Goal: Task Accomplishment & Management: Manage account settings

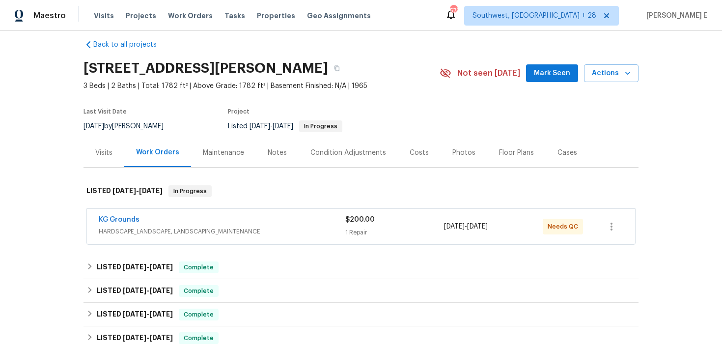
scroll to position [12, 0]
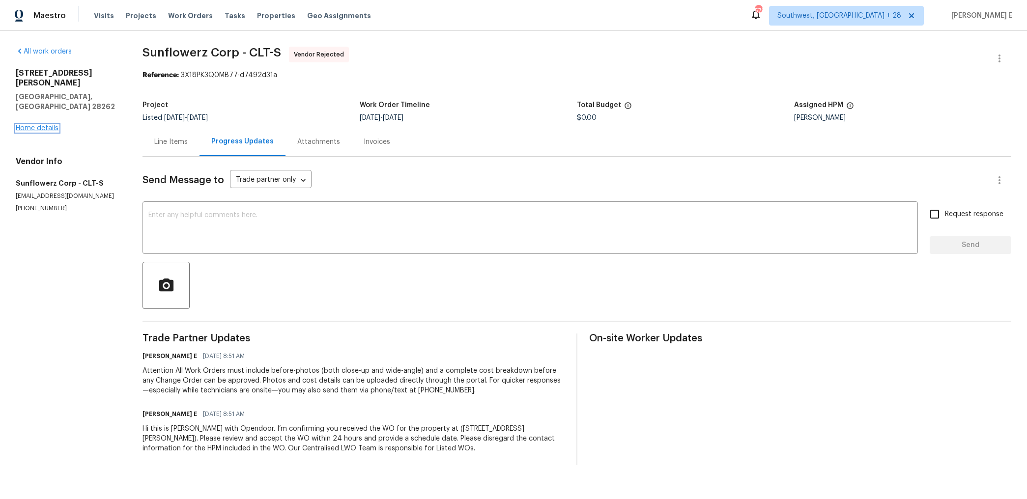
click at [41, 125] on link "Home details" at bounding box center [37, 128] width 43 height 7
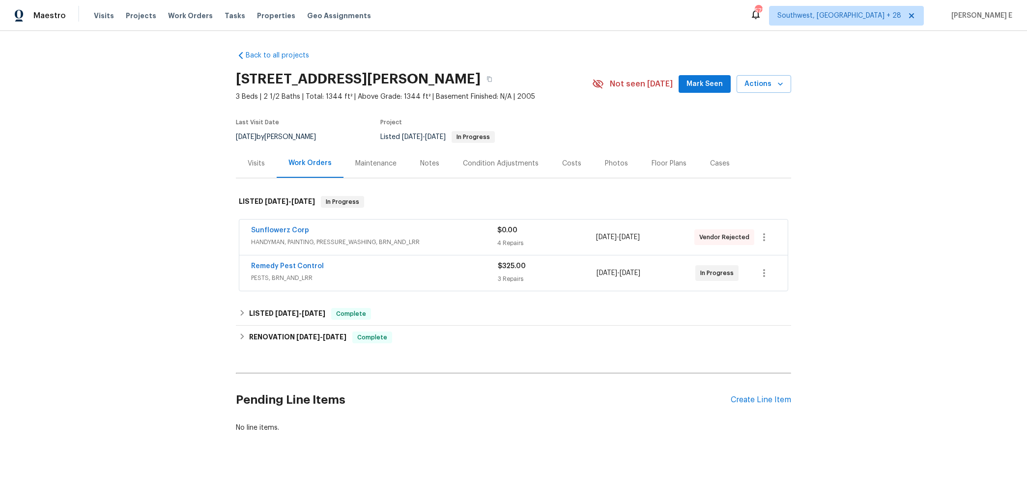
scroll to position [0, 0]
click at [344, 262] on div "Remedy Pest Control" at bounding box center [374, 267] width 247 height 12
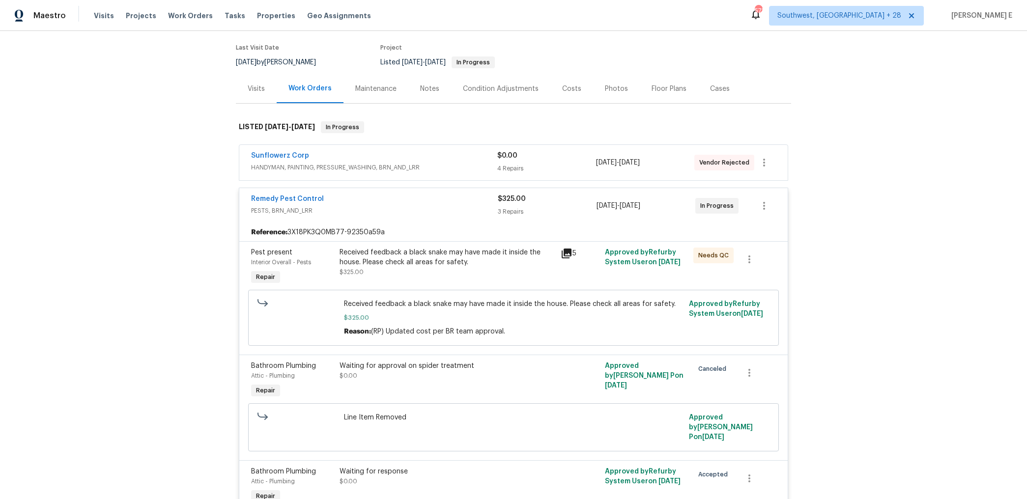
scroll to position [0, 0]
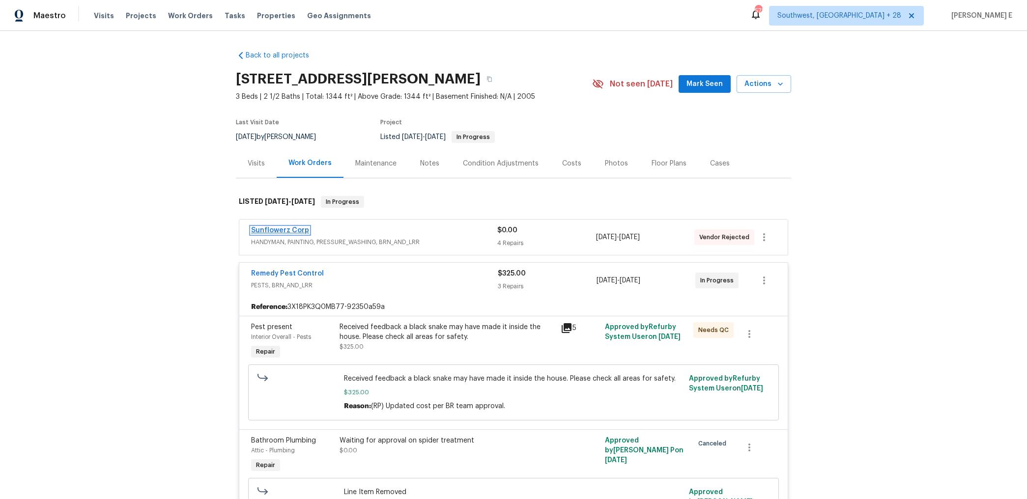
click at [295, 227] on link "Sunflowerz Corp" at bounding box center [280, 230] width 58 height 7
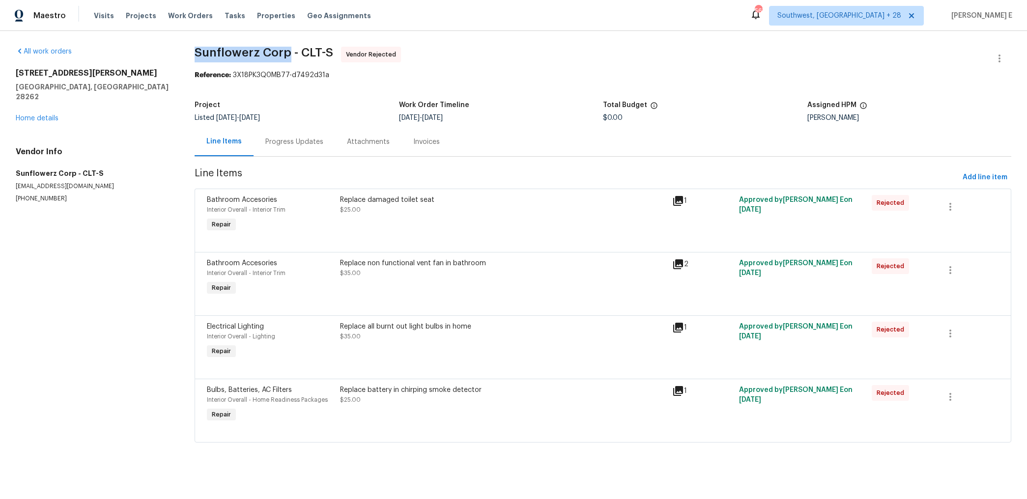
drag, startPoint x: 191, startPoint y: 54, endPoint x: 285, endPoint y: 55, distance: 94.3
click at [285, 55] on div "All work orders 3155 Golden Dale Ln Charlotte, NC 28262 Home details Vendor Inf…" at bounding box center [513, 250] width 1027 height 439
copy span "Sunflowerz Corp"
click at [304, 146] on div "Progress Updates" at bounding box center [294, 142] width 58 height 10
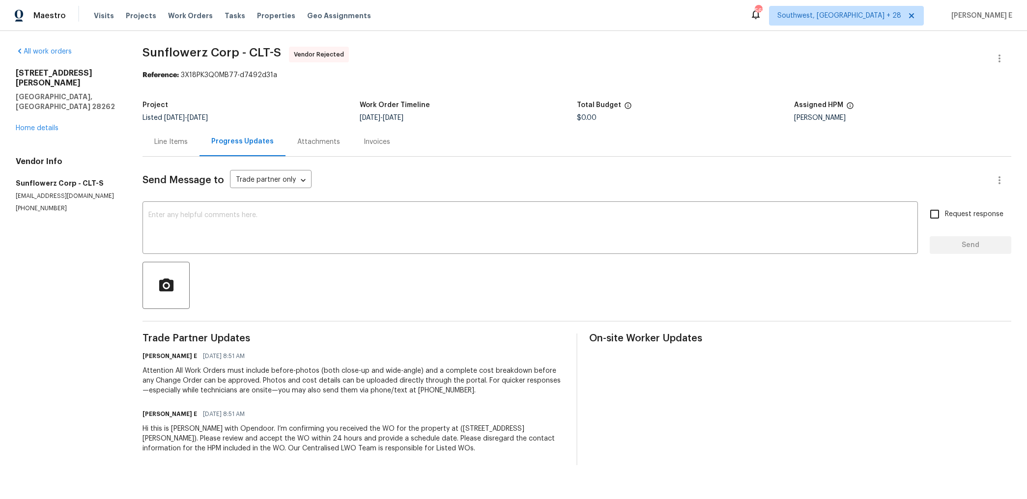
click at [266, 450] on div "Hi this is Keerthana with Opendoor. I’m confirming you received the WO for the …" at bounding box center [353, 438] width 422 height 29
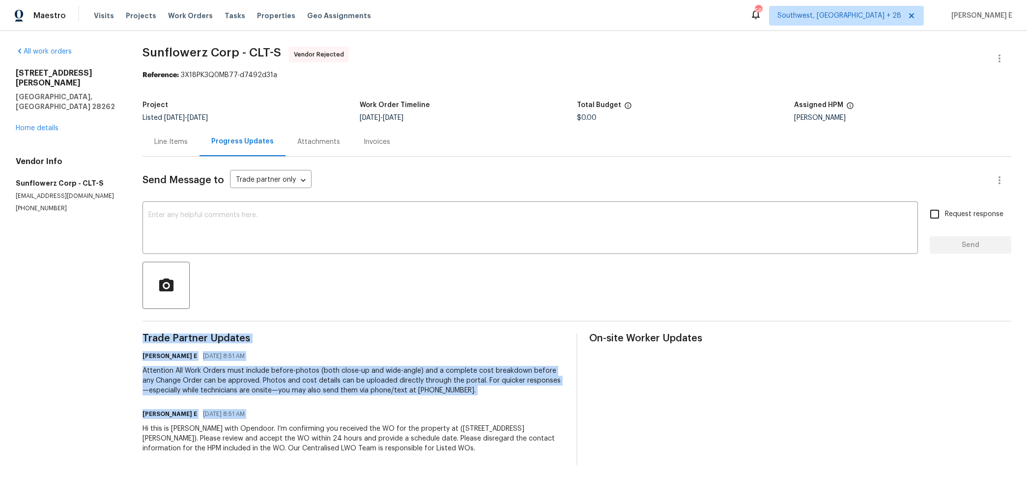
copy div "Trade Partner Updates Keerthana E 10/06/2025 8:51 AM Attention All Work Orders …"
click at [441, 373] on div "Attention All Work Orders must include before-photos (both close-up and wide-an…" at bounding box center [353, 380] width 422 height 29
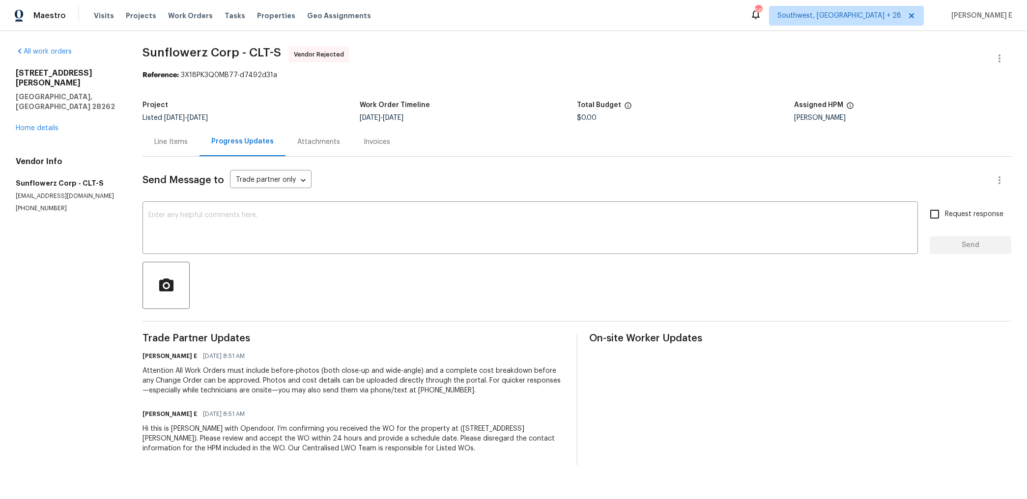
click at [441, 373] on div "Attention All Work Orders must include before-photos (both close-up and wide-an…" at bounding box center [353, 380] width 422 height 29
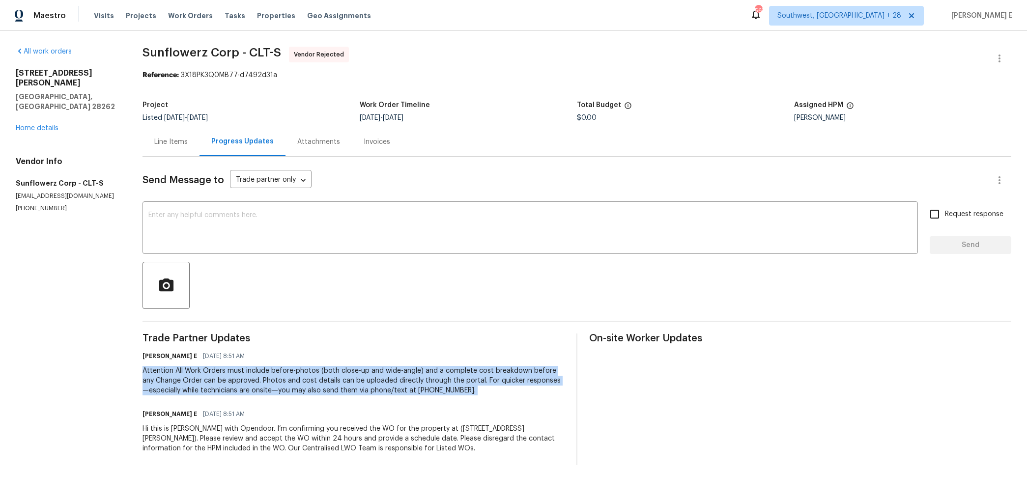
copy div "Attention All Work Orders must include before-photos (both close-up and wide-an…"
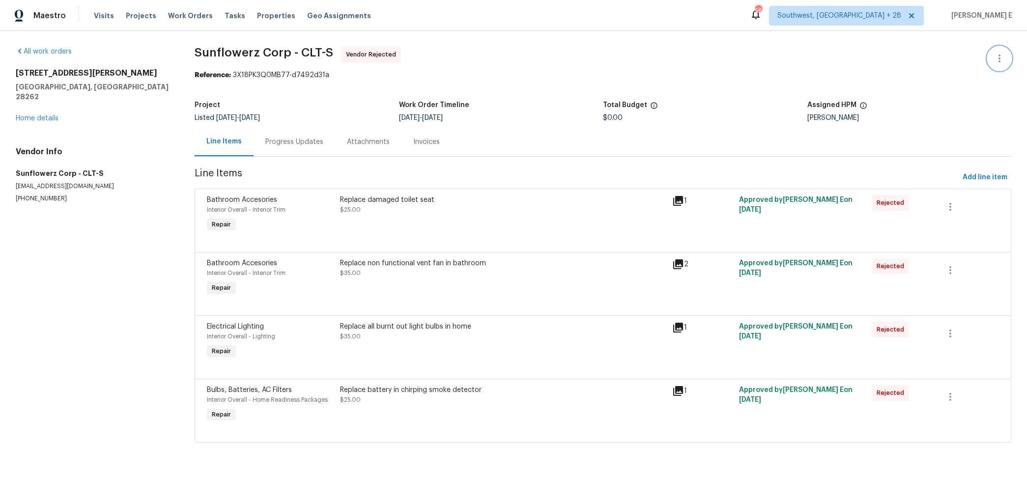
click at [997, 57] on icon "button" at bounding box center [999, 59] width 12 height 12
click at [929, 55] on li "Edit" at bounding box center [967, 59] width 106 height 16
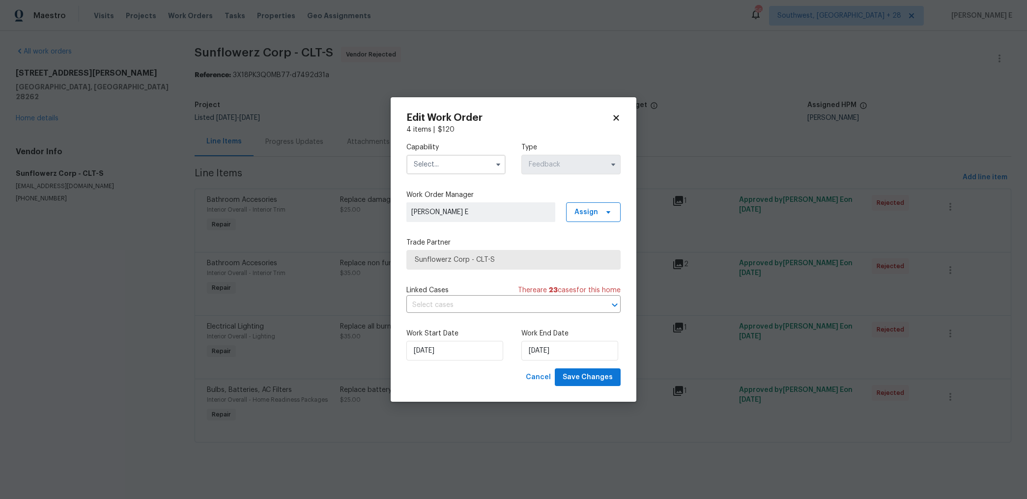
click at [458, 165] on input "text" at bounding box center [455, 165] width 99 height 20
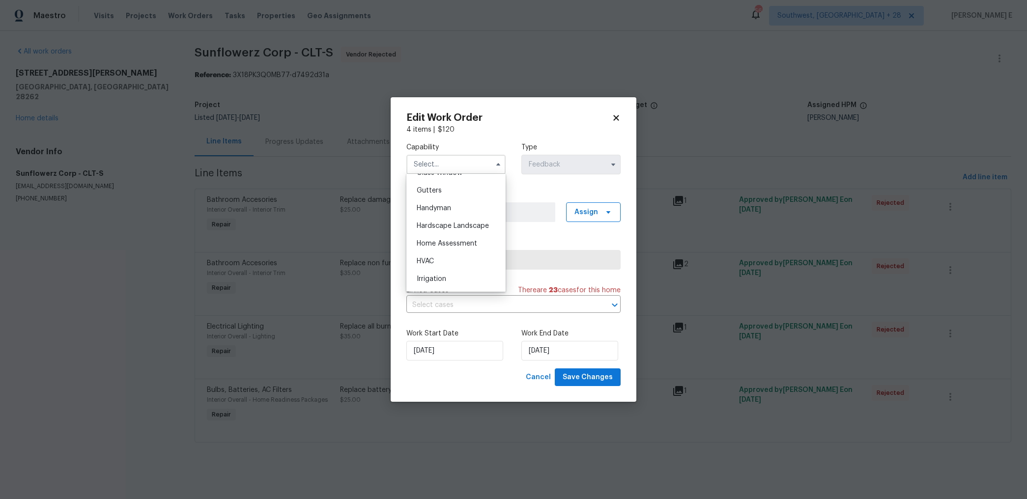
scroll to position [513, 0]
click at [439, 212] on span "Handyman" at bounding box center [434, 212] width 34 height 7
type input "Handyman"
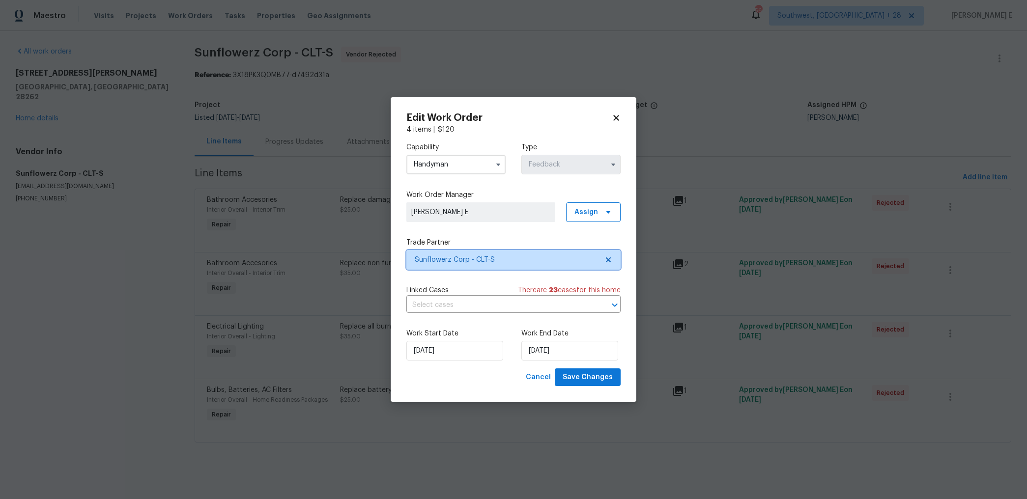
click at [453, 264] on span "Sunflowerz Corp - CLT-S" at bounding box center [506, 260] width 183 height 10
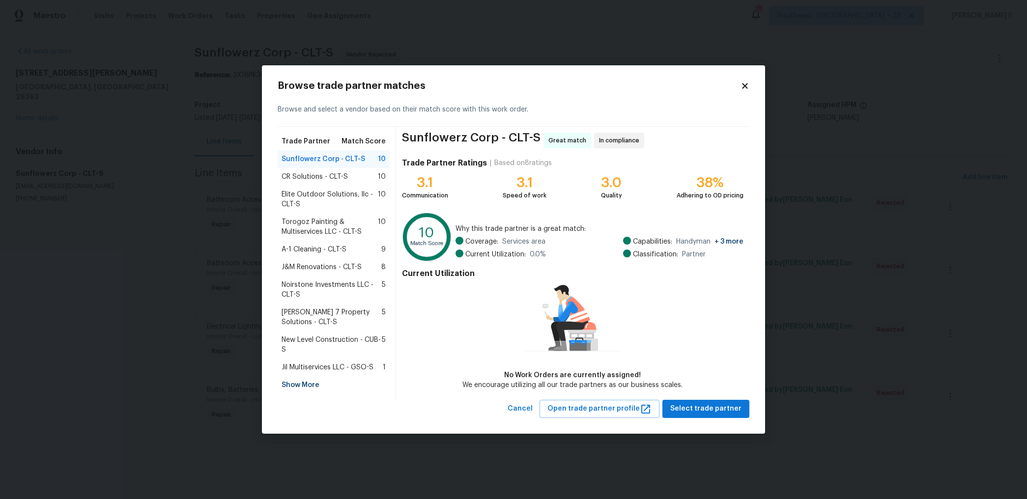
click at [337, 221] on span "Torogoz Painting & Multiservices LLC - CLT-S" at bounding box center [329, 227] width 96 height 20
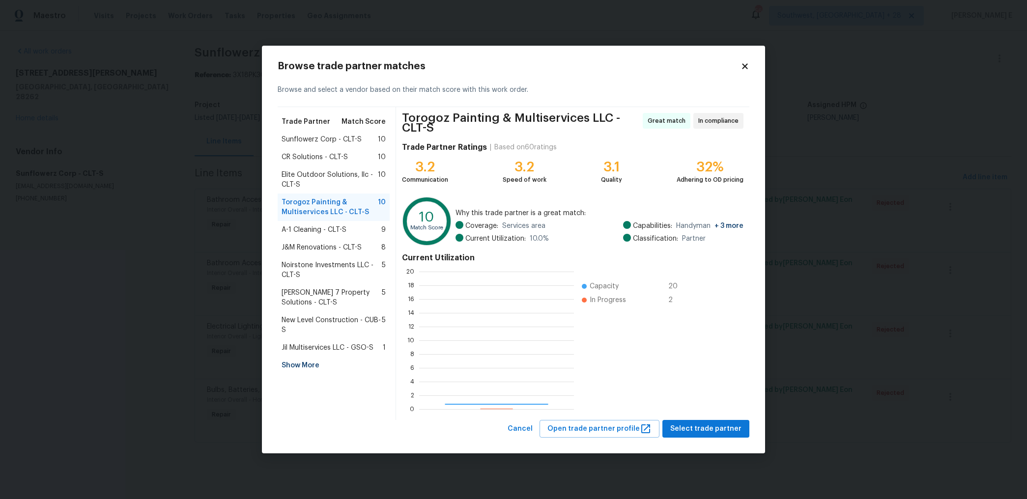
scroll to position [138, 155]
click at [339, 180] on span "Elite Outdoor Solutions, llc - CLT-S" at bounding box center [329, 180] width 96 height 20
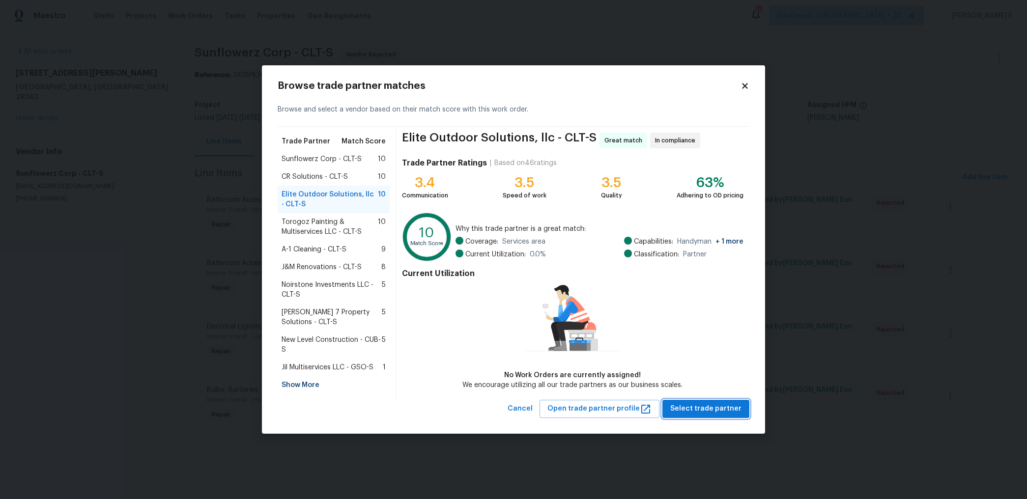
click at [683, 417] on button "Select trade partner" at bounding box center [705, 409] width 87 height 18
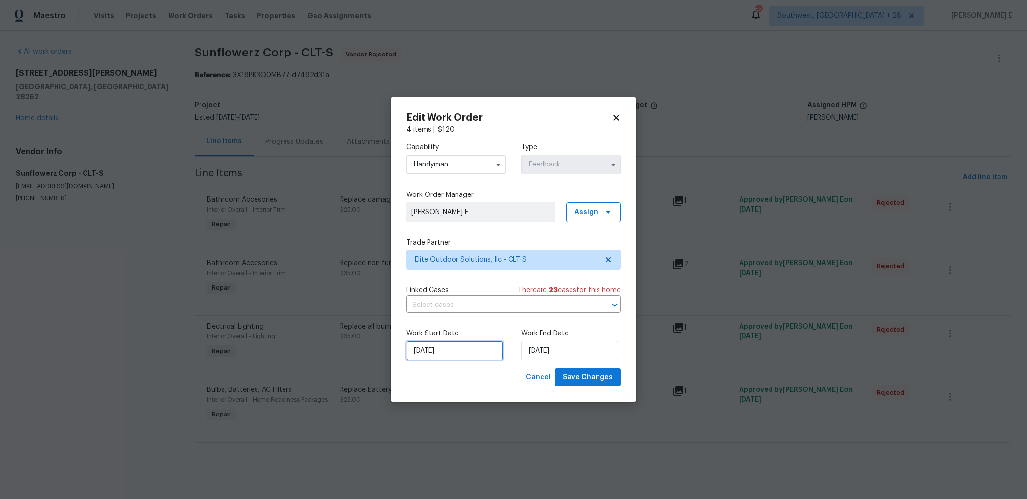
click at [463, 351] on input "06/10/2025" at bounding box center [454, 351] width 97 height 20
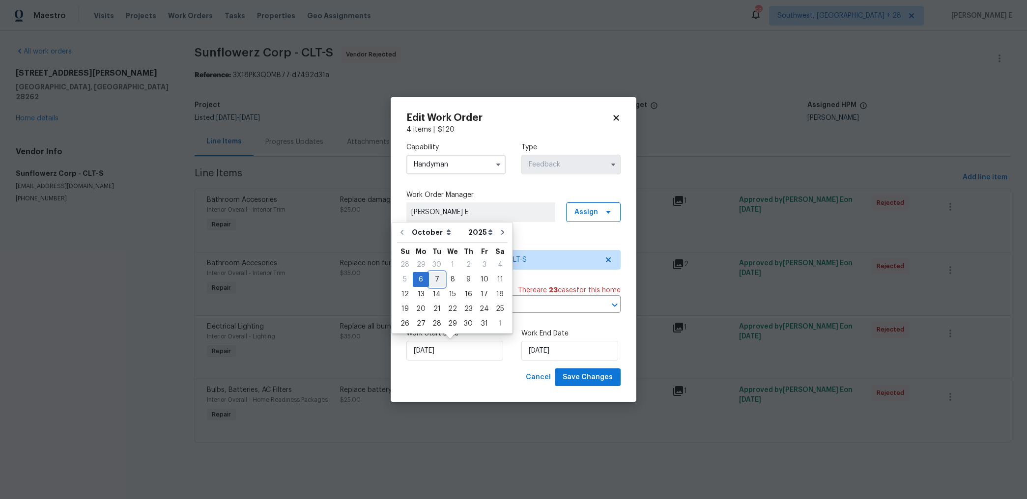
click at [436, 279] on div "7" at bounding box center [437, 280] width 16 height 14
type input "07/10/2025"
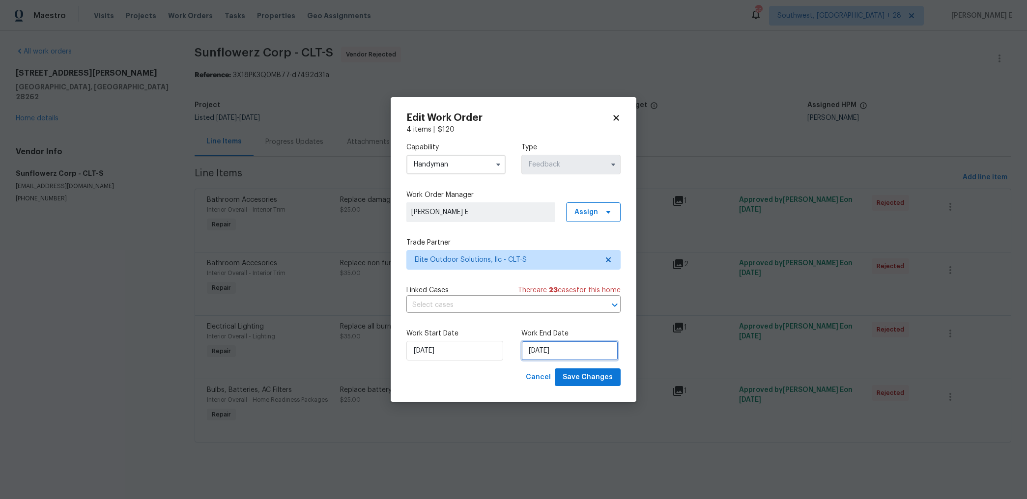
click at [534, 351] on input "08/10/2025" at bounding box center [569, 351] width 97 height 20
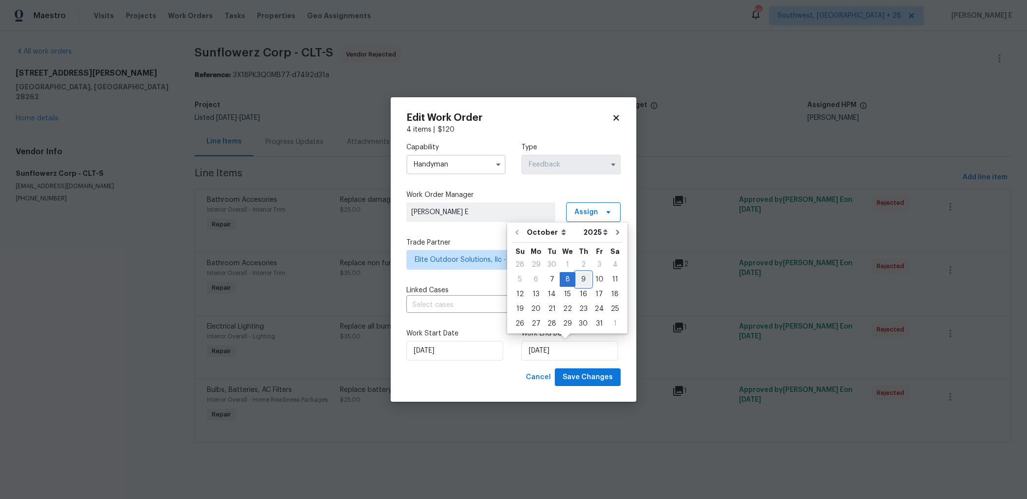
click at [583, 284] on div "9" at bounding box center [583, 280] width 16 height 14
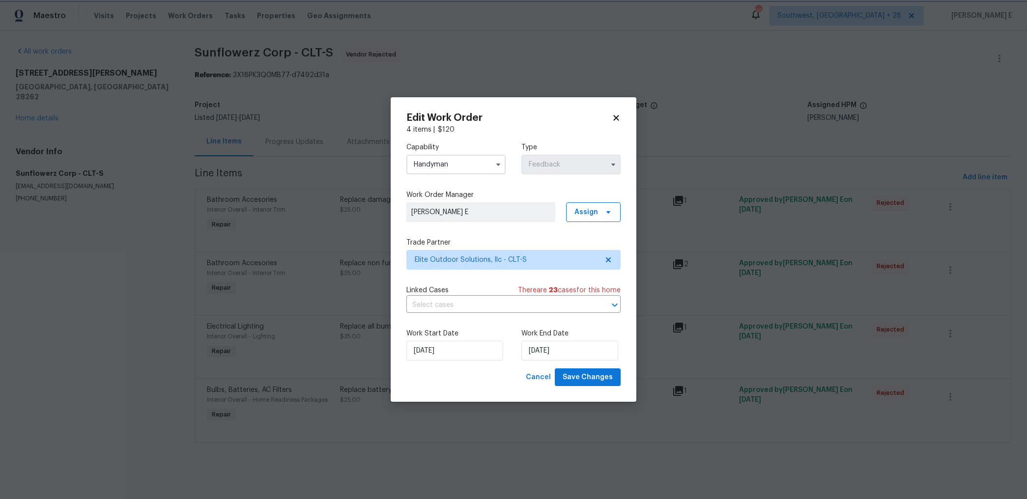
type input "09/10/2025"
click at [584, 373] on span "Save Changes" at bounding box center [587, 377] width 50 height 12
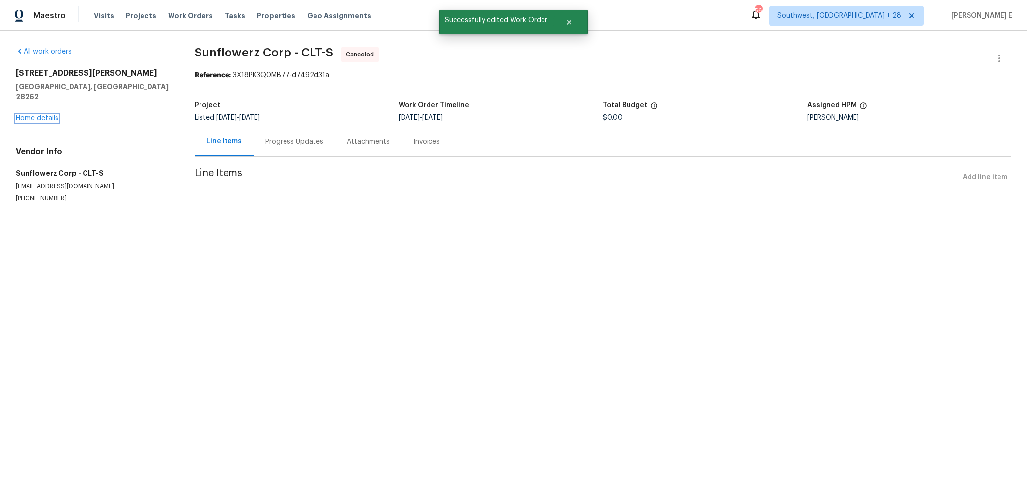
click at [28, 115] on link "Home details" at bounding box center [37, 118] width 43 height 7
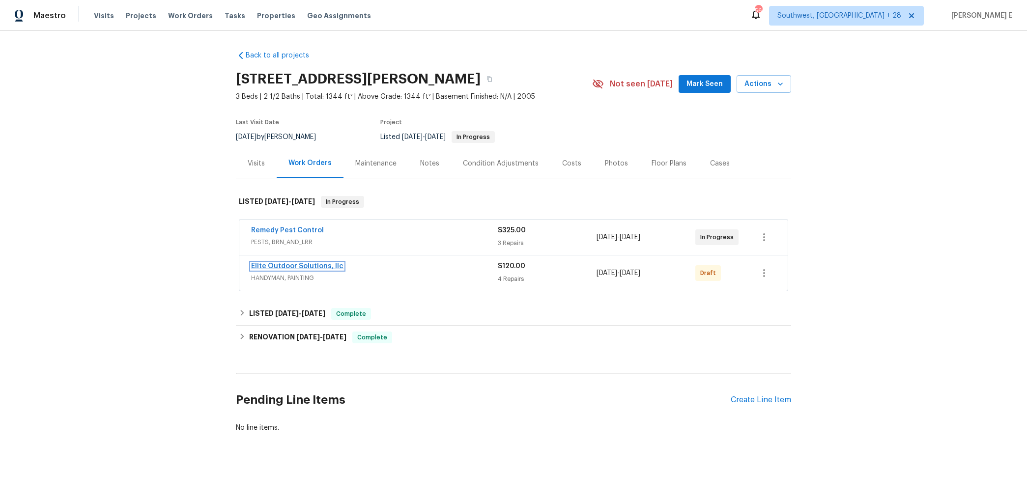
click at [269, 266] on link "Elite Outdoor Solutions, llc" at bounding box center [297, 266] width 92 height 7
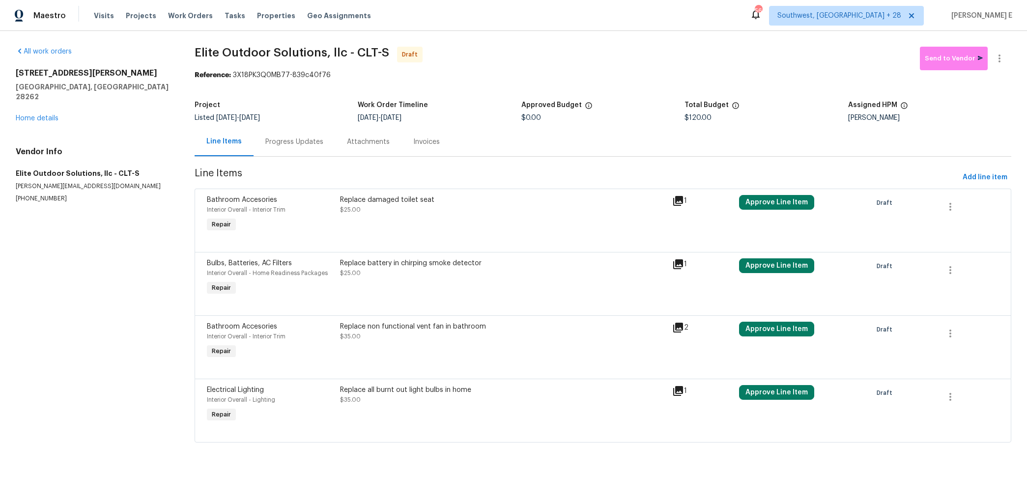
click at [407, 231] on div "Replace damaged toilet seat $25.00" at bounding box center [503, 214] width 333 height 45
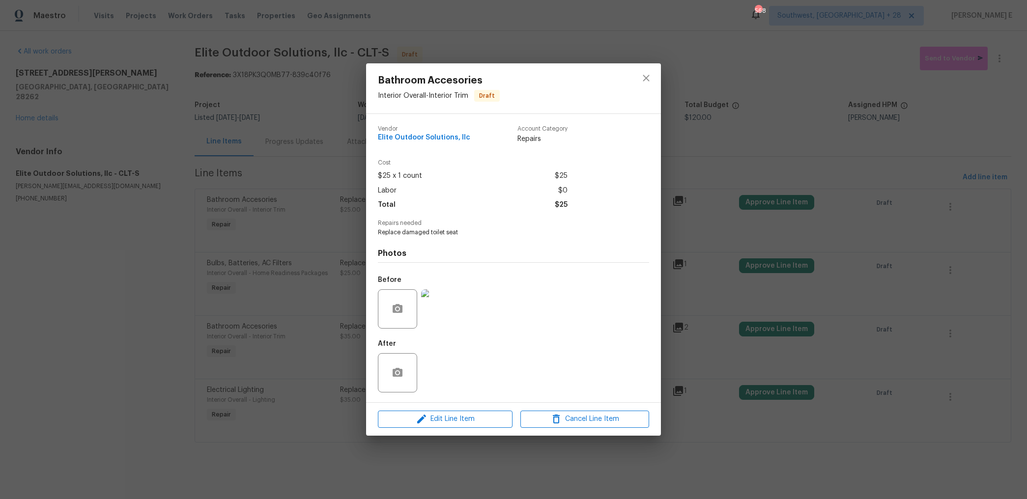
click at [415, 430] on div "Edit Line Item Cancel Line Item" at bounding box center [513, 419] width 295 height 33
click at [428, 417] on span "Edit Line Item" at bounding box center [445, 419] width 129 height 12
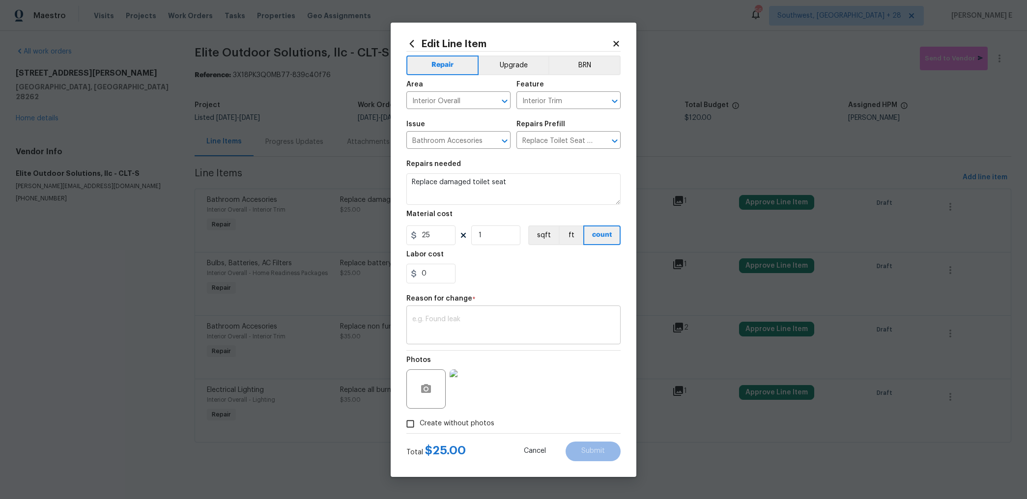
click at [458, 316] on textarea at bounding box center [513, 326] width 202 height 21
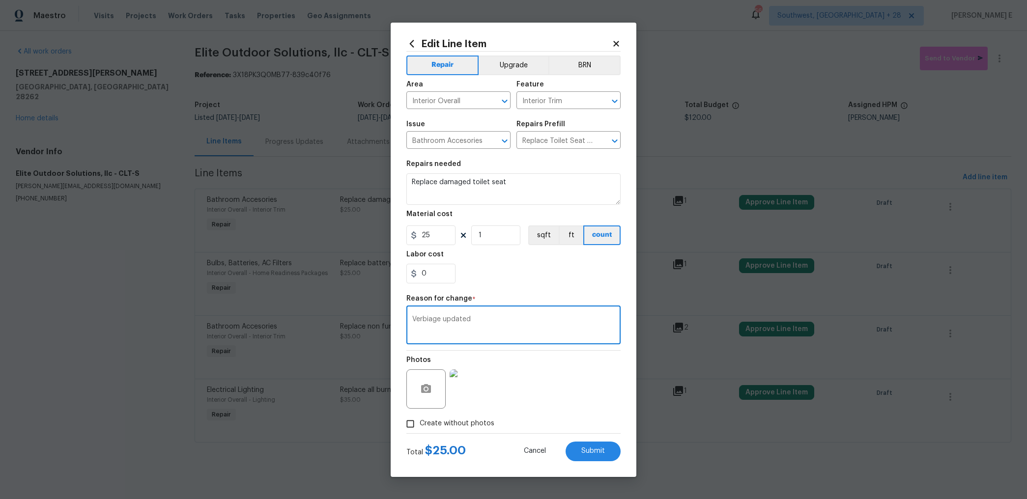
type textarea "Verbiage updated"
click at [459, 313] on div "Verbiage updated x ​" at bounding box center [513, 326] width 214 height 36
click at [505, 330] on textarea "Verbiage updated" at bounding box center [513, 326] width 202 height 21
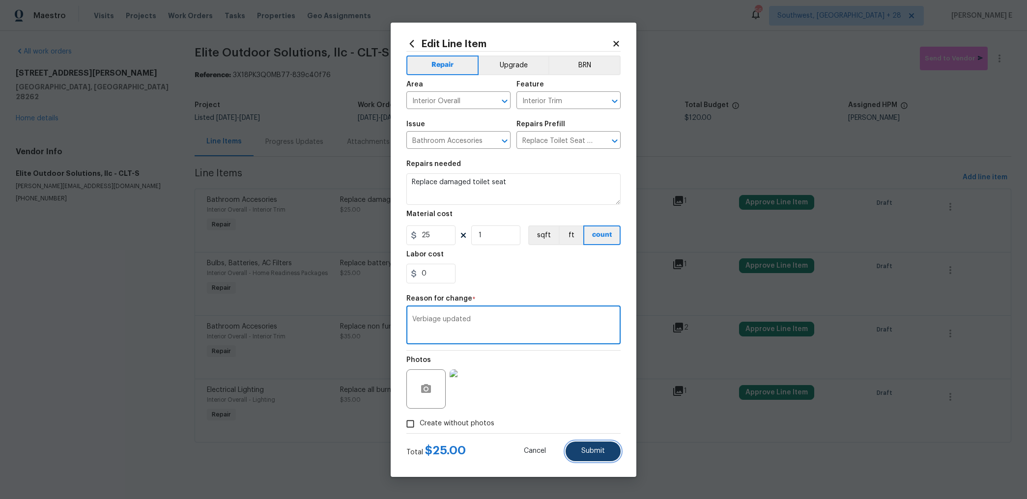
click at [592, 450] on span "Submit" at bounding box center [593, 450] width 24 height 7
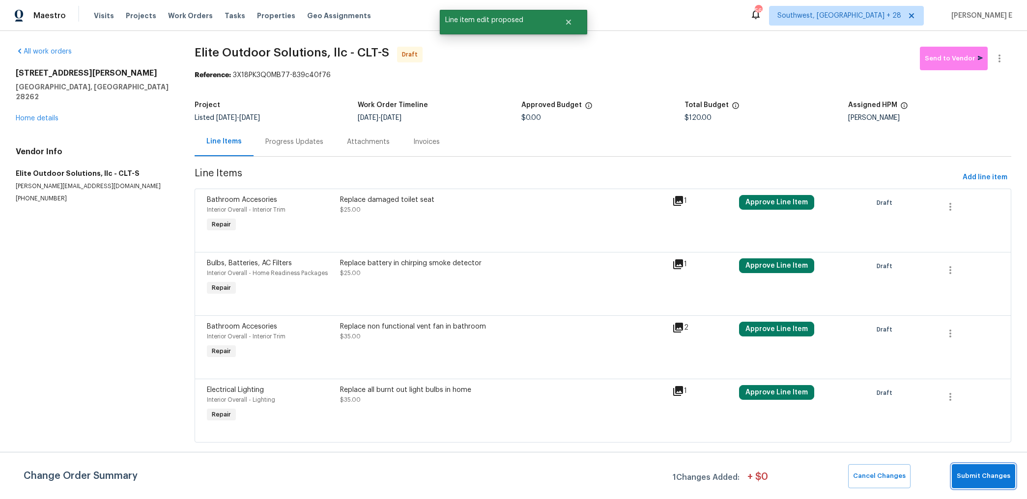
click at [992, 471] on span "Submit Changes" at bounding box center [983, 476] width 54 height 11
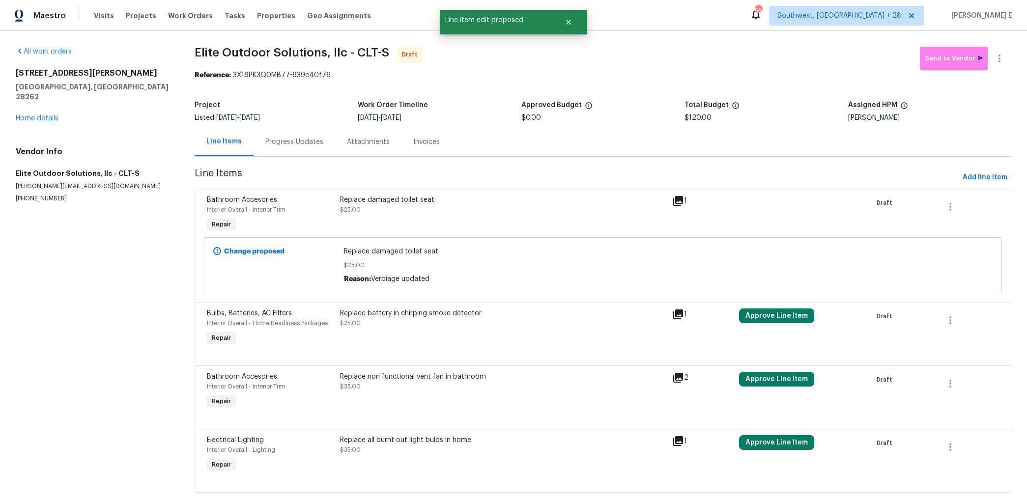
click at [363, 331] on div "Replace battery in chirping smoke detector $25.00" at bounding box center [503, 328] width 333 height 45
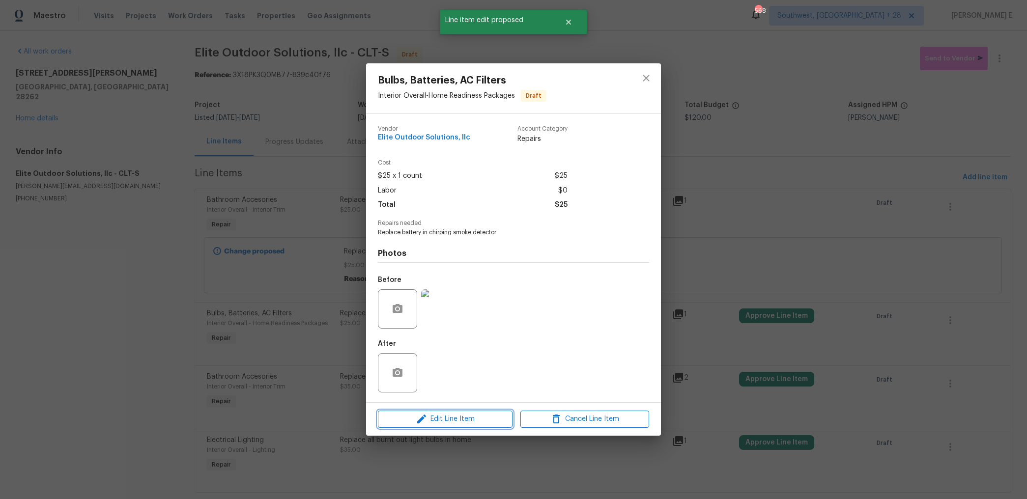
click at [395, 422] on span "Edit Line Item" at bounding box center [445, 419] width 129 height 12
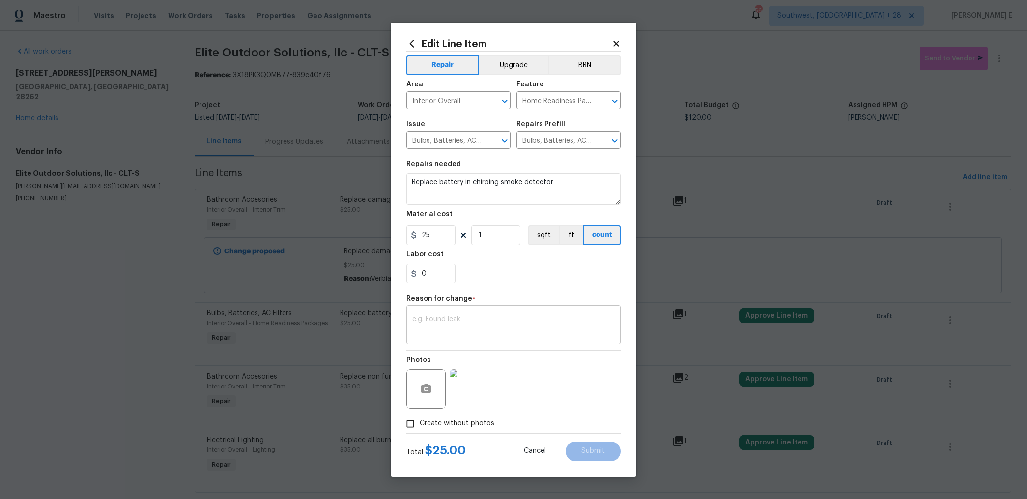
click at [457, 333] on textarea at bounding box center [513, 326] width 202 height 21
paste textarea "Verbiage updated"
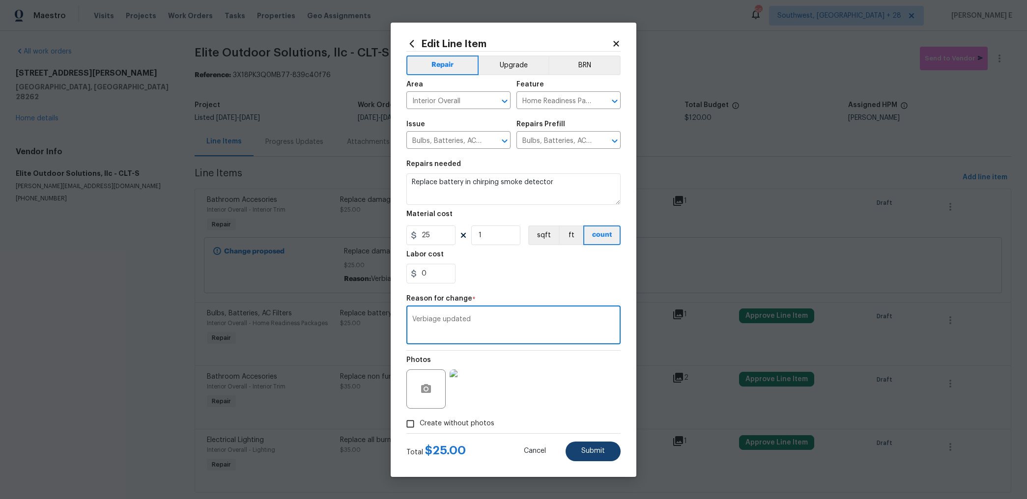
type textarea "Verbiage updated"
click at [577, 445] on button "Submit" at bounding box center [592, 452] width 55 height 20
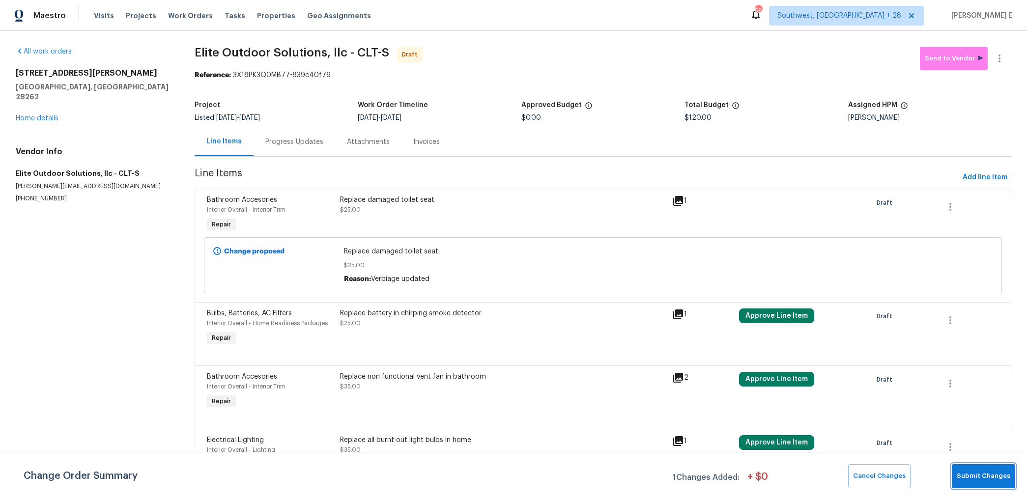
click at [968, 472] on span "Submit Changes" at bounding box center [983, 476] width 54 height 11
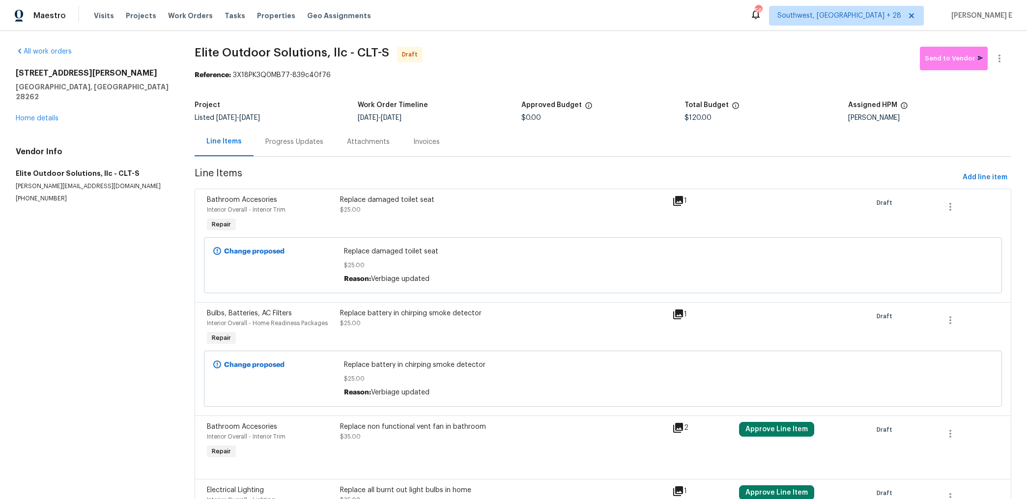
scroll to position [73, 0]
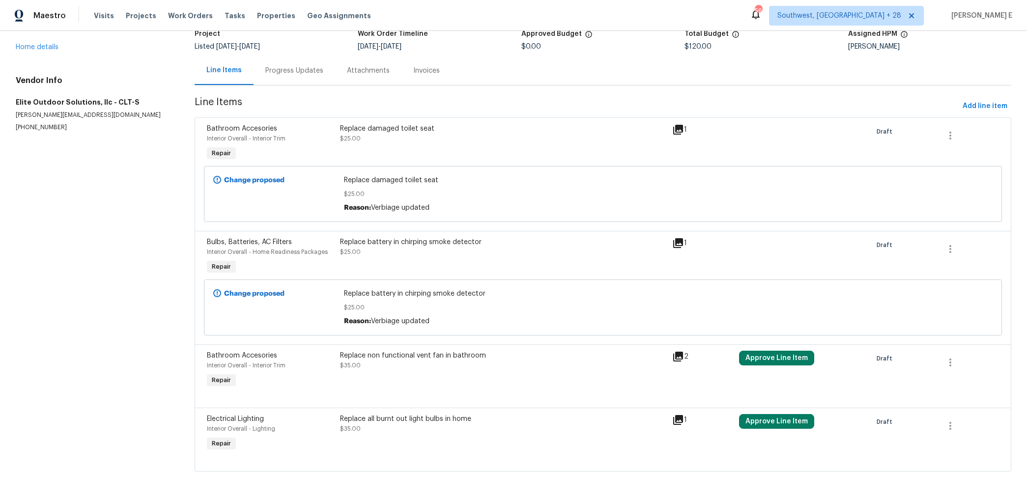
click at [363, 374] on div "Replace non functional vent fan in bathroom $35.00" at bounding box center [503, 370] width 333 height 45
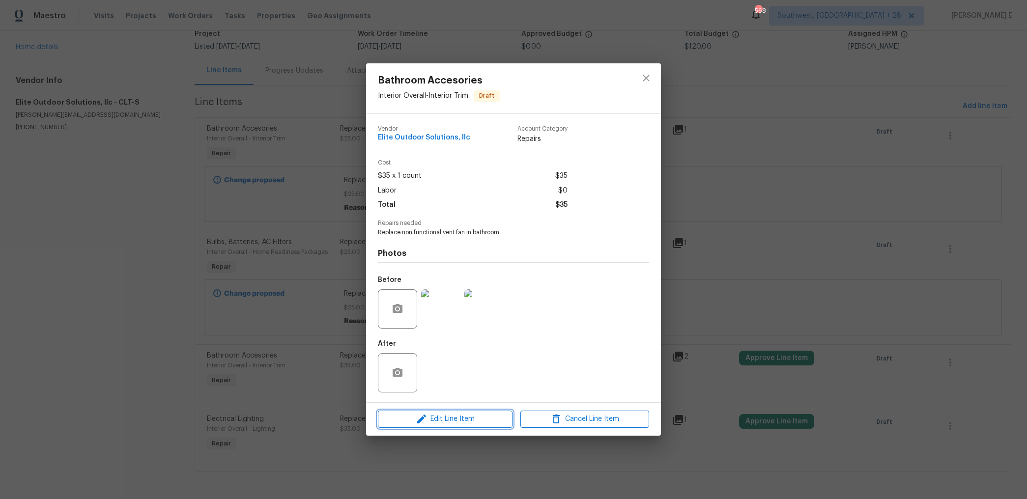
click at [383, 419] on span "Edit Line Item" at bounding box center [445, 419] width 129 height 12
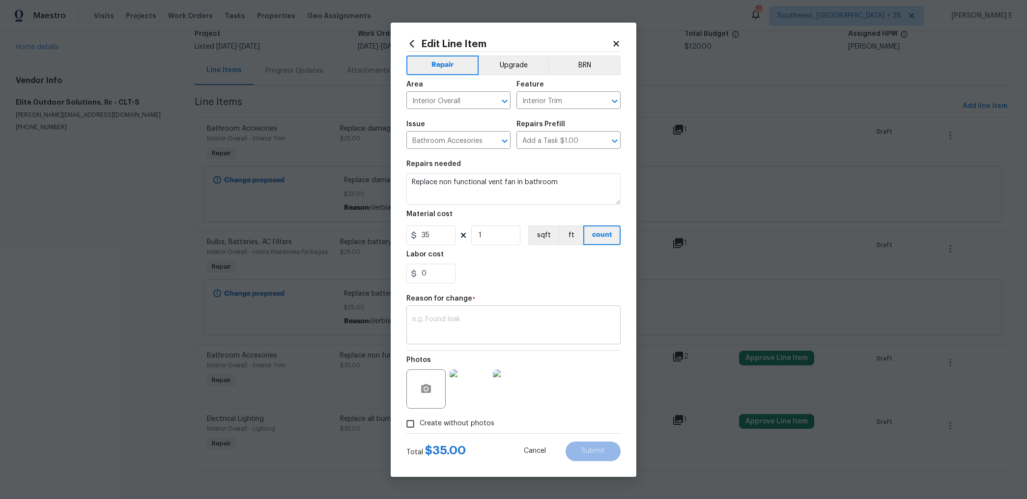
click at [445, 322] on textarea at bounding box center [513, 326] width 202 height 21
paste textarea "Verbiage updated"
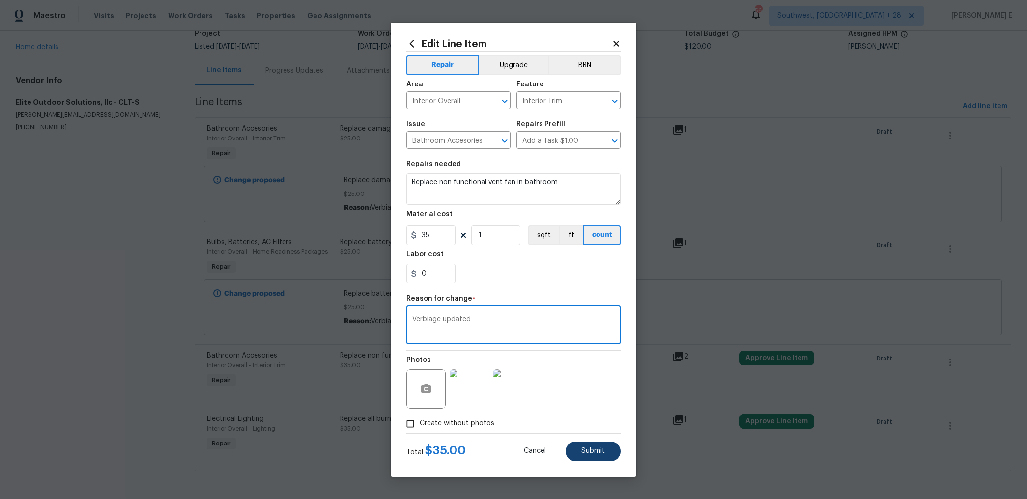
type textarea "Verbiage updated"
click at [581, 460] on button "Submit" at bounding box center [592, 452] width 55 height 20
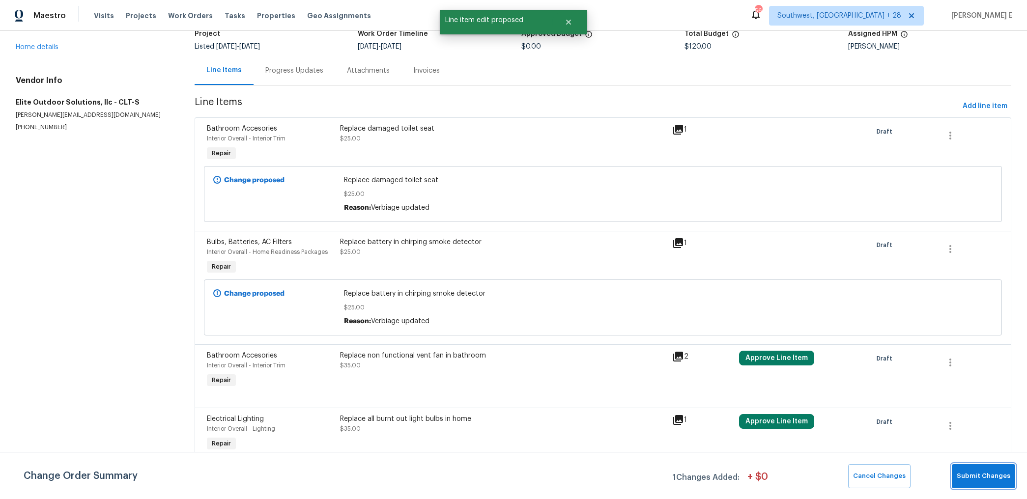
click at [982, 478] on span "Submit Changes" at bounding box center [983, 476] width 54 height 11
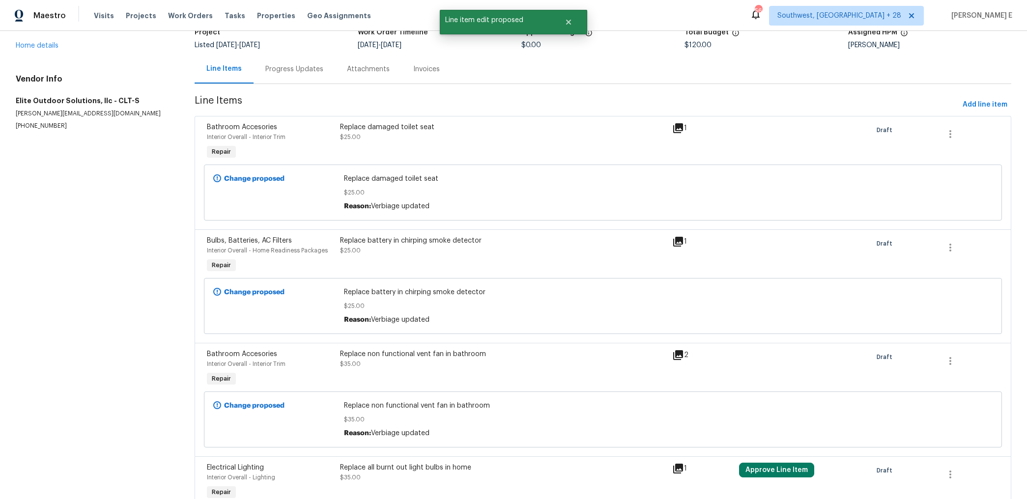
click at [444, 471] on div "Replace all burnt out light bulbs in home" at bounding box center [503, 468] width 327 height 10
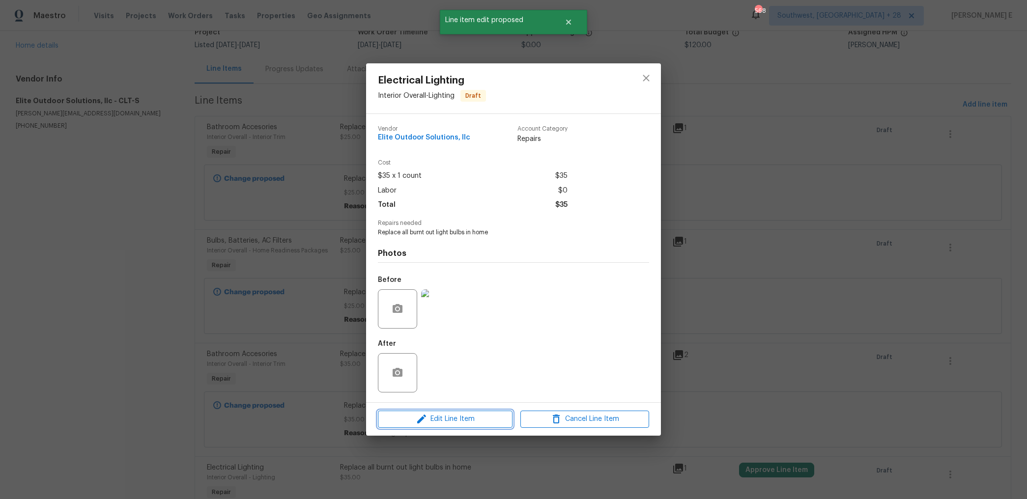
click at [474, 419] on span "Edit Line Item" at bounding box center [445, 419] width 129 height 12
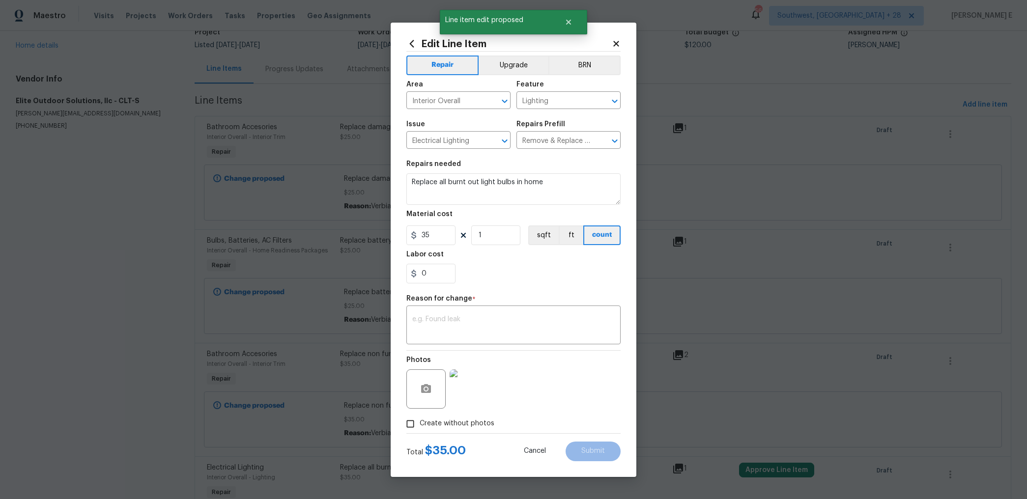
click at [488, 344] on div "Repair Upgrade BRN Area Interior Overall ​ Feature Lighting ​ Issue Electrical …" at bounding box center [513, 243] width 214 height 382
click at [506, 328] on textarea at bounding box center [513, 326] width 202 height 21
paste textarea "Verbiage updated"
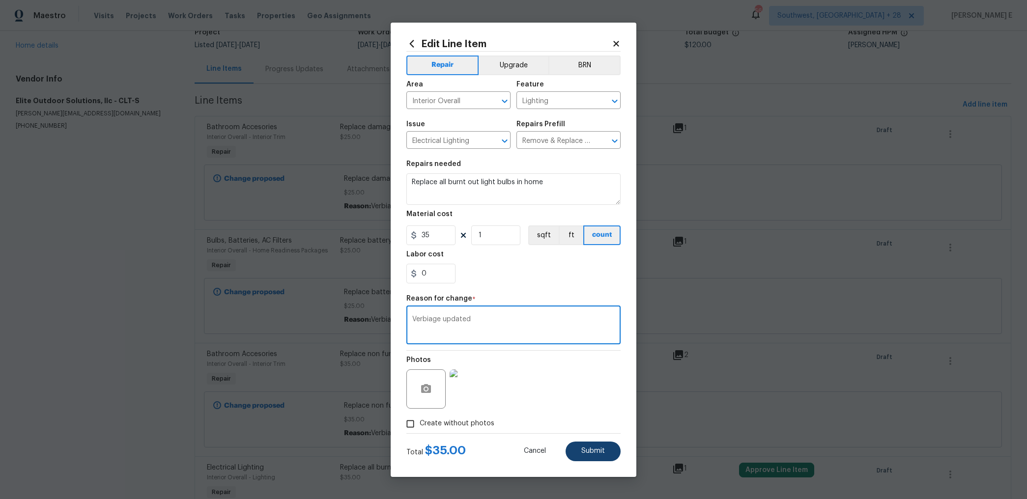
type textarea "Verbiage updated"
click at [595, 456] on button "Submit" at bounding box center [592, 452] width 55 height 20
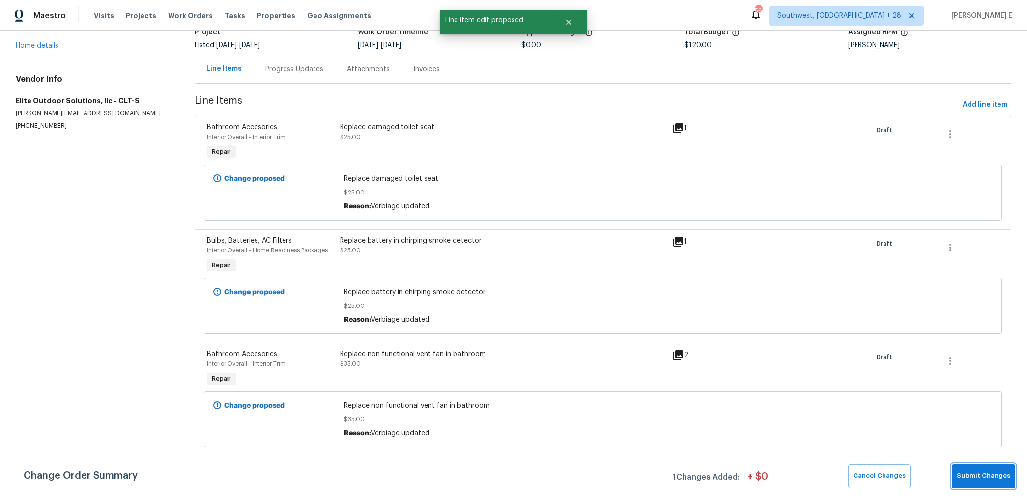
click at [977, 483] on button "Submit Changes" at bounding box center [982, 476] width 63 height 24
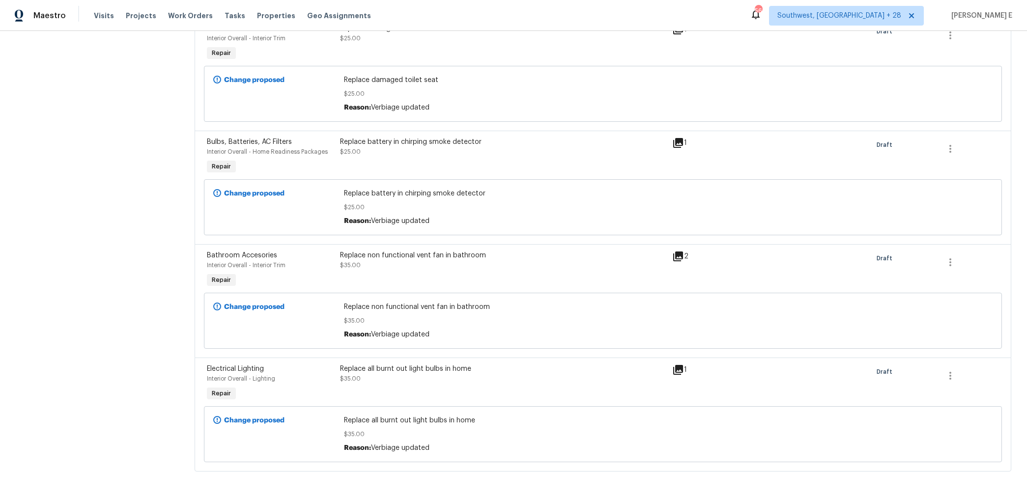
scroll to position [0, 0]
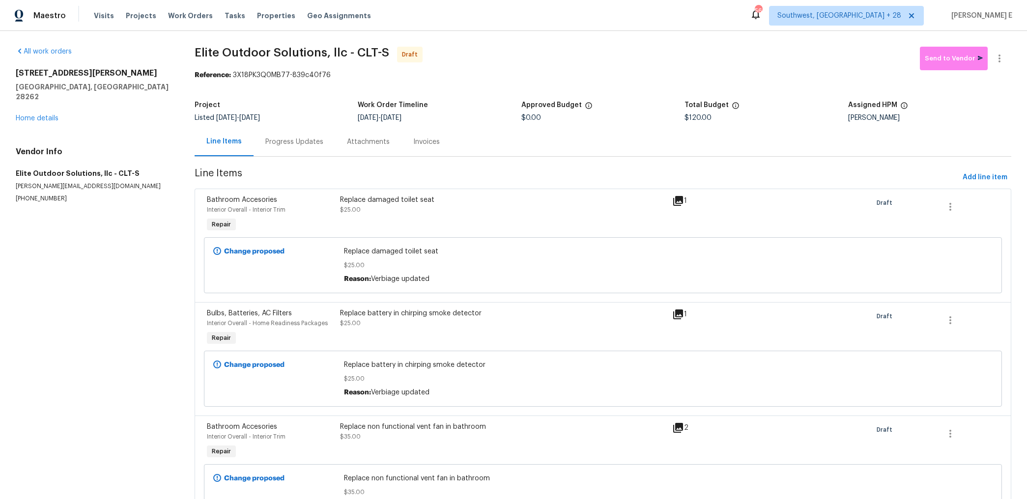
click at [286, 139] on div "Progress Updates" at bounding box center [294, 142] width 58 height 10
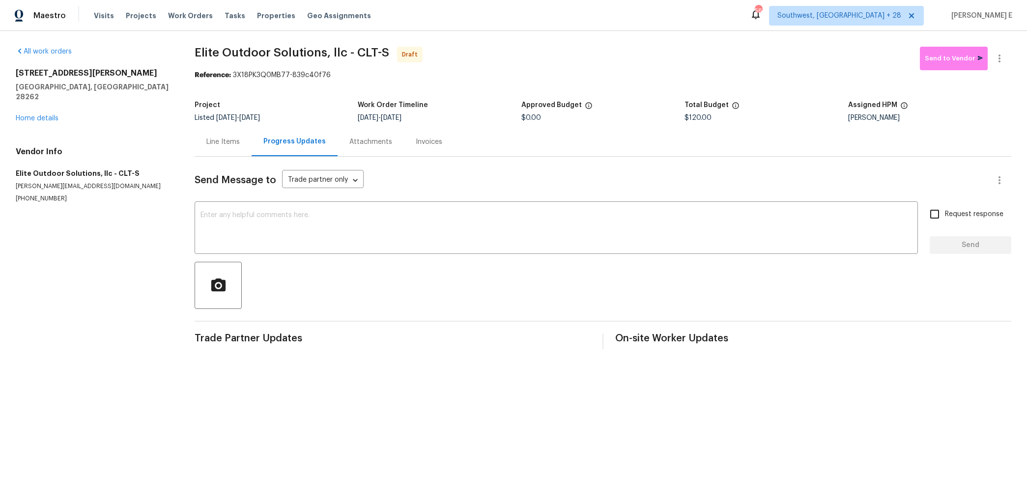
click at [699, 203] on div "Send Message to Trade partner only Trade partner only ​ x ​ Request response Se…" at bounding box center [603, 253] width 816 height 193
click at [781, 235] on textarea at bounding box center [555, 229] width 711 height 34
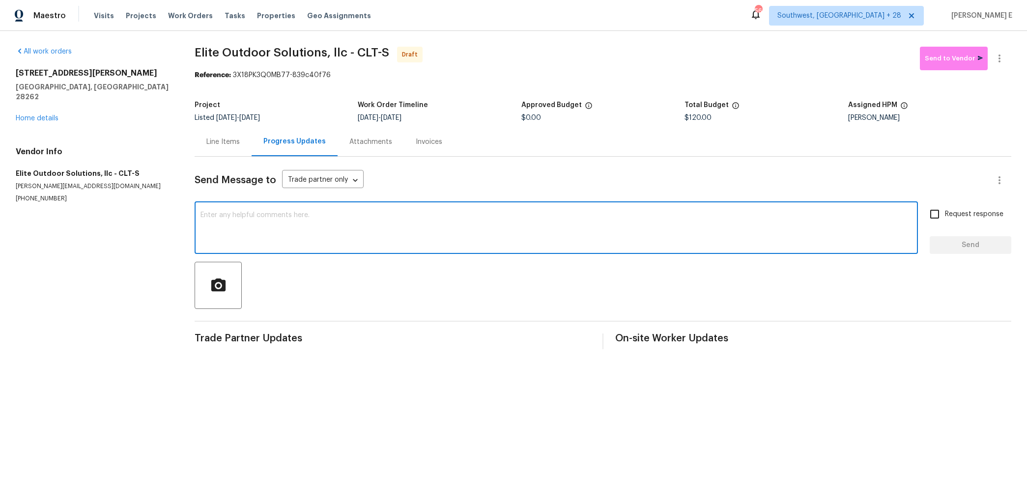
paste textarea "Hi this is Keerthana with Opendoor. I’m confirming you received the WO for the …"
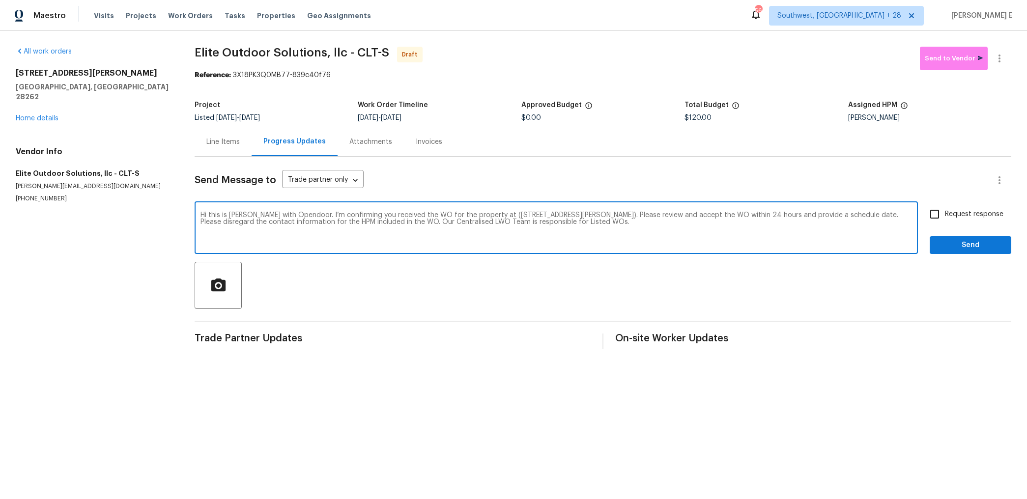
type textarea "Hi this is Keerthana with Opendoor. I’m confirming you received the WO for the …"
click at [933, 214] on input "Request response" at bounding box center [934, 214] width 21 height 21
checkbox input "true"
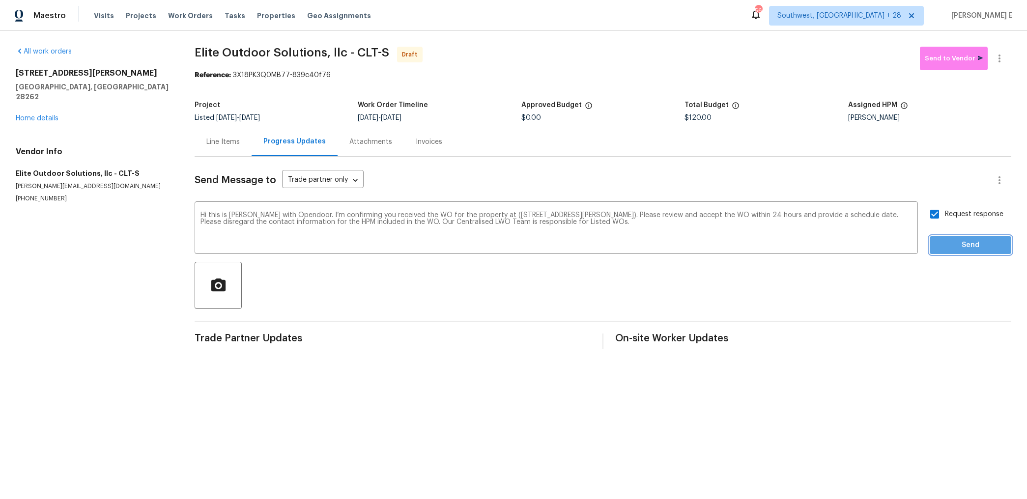
click at [941, 249] on span "Send" at bounding box center [970, 245] width 66 height 12
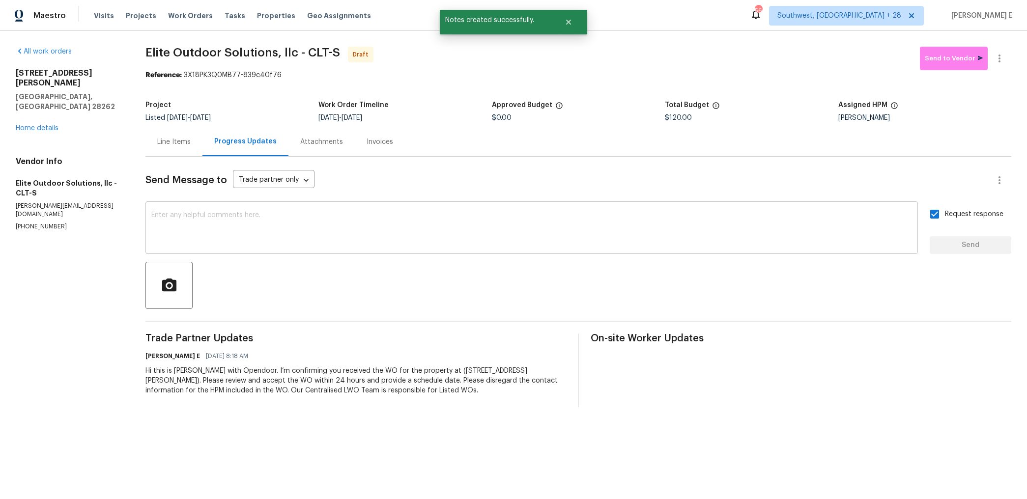
click at [667, 219] on textarea at bounding box center [531, 229] width 760 height 34
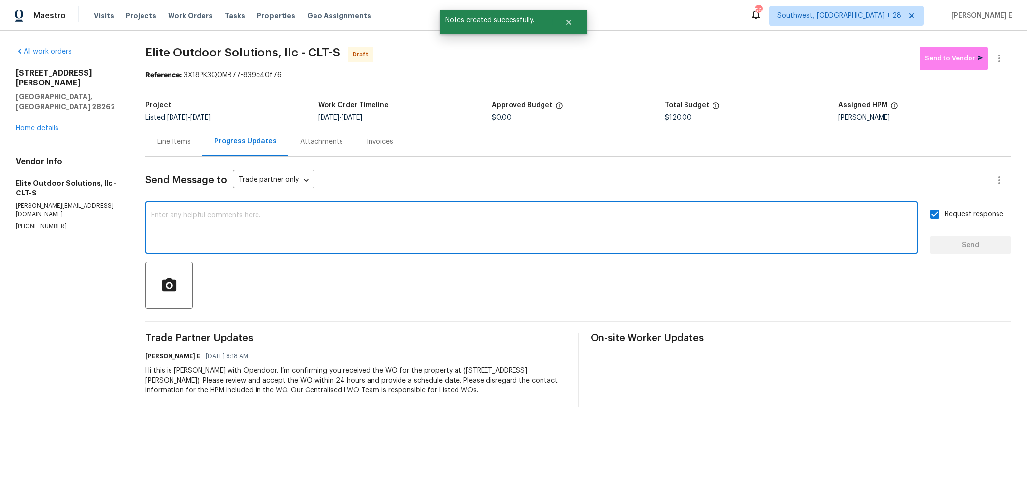
paste textarea "Attention All Work Orders must include before-photos (both close-up and wide-an…"
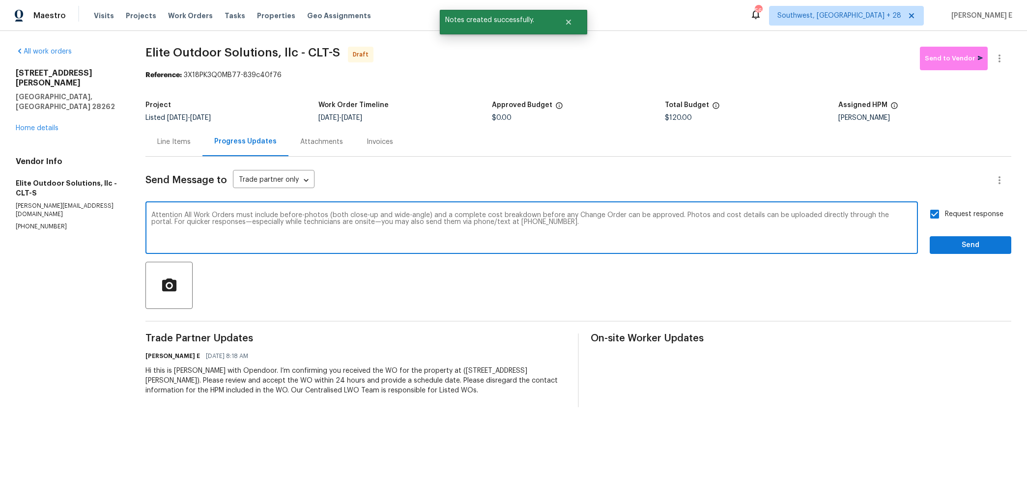
type textarea "Attention All Work Orders must include before-photos (both close-up and wide-an…"
click at [948, 243] on span "Send" at bounding box center [970, 245] width 66 height 12
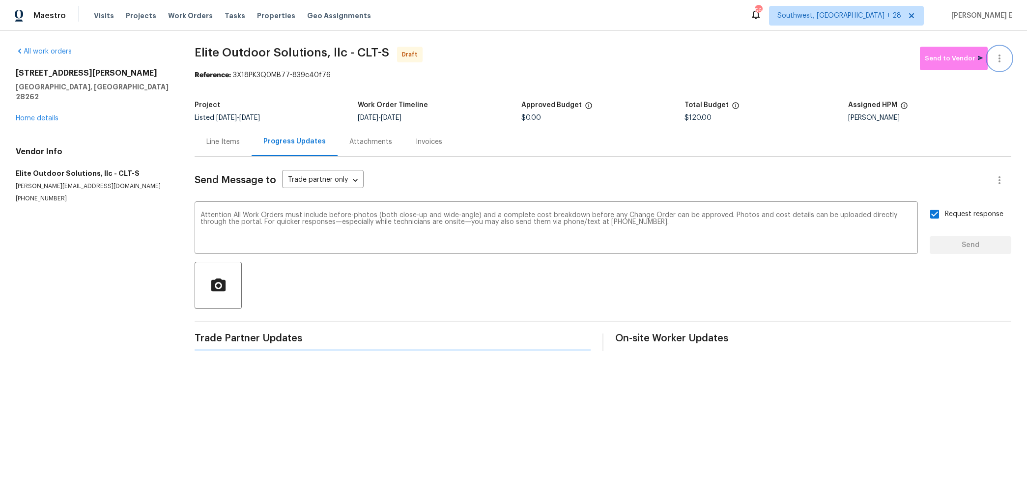
click at [1006, 61] on button "button" at bounding box center [999, 59] width 24 height 24
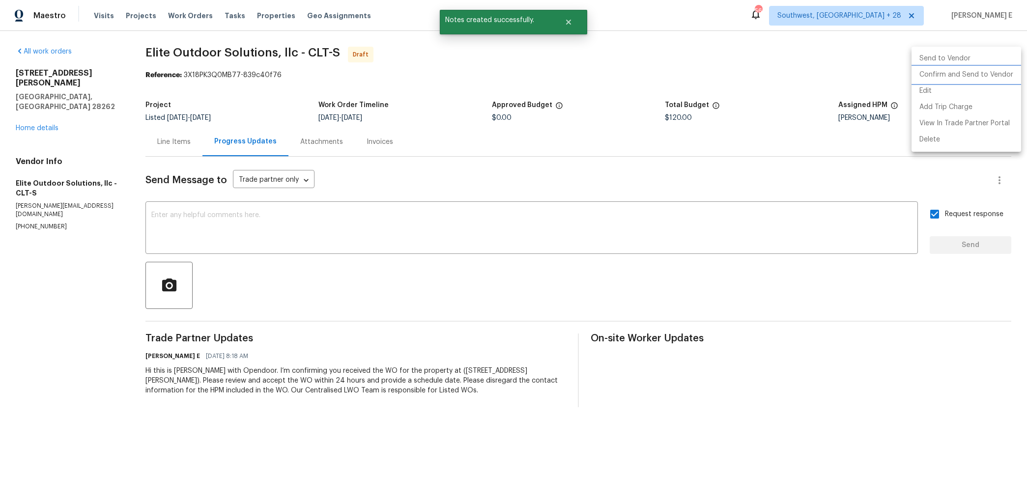
click at [970, 77] on li "Confirm and Send to Vendor" at bounding box center [966, 75] width 110 height 16
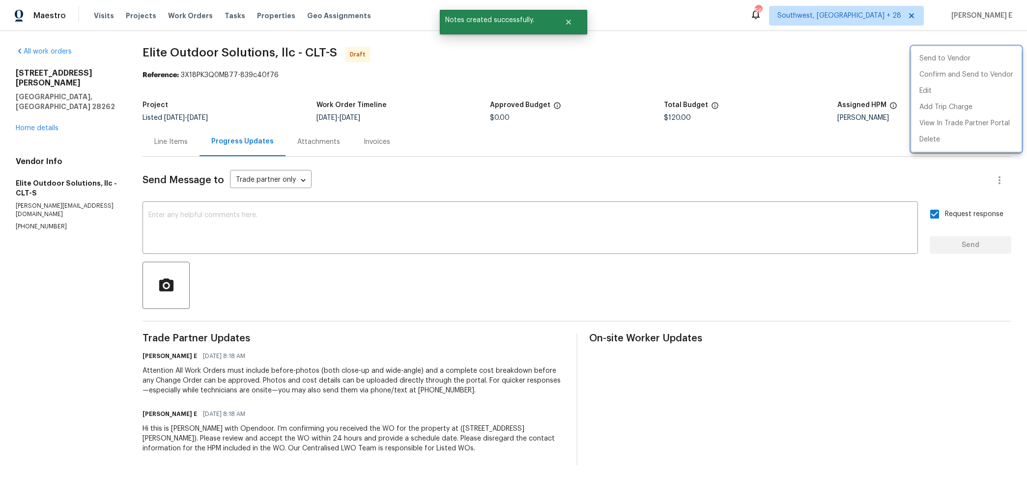
click at [589, 130] on div at bounding box center [513, 249] width 1027 height 499
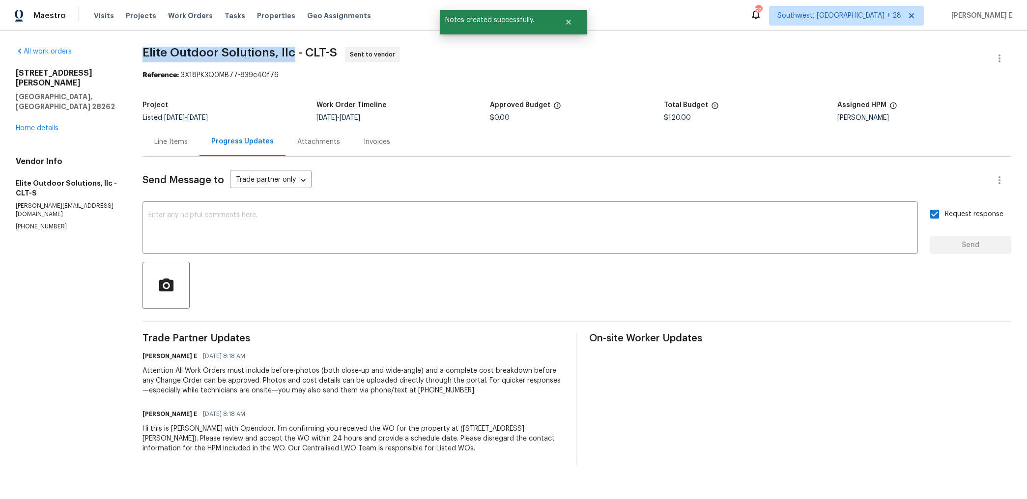
drag, startPoint x: 144, startPoint y: 52, endPoint x: 294, endPoint y: 53, distance: 149.8
click at [294, 53] on div "All work orders 3155 Golden Dale Ln Charlotte, NC 28262 Home details Vendor Inf…" at bounding box center [513, 256] width 1027 height 450
copy span "Elite Outdoor Solutions, llc"
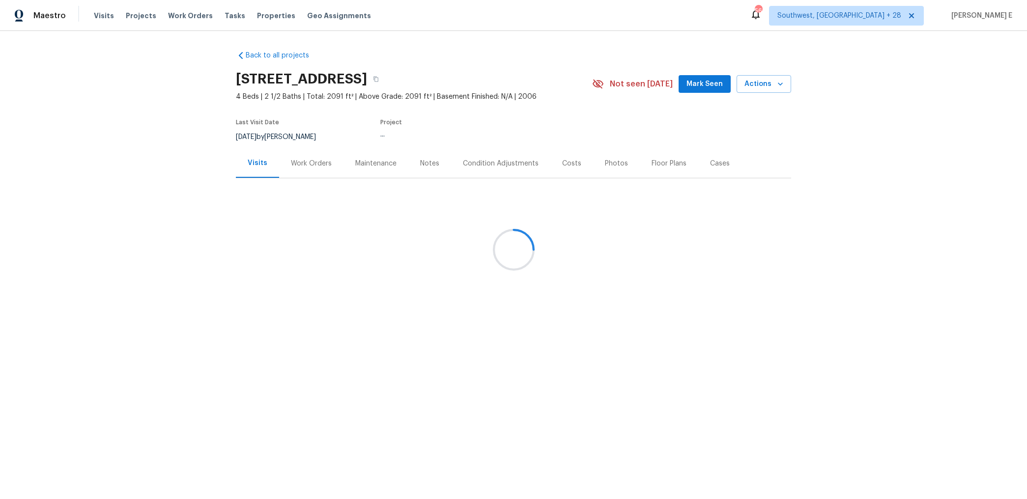
click at [307, 168] on div at bounding box center [513, 249] width 1027 height 499
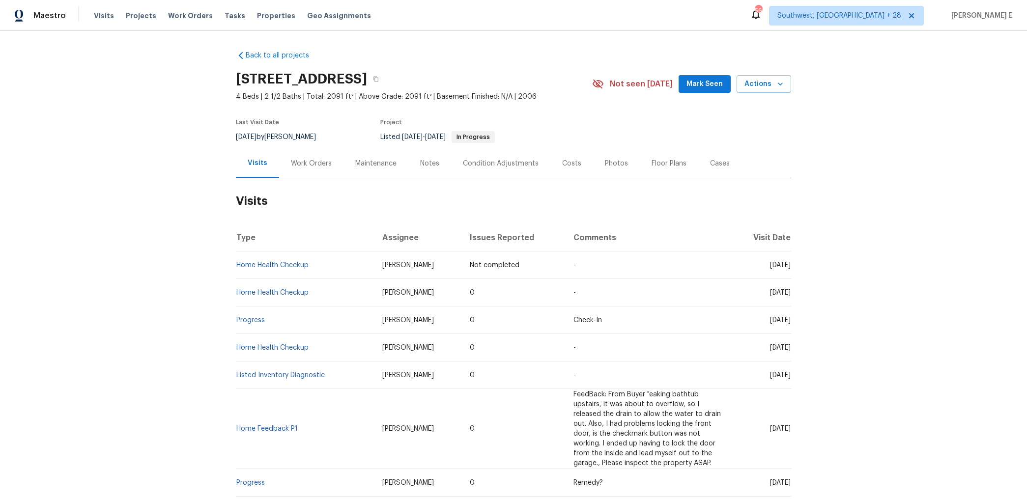
click at [307, 168] on div "Work Orders" at bounding box center [311, 163] width 64 height 29
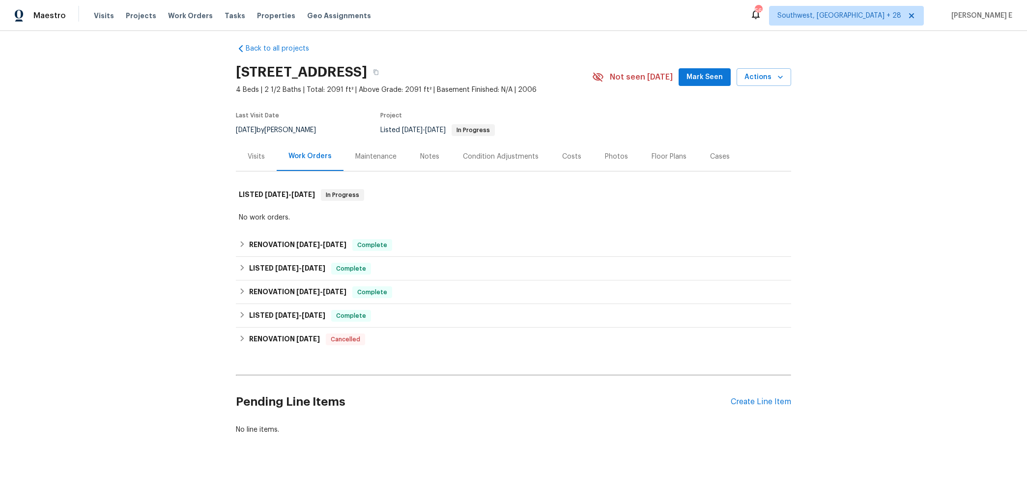
scroll to position [9, 0]
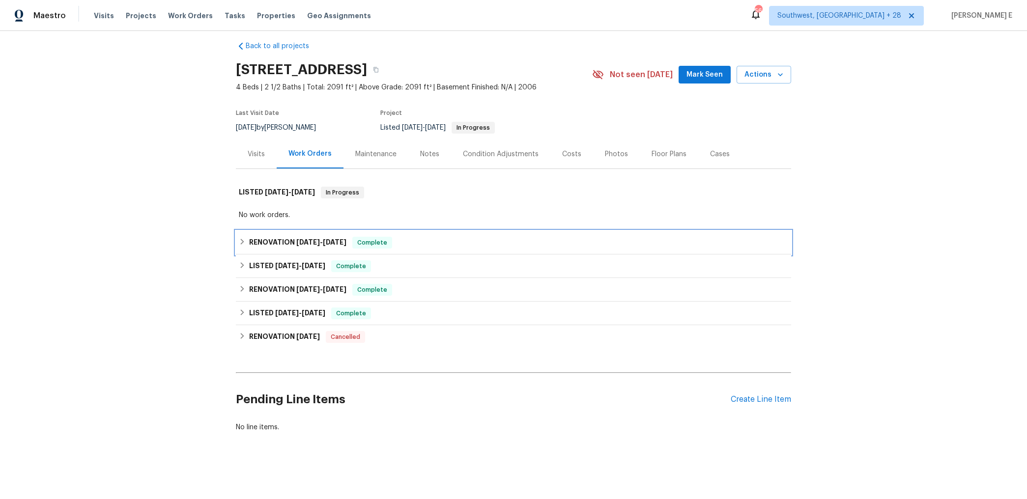
click at [318, 234] on div "RENOVATION 4/25/25 - 4/25/25 Complete" at bounding box center [513, 243] width 555 height 24
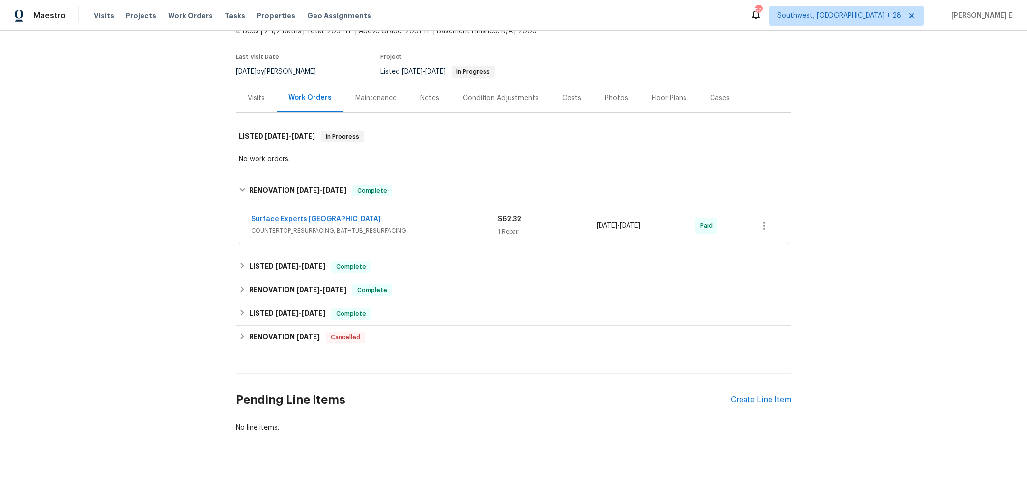
click at [388, 221] on div "Surface Experts South Charlotte" at bounding box center [374, 220] width 247 height 12
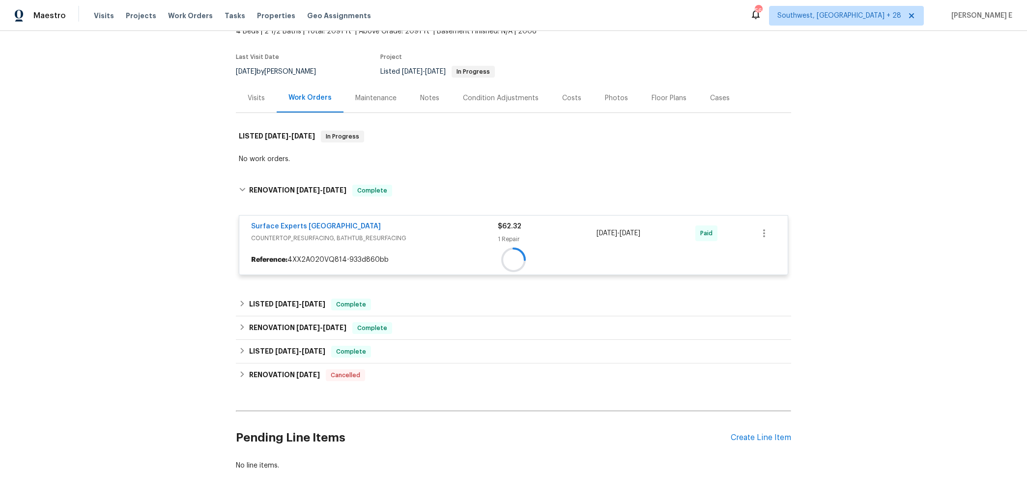
scroll to position [78, 0]
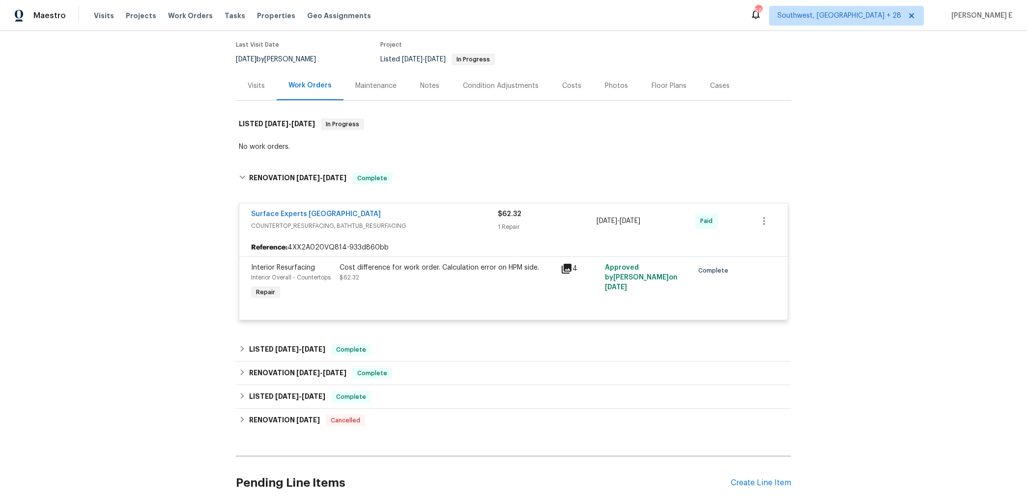
click at [387, 216] on div "Surface Experts South Charlotte" at bounding box center [374, 215] width 247 height 12
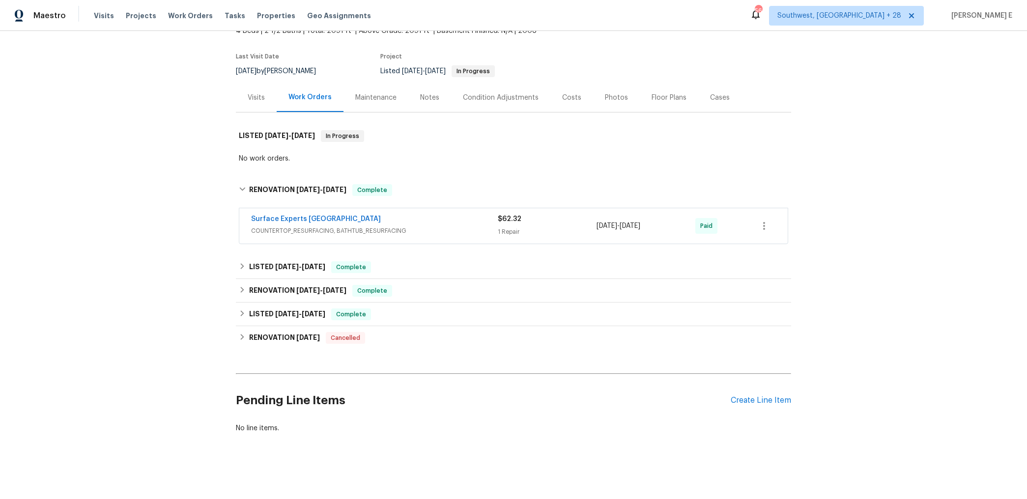
scroll to position [66, 0]
click at [317, 259] on div "LISTED 4/23/25 - 4/24/25 Complete" at bounding box center [513, 266] width 555 height 24
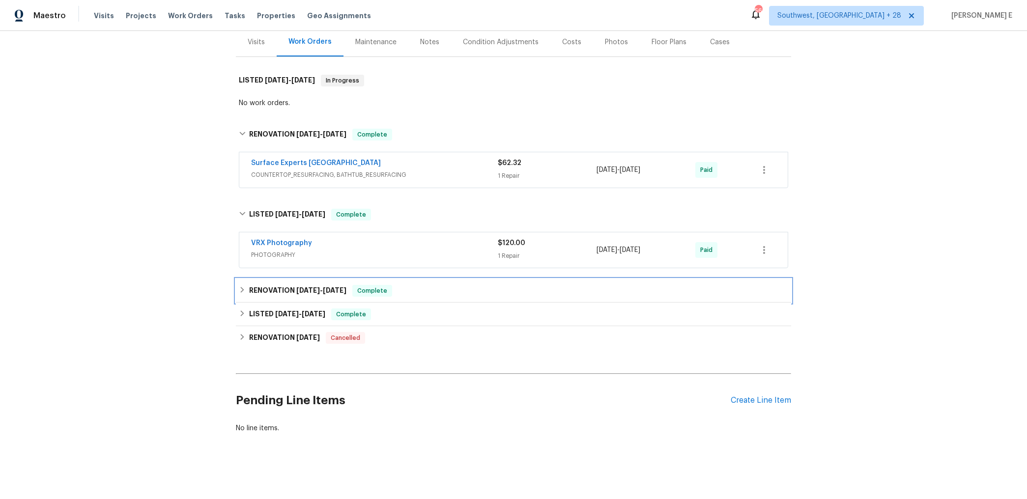
click at [299, 292] on span "4/3/25" at bounding box center [308, 290] width 24 height 7
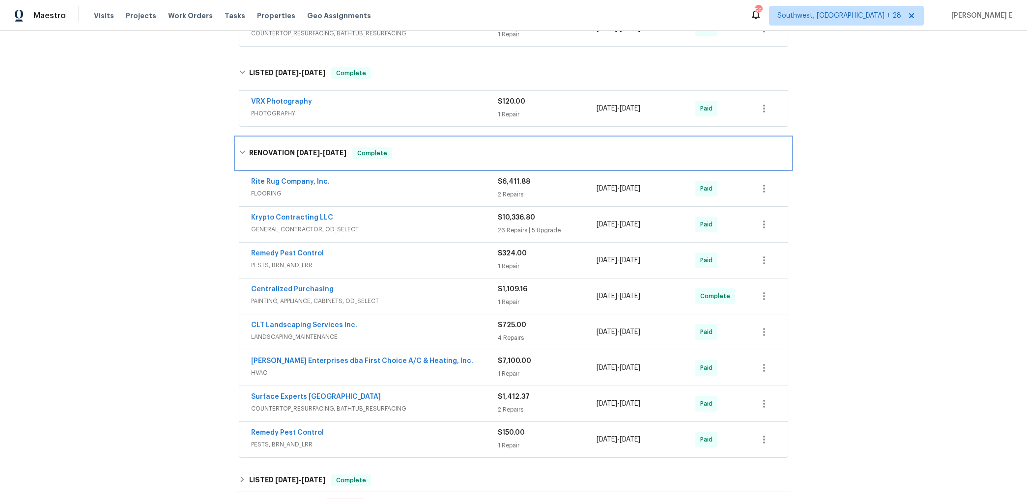
scroll to position [282, 0]
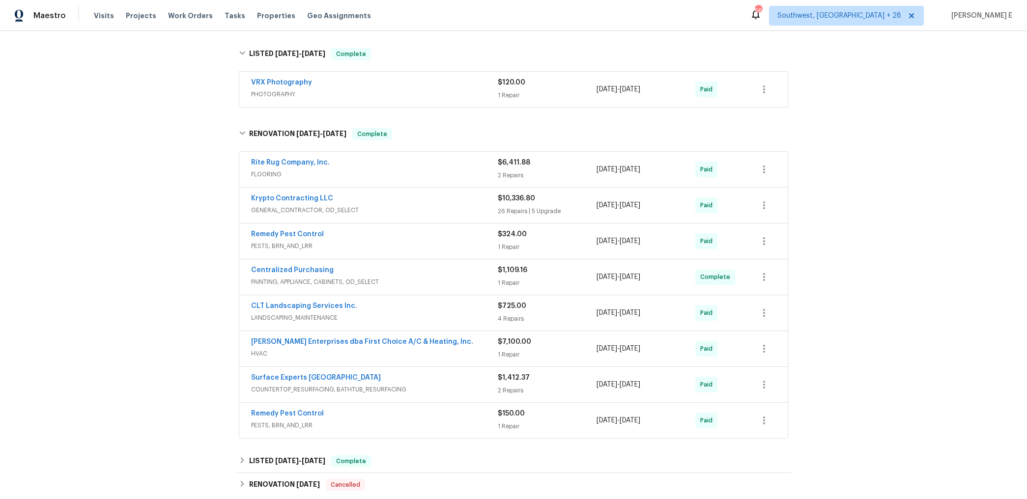
click at [401, 174] on span "FLOORING" at bounding box center [374, 174] width 247 height 10
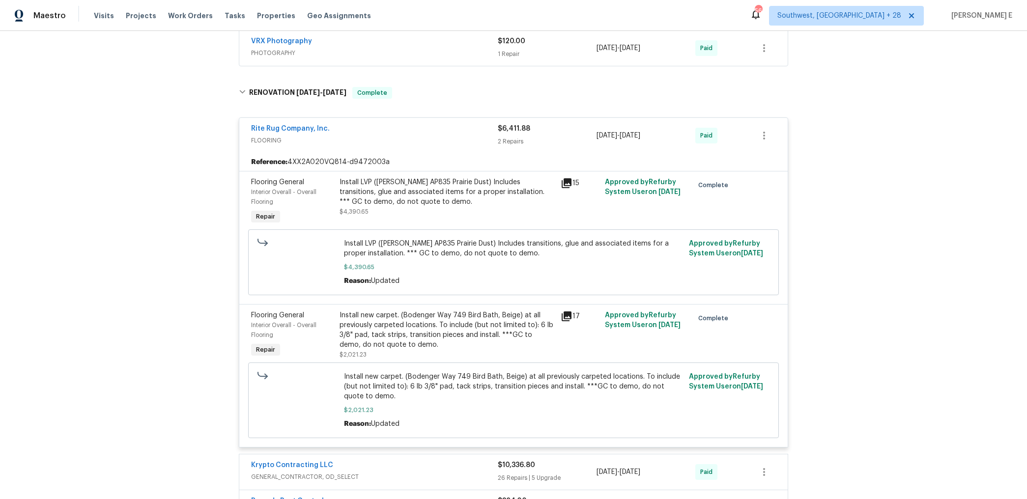
scroll to position [325, 0]
click at [565, 314] on icon at bounding box center [566, 314] width 10 height 10
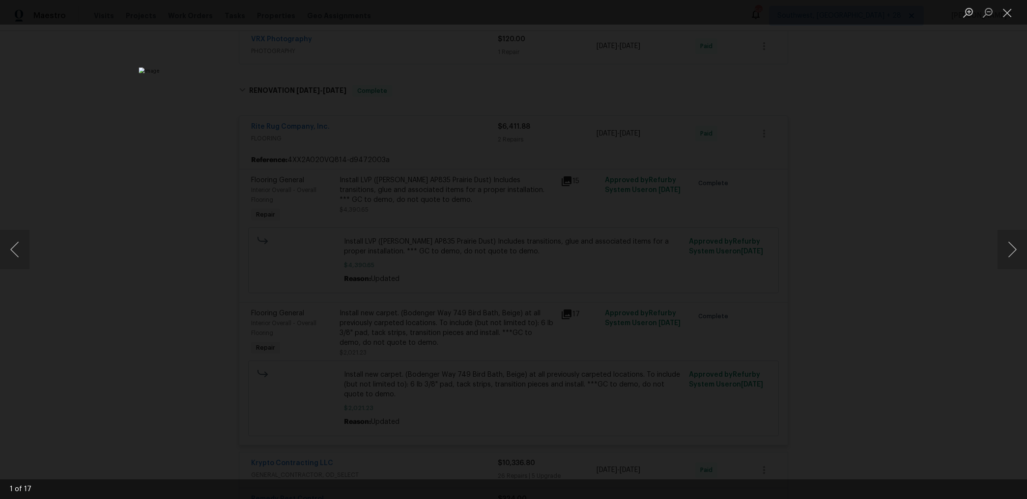
click at [980, 124] on div "Lightbox" at bounding box center [513, 249] width 1027 height 499
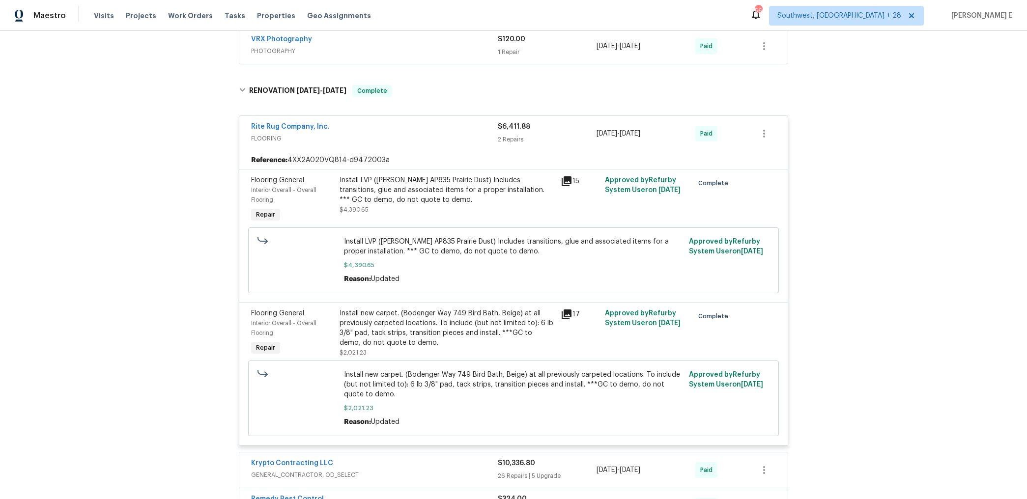
click at [980, 124] on div "Back to all projects 7325 Larwill Ln, Charlotte, NC 28216 4 Beds | 2 1/2 Baths …" at bounding box center [513, 265] width 1027 height 468
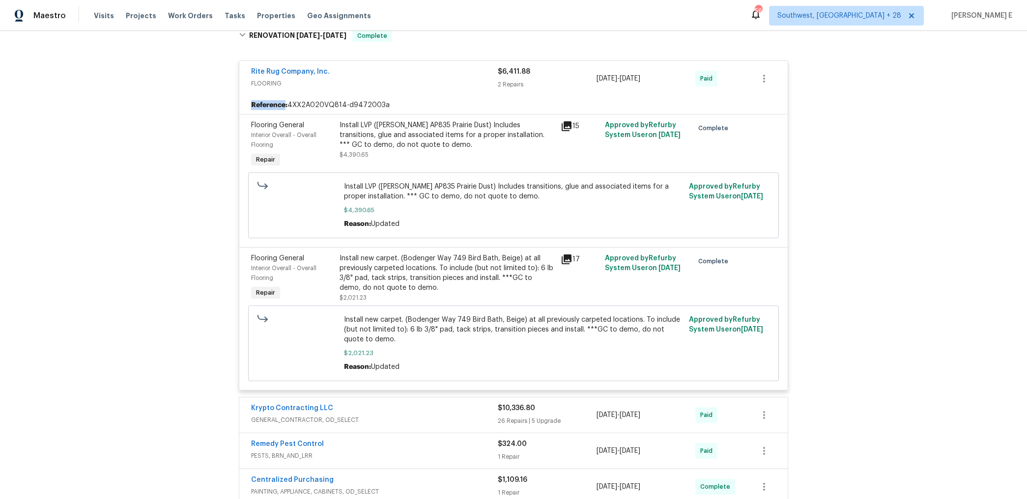
scroll to position [0, 0]
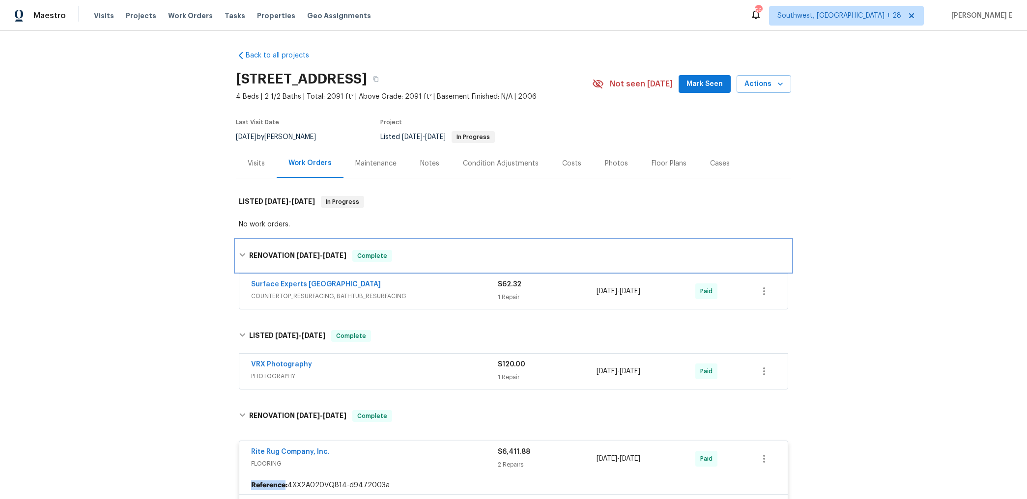
click at [298, 245] on div "RENOVATION 4/25/25 - 4/25/25 Complete" at bounding box center [513, 255] width 555 height 31
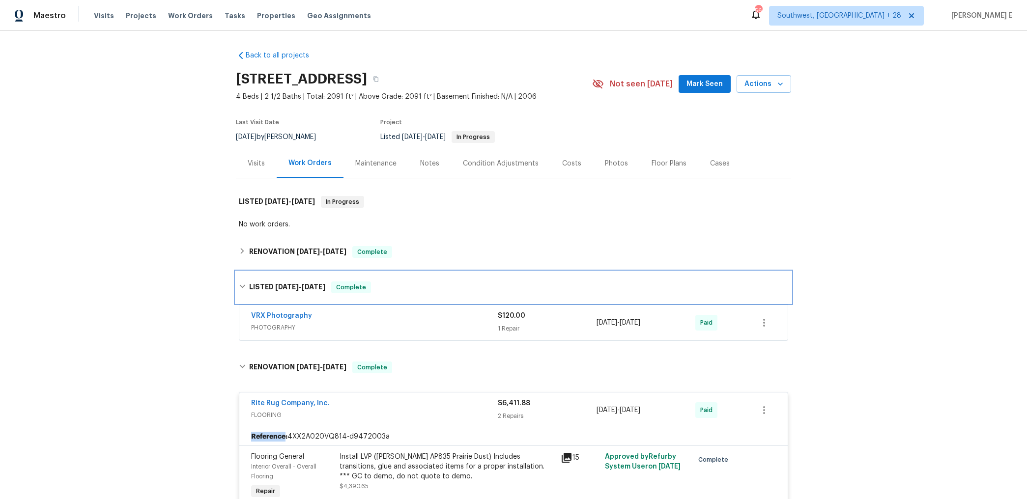
click at [285, 293] on h6 "LISTED 4/23/25 - 4/24/25" at bounding box center [287, 287] width 76 height 12
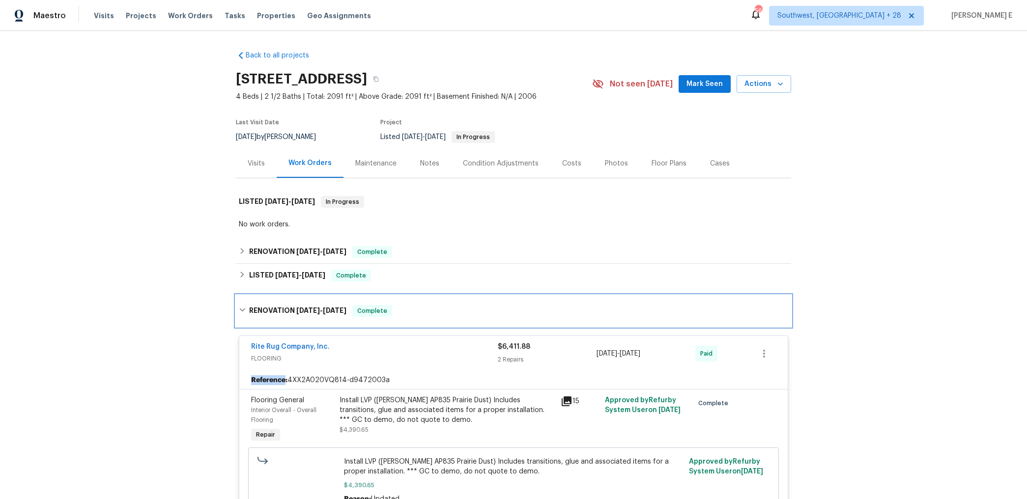
click at [288, 323] on div "RENOVATION 4/3/25 - 4/26/25 Complete" at bounding box center [513, 310] width 555 height 31
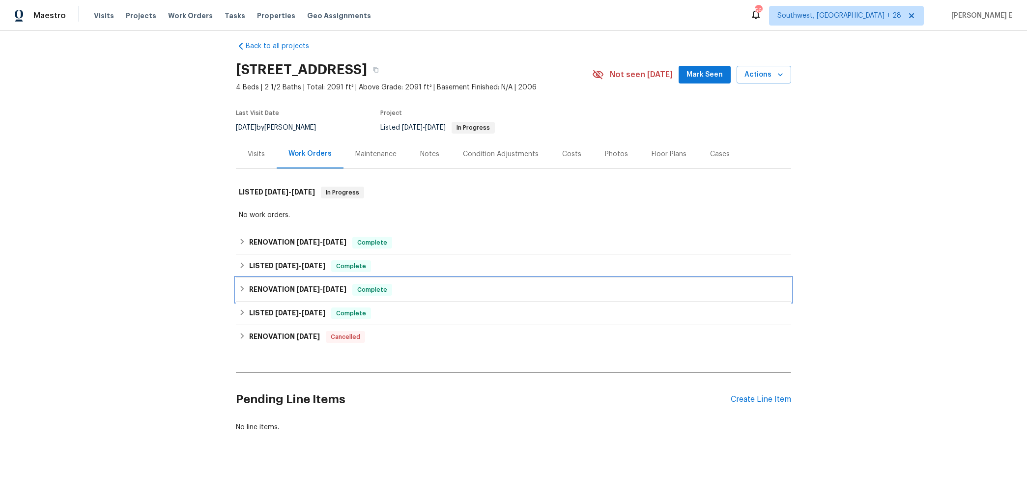
scroll to position [9, 0]
click at [825, 155] on div "Back to all projects 7325 Larwill Ln, Charlotte, NC 28216 4 Beds | 2 1/2 Baths …" at bounding box center [513, 265] width 1027 height 468
click at [746, 398] on div "Create Line Item" at bounding box center [760, 399] width 60 height 9
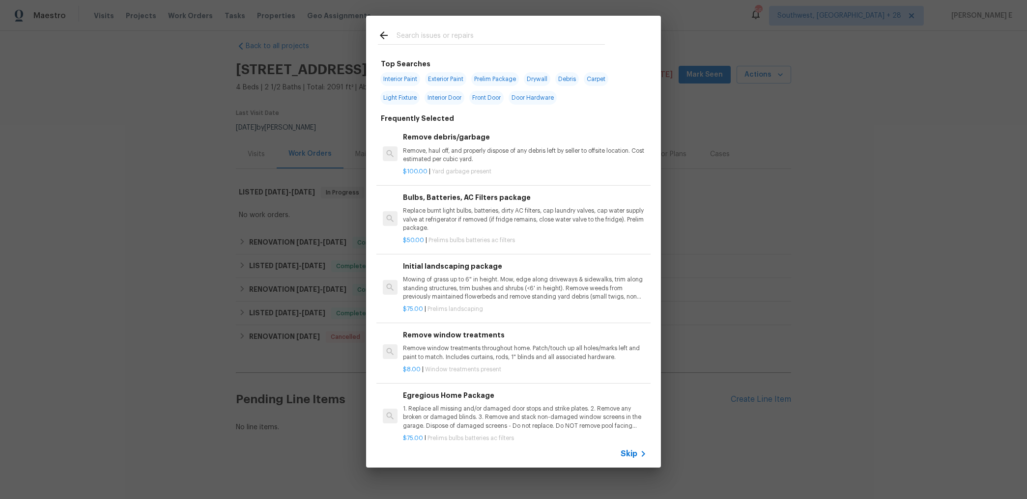
click at [631, 456] on span "Skip" at bounding box center [628, 454] width 17 height 10
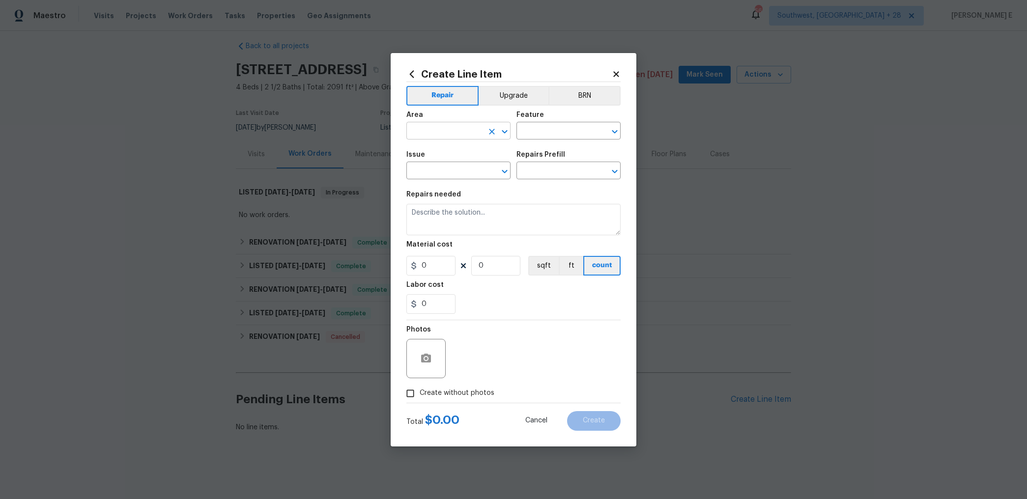
click at [452, 128] on input "text" at bounding box center [444, 131] width 77 height 15
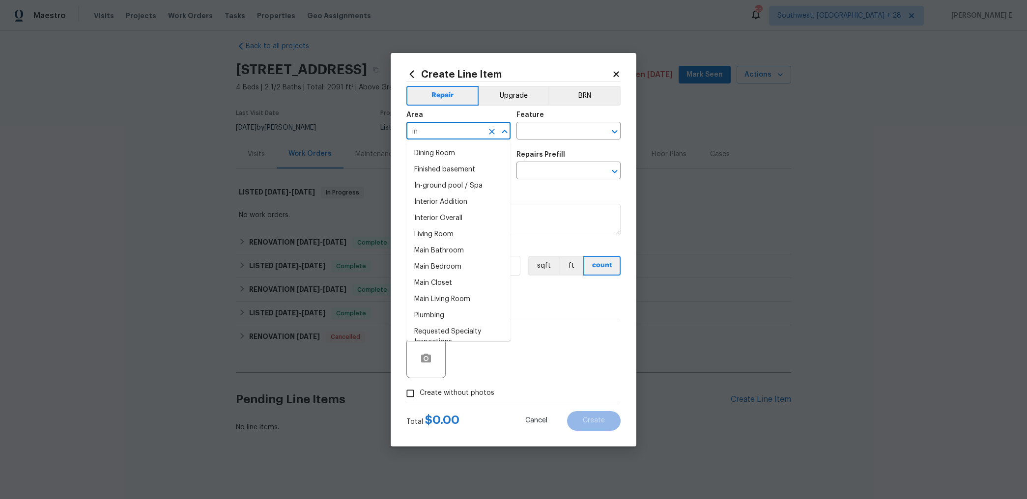
type input "int"
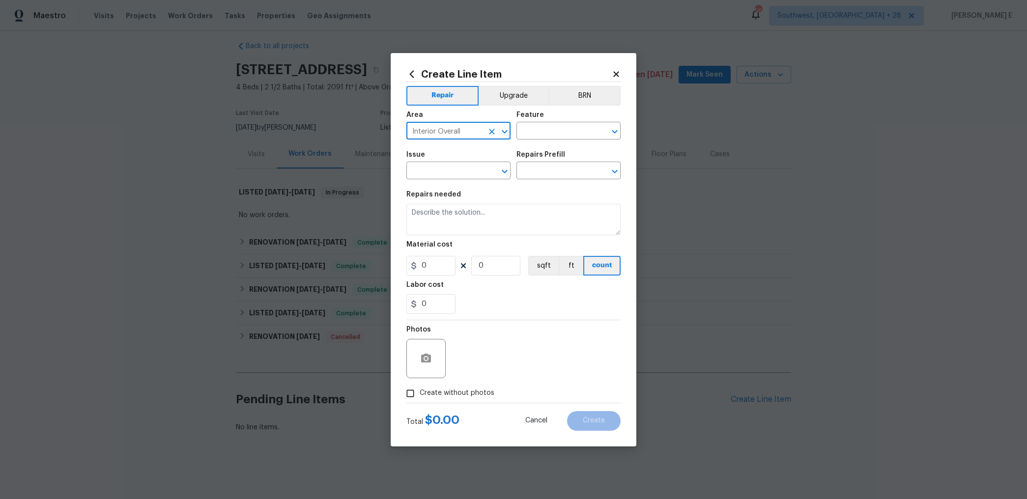
type input "Interior Overall"
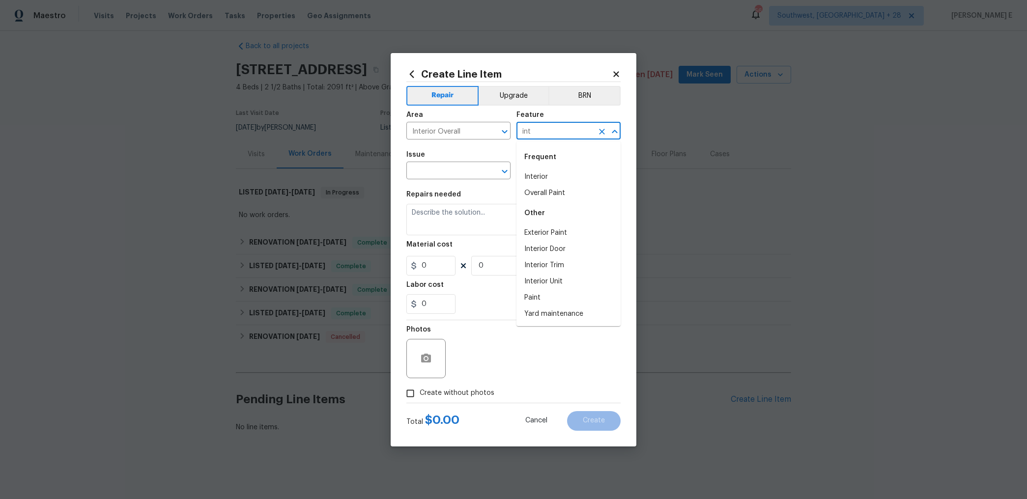
type input "int"
click at [609, 258] on li "Interior Trim" at bounding box center [568, 265] width 104 height 16
type input "Interior Trim"
click at [436, 176] on input "text" at bounding box center [444, 171] width 77 height 15
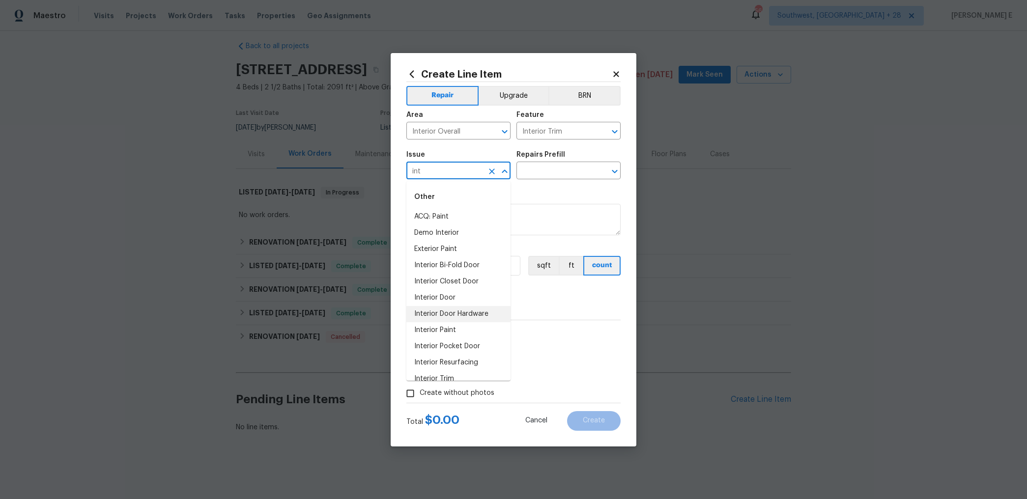
scroll to position [10, 0]
click at [431, 367] on li "Interior Trim" at bounding box center [458, 369] width 104 height 16
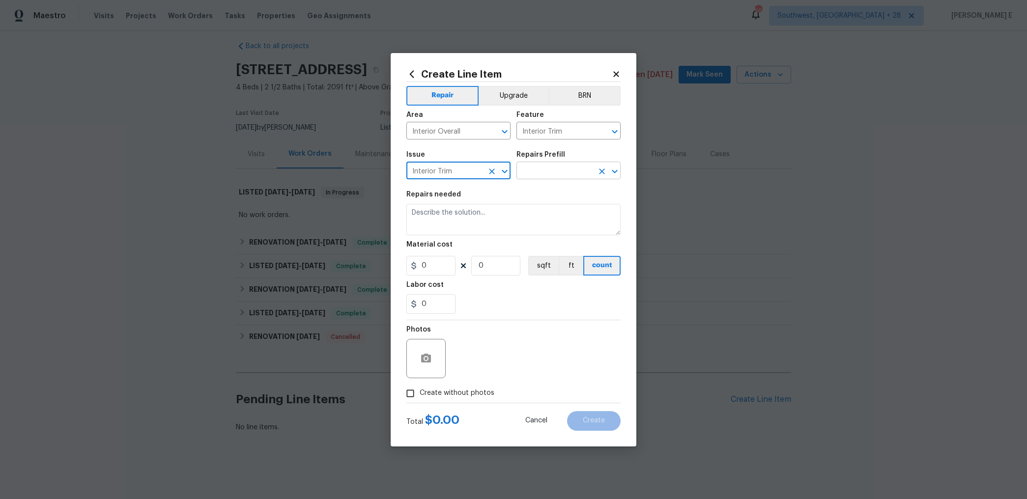
type input "Interior Trim"
click at [558, 178] on input "text" at bounding box center [554, 171] width 77 height 15
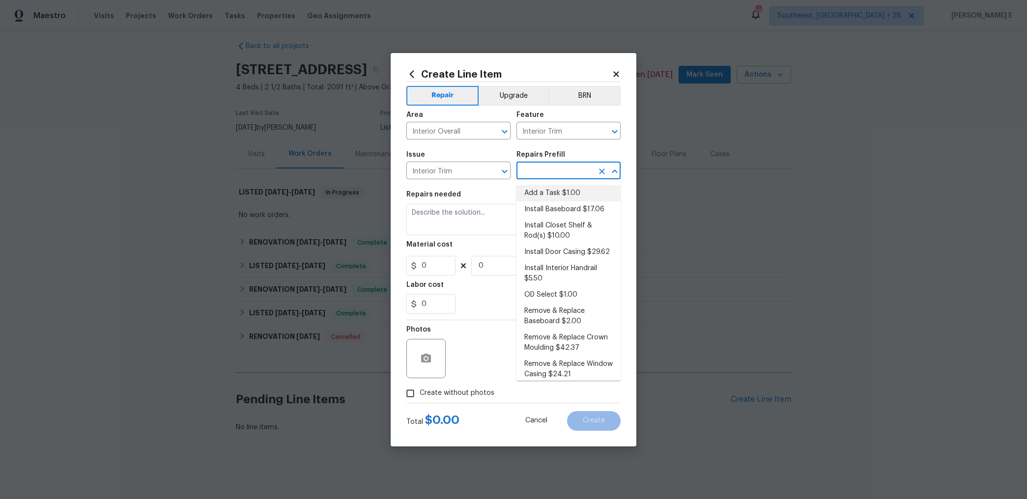
click at [544, 190] on li "Add a Task $1.00" at bounding box center [568, 193] width 104 height 16
type input "Add a Task $1.00"
type textarea "HPM to detail"
type input "1"
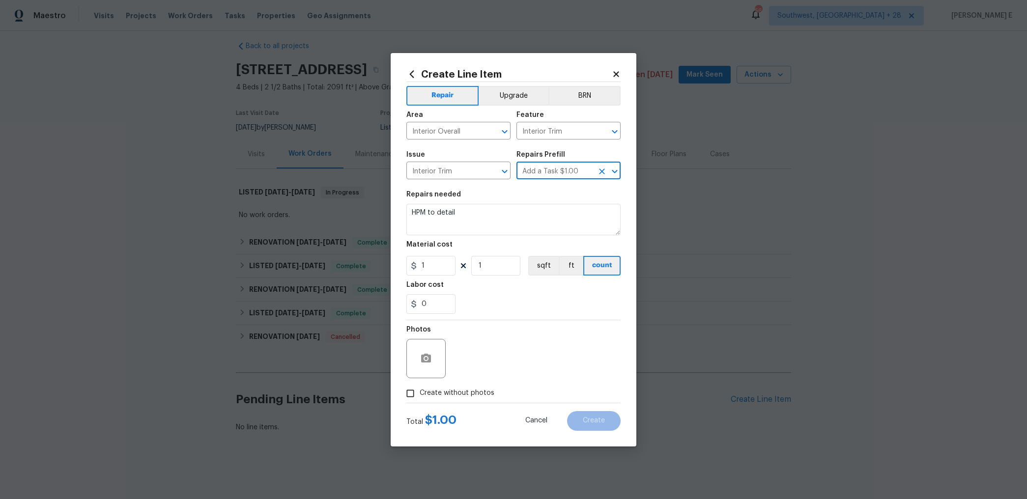
click at [488, 203] on div "Repairs needed" at bounding box center [513, 197] width 214 height 13
click at [484, 209] on textarea "HPM to detail" at bounding box center [513, 219] width 214 height 31
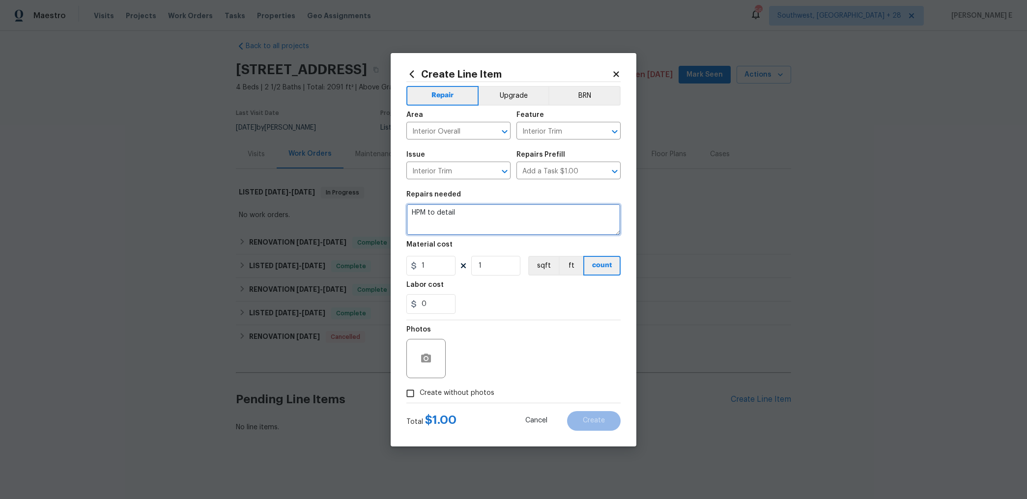
paste textarea "Upstairs seems to have had some water issue as the several parts of the baseboa…"
drag, startPoint x: 547, startPoint y: 219, endPoint x: 573, endPoint y: 220, distance: 26.6
click at [573, 220] on textarea "Upstairs seems to have had some water issue as the several parts of the baseboa…" at bounding box center [513, 219] width 214 height 31
click at [410, 210] on textarea "Upstairs seems to have had some water issue as the several parts of the baseboa…" at bounding box center [513, 219] width 214 height 31
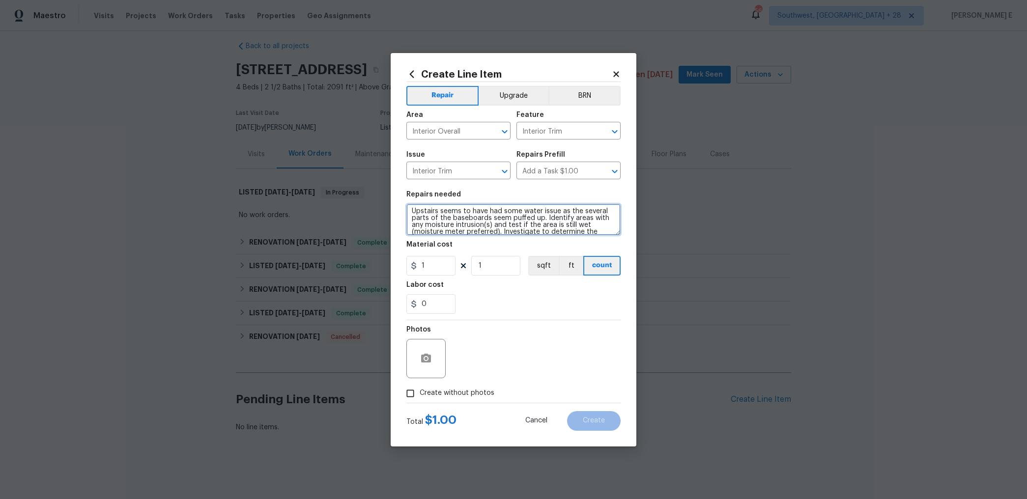
paste textarea "#lwoleak"
type textarea "#lwoleak - Upstairs seems to have had some water issue as the several parts of …"
drag, startPoint x: 429, startPoint y: 263, endPoint x: 394, endPoint y: 265, distance: 34.4
click at [396, 264] on div "Create Line Item Repair Upgrade BRN Area Interior Overall ​ Feature Interior Tr…" at bounding box center [514, 249] width 246 height 393
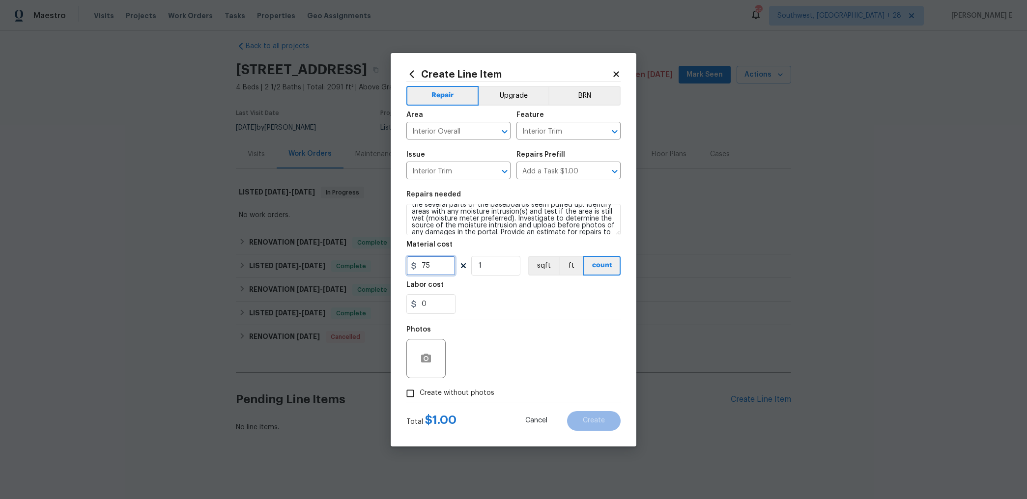
scroll to position [0, 0]
type input "75"
click at [415, 390] on input "Create without photos" at bounding box center [410, 393] width 19 height 19
checkbox input "true"
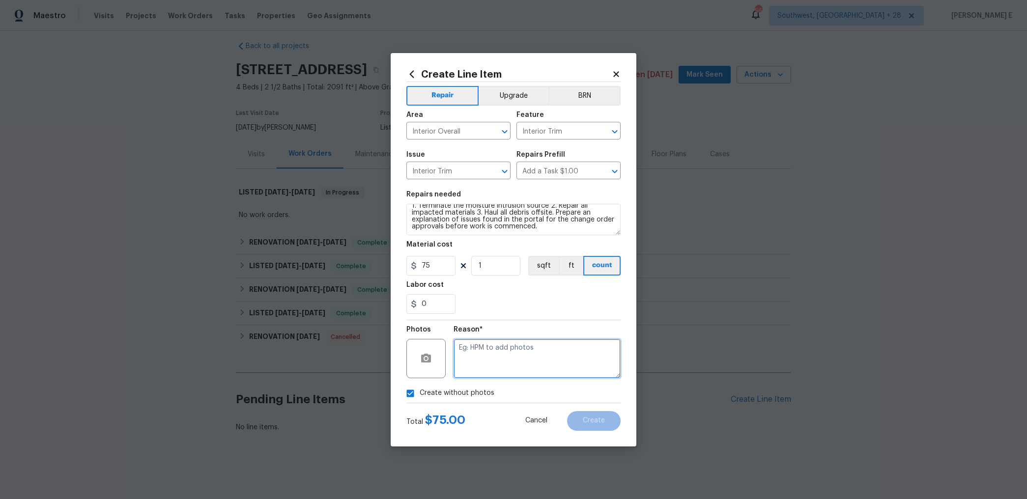
click at [491, 353] on textarea at bounding box center [536, 358] width 167 height 39
click at [581, 419] on button "Create" at bounding box center [594, 421] width 54 height 20
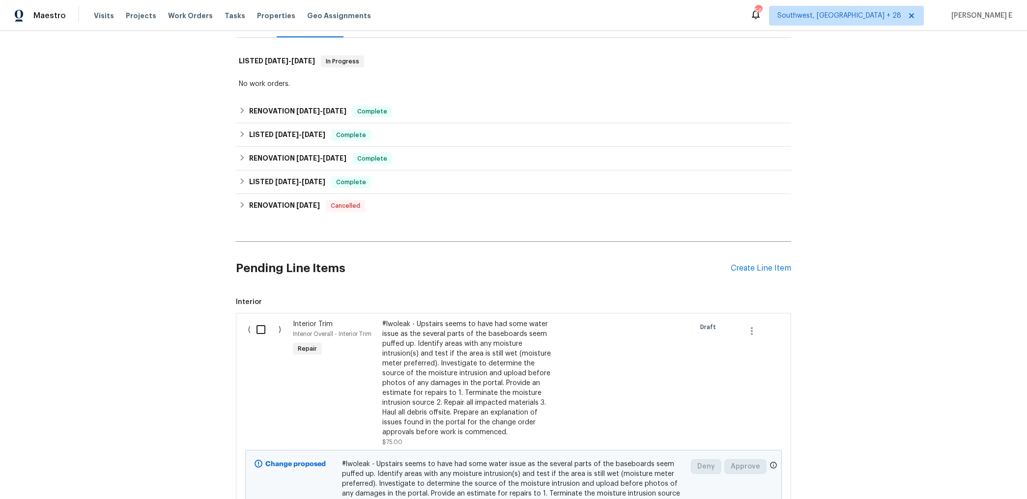
scroll to position [201, 0]
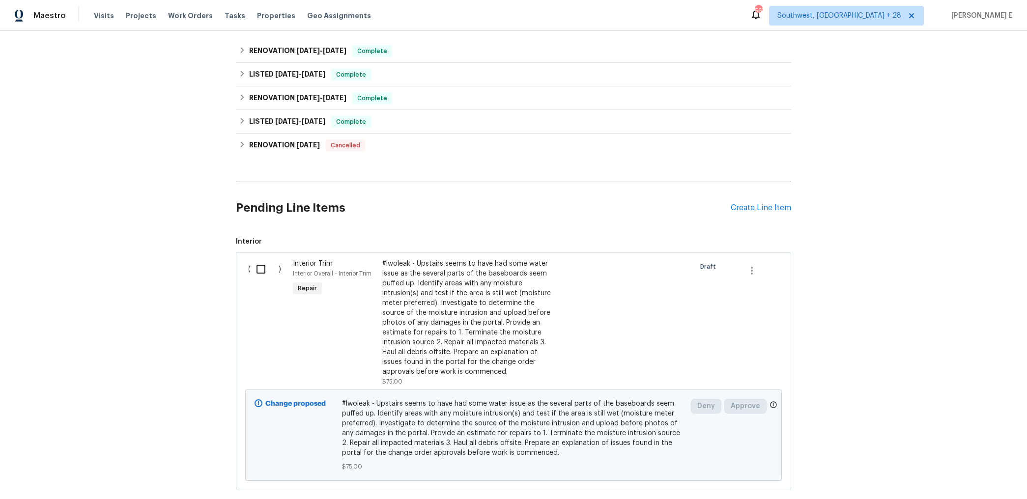
click at [269, 272] on input "checkbox" at bounding box center [265, 269] width 28 height 21
checkbox input "true"
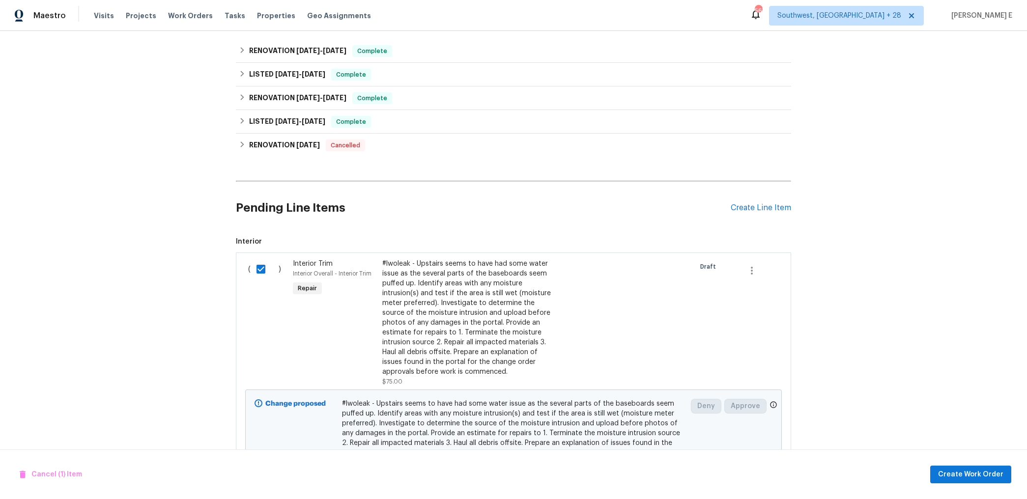
scroll to position [259, 0]
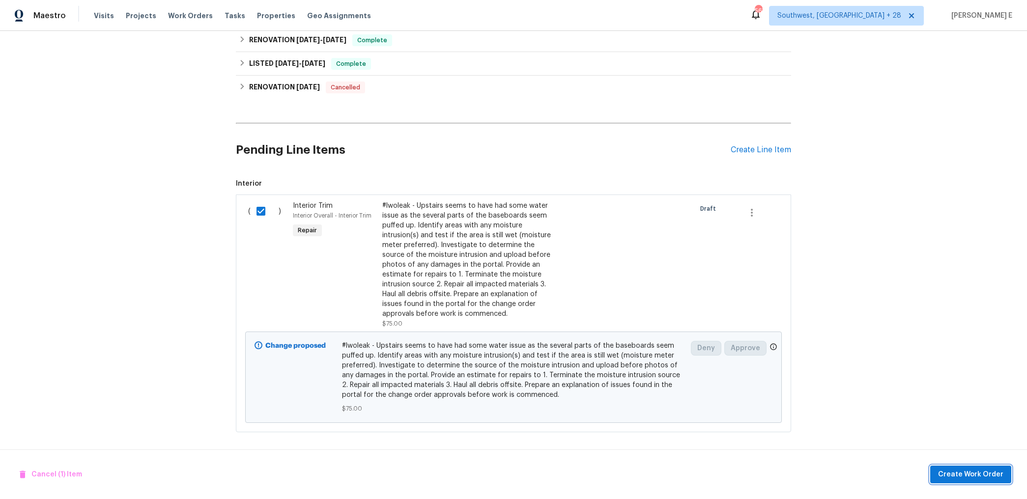
click at [955, 474] on span "Create Work Order" at bounding box center [970, 475] width 65 height 12
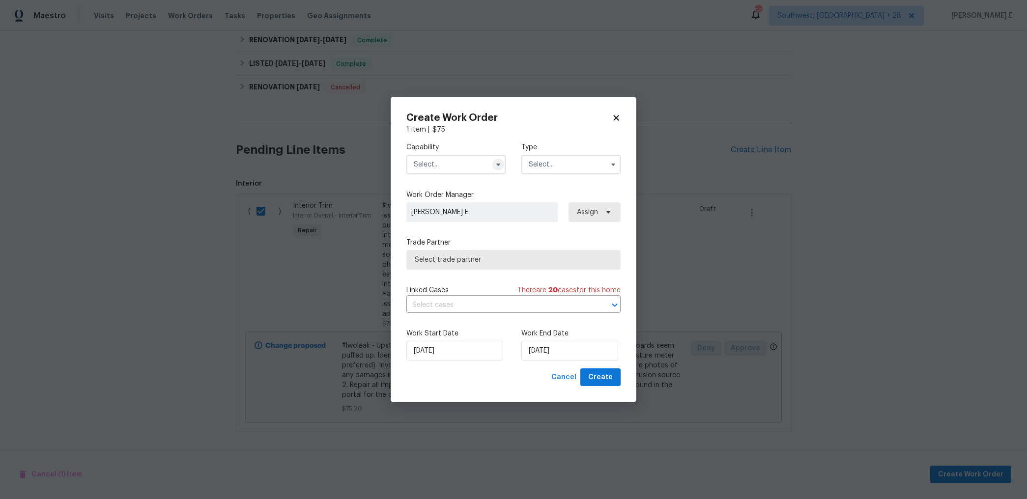
click at [500, 170] on span at bounding box center [498, 164] width 15 height 15
click at [498, 163] on icon "button" at bounding box center [498, 165] width 8 height 8
click at [458, 228] on div "Handyman" at bounding box center [456, 231] width 94 height 18
type input "Handyman"
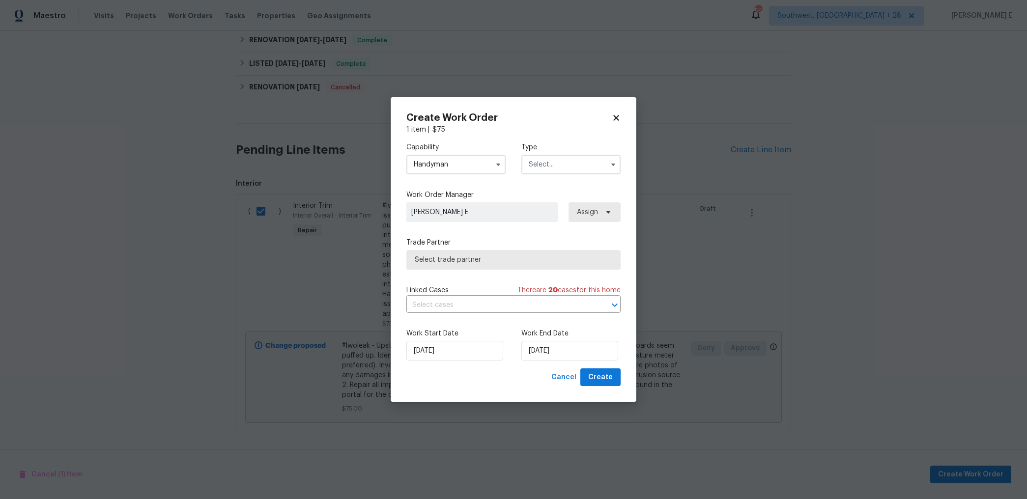
click at [545, 164] on input "text" at bounding box center [570, 165] width 99 height 20
click at [544, 183] on span "Feedback" at bounding box center [546, 185] width 31 height 7
type input "Feedback"
click at [441, 271] on div "Capability Handyman Type Feedback Work Order Manager Keerthana E Assign Trade P…" at bounding box center [513, 252] width 214 height 234
click at [461, 255] on span "Select trade partner" at bounding box center [506, 260] width 183 height 10
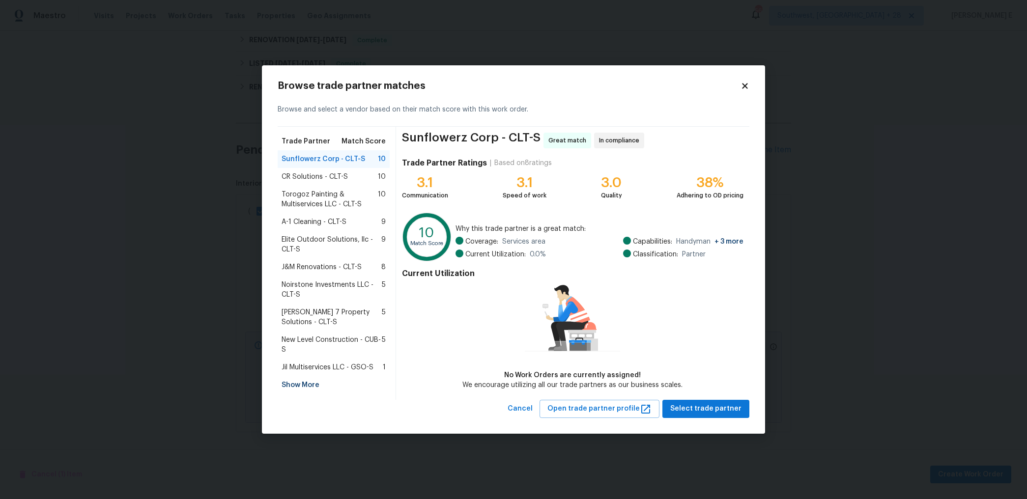
click at [293, 286] on span "Noirstone Investments LLC - CLT-S" at bounding box center [331, 290] width 100 height 20
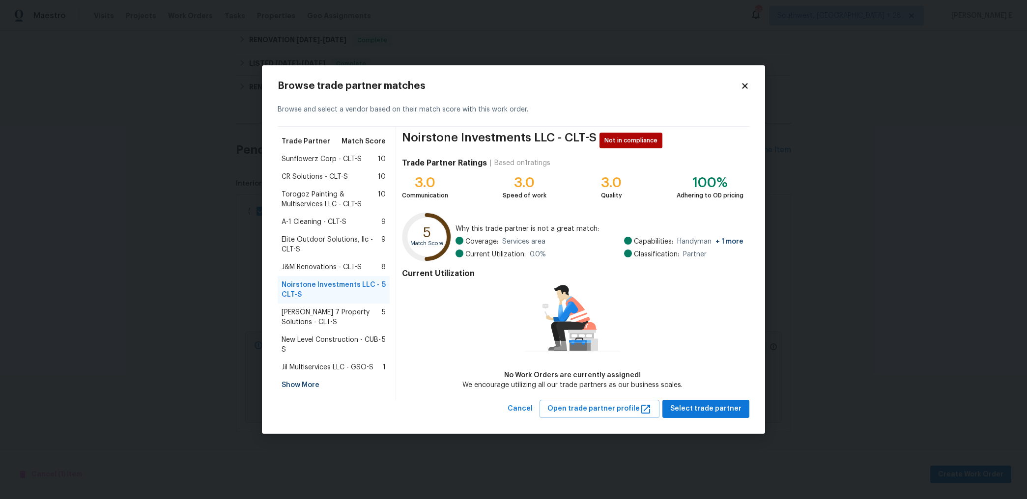
click at [299, 272] on span "J&M Renovations - CLT-S" at bounding box center [321, 267] width 80 height 10
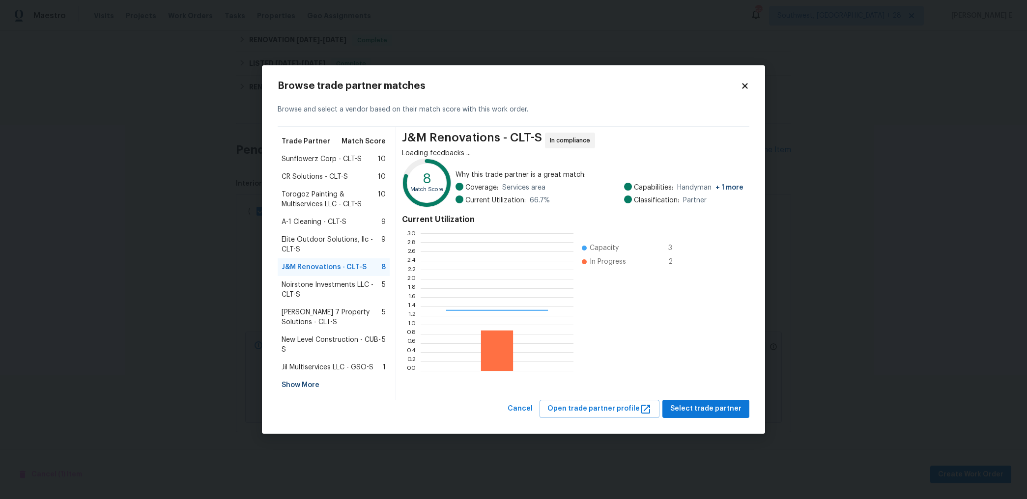
scroll to position [138, 153]
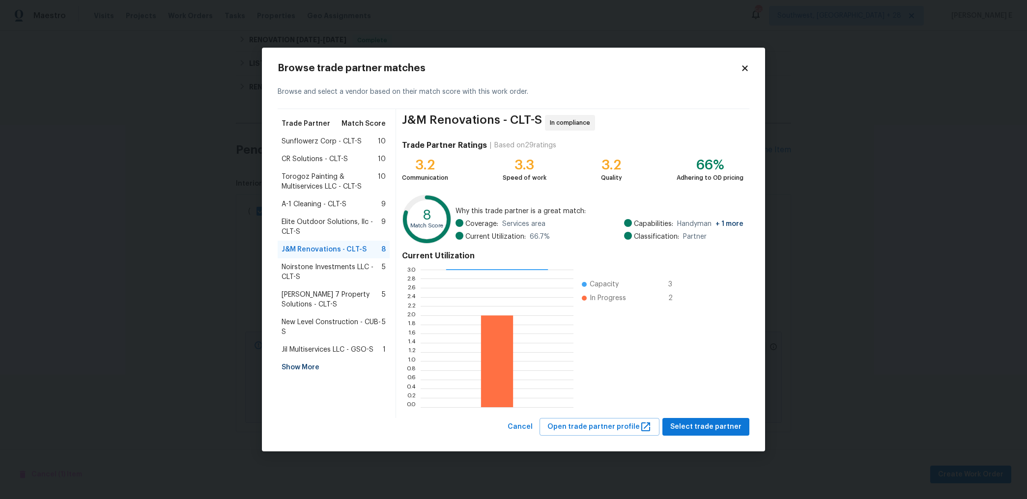
click at [313, 234] on span "Elite Outdoor Solutions, llc - CLT-S" at bounding box center [331, 227] width 100 height 20
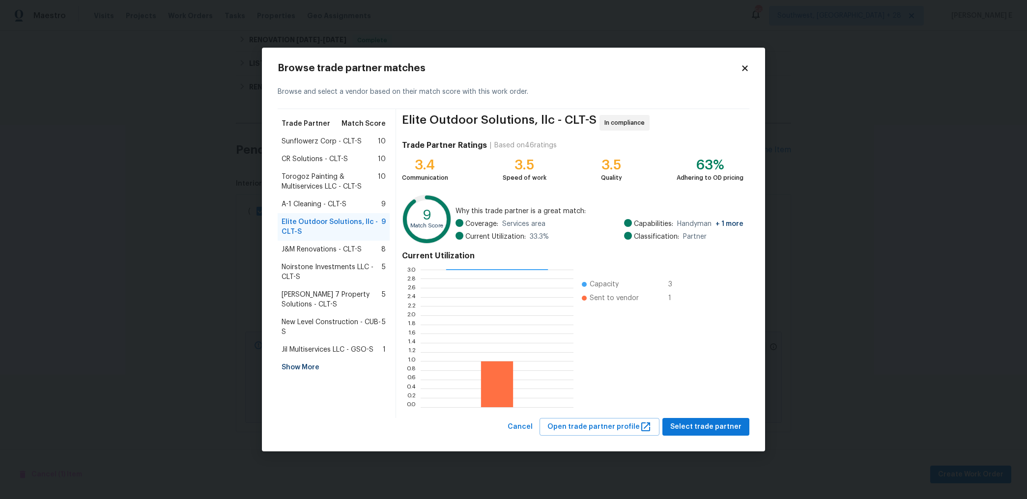
click at [306, 209] on span "A-1 Cleaning - CLT-S" at bounding box center [313, 204] width 65 height 10
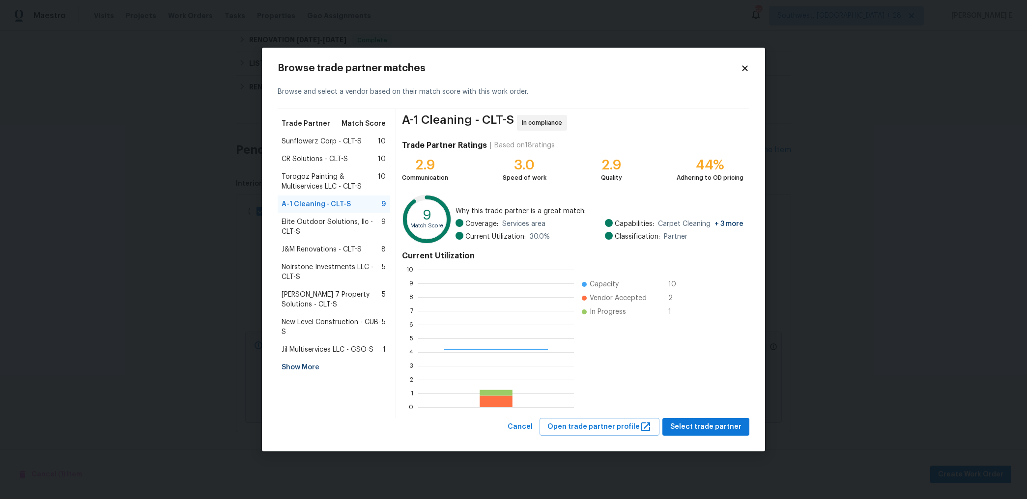
scroll to position [138, 156]
click at [319, 188] on span "Torogoz Painting & Multiservices LLC - CLT-S" at bounding box center [329, 182] width 96 height 20
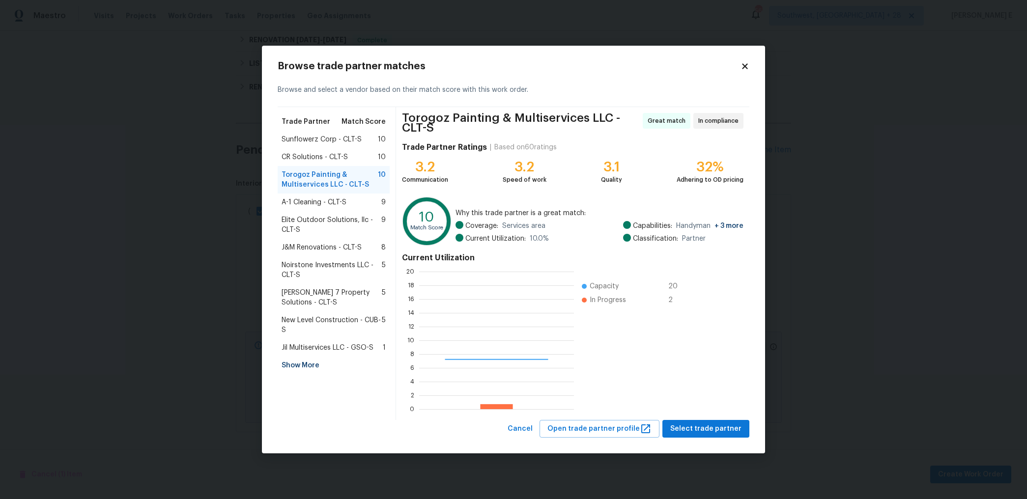
scroll to position [138, 155]
click at [341, 156] on span "CR Solutions - CLT-S" at bounding box center [314, 157] width 66 height 10
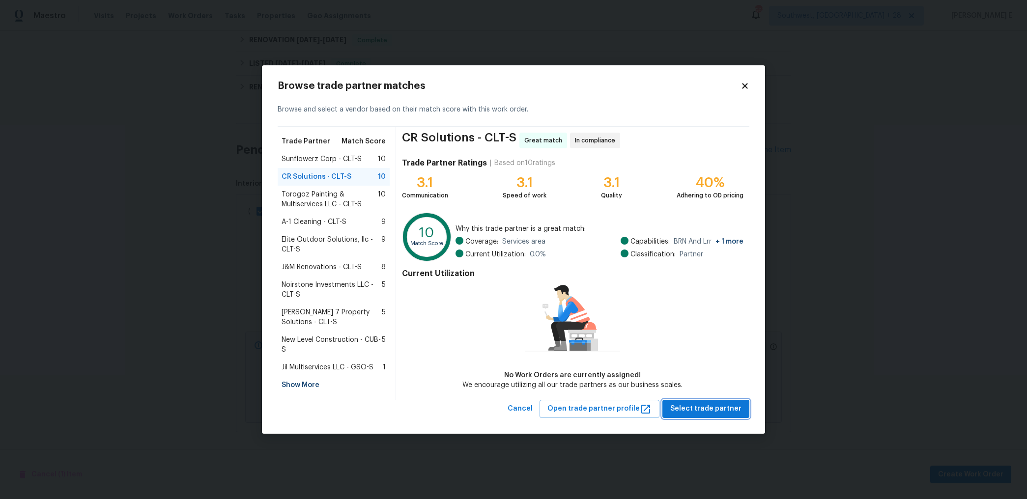
click at [695, 412] on span "Select trade partner" at bounding box center [705, 409] width 71 height 12
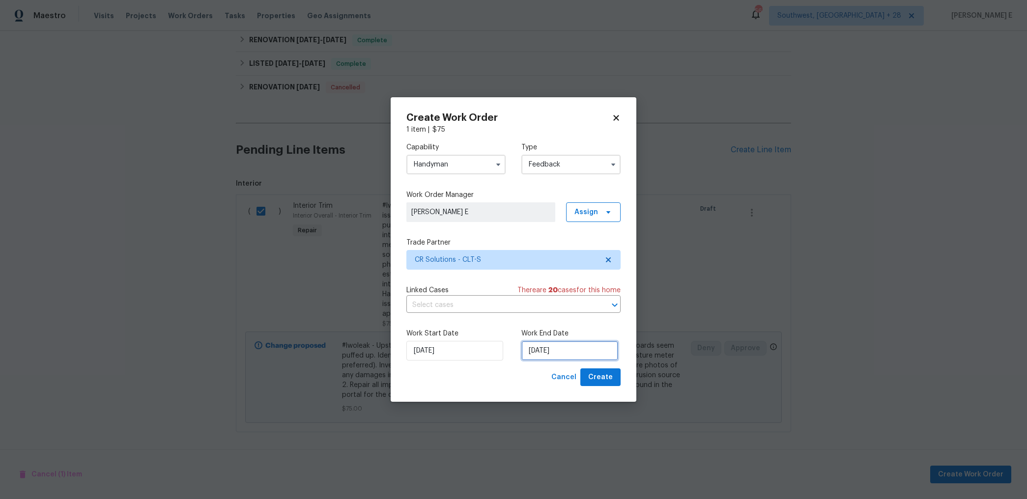
click at [539, 342] on input "07/10/2025" at bounding box center [569, 351] width 97 height 20
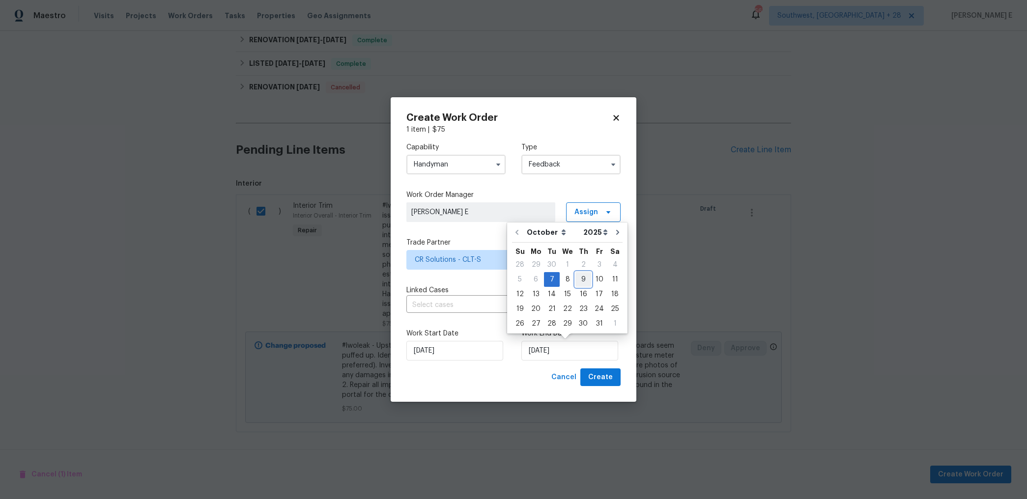
click at [582, 279] on div "9" at bounding box center [583, 280] width 16 height 14
type input "09/10/2025"
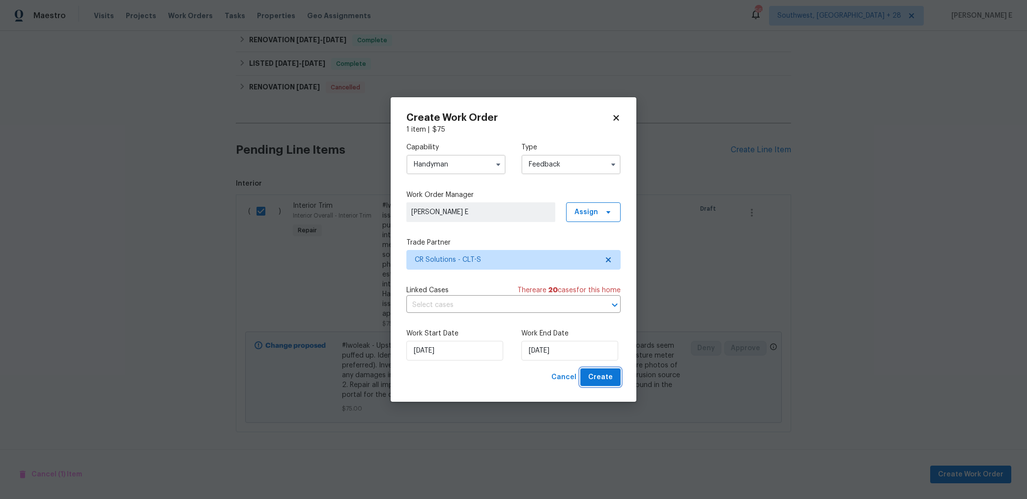
click at [603, 372] on span "Create" at bounding box center [600, 377] width 25 height 12
checkbox input "false"
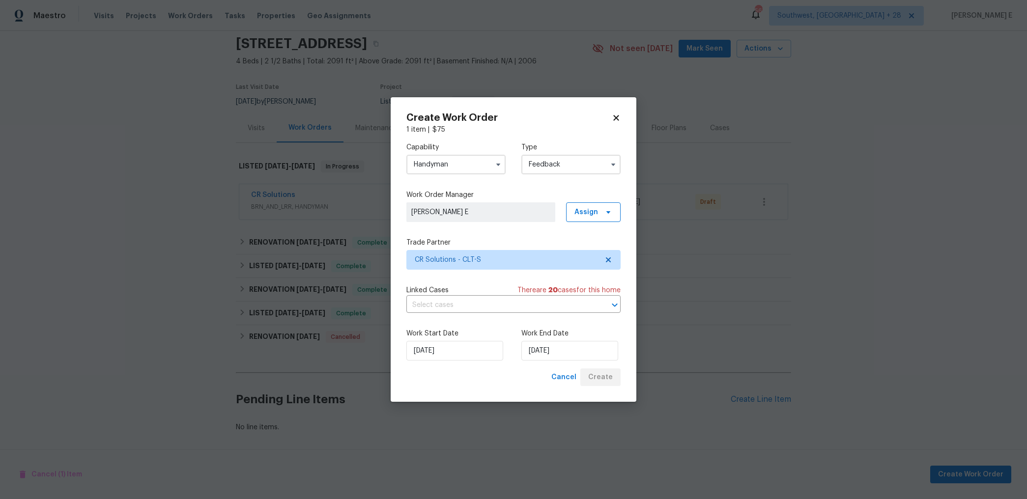
scroll to position [35, 0]
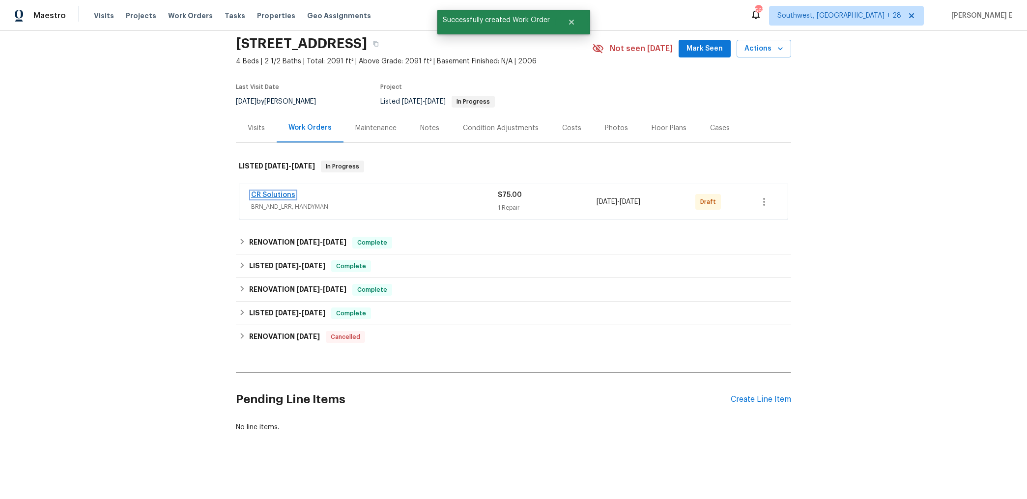
click at [266, 198] on link "CR Solutions" at bounding box center [273, 195] width 44 height 7
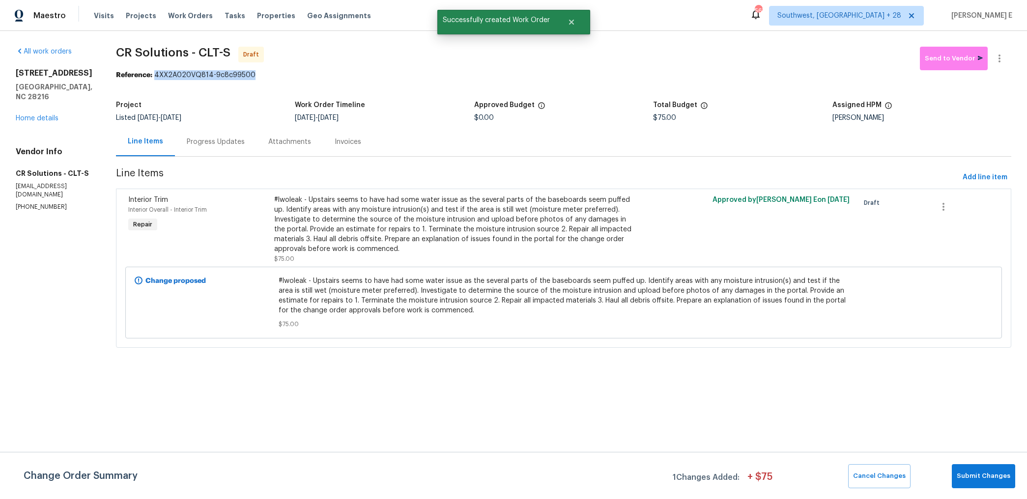
drag, startPoint x: 143, startPoint y: 76, endPoint x: 240, endPoint y: 76, distance: 96.8
click at [240, 76] on div "Reference: 4XX2A020VQ814-9c8c99500" at bounding box center [563, 75] width 895 height 10
copy div "4XX2A020VQ814-9c8c99500"
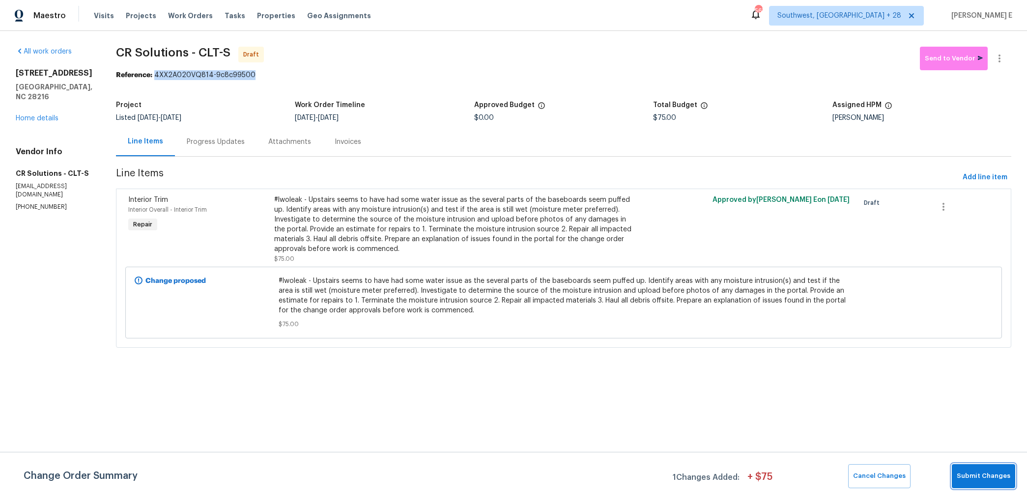
click at [984, 481] on span "Submit Changes" at bounding box center [983, 476] width 54 height 11
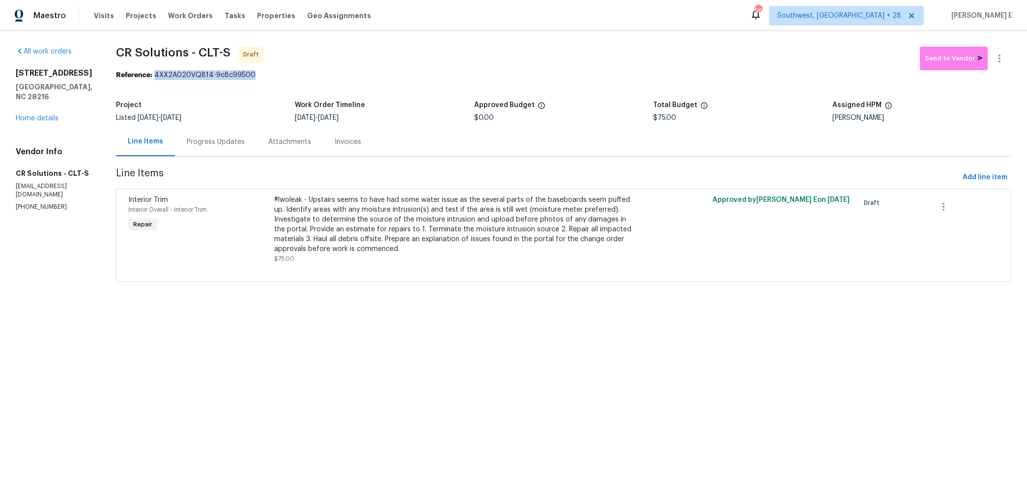
click at [213, 139] on div "Progress Updates" at bounding box center [216, 142] width 58 height 10
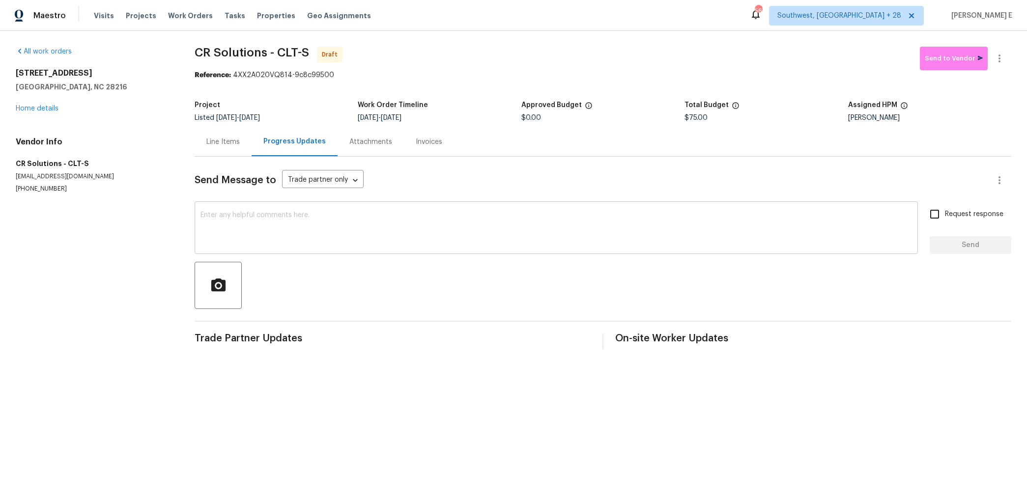
click at [418, 229] on textarea at bounding box center [555, 229] width 711 height 34
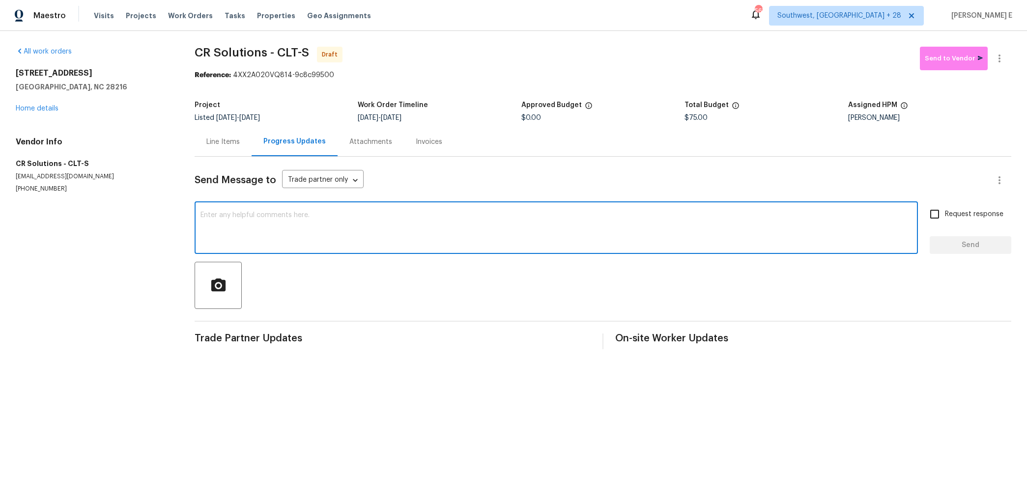
paste textarea "Hi this is Keerthana with Opendoor. I’m confirming you received the WO for the …"
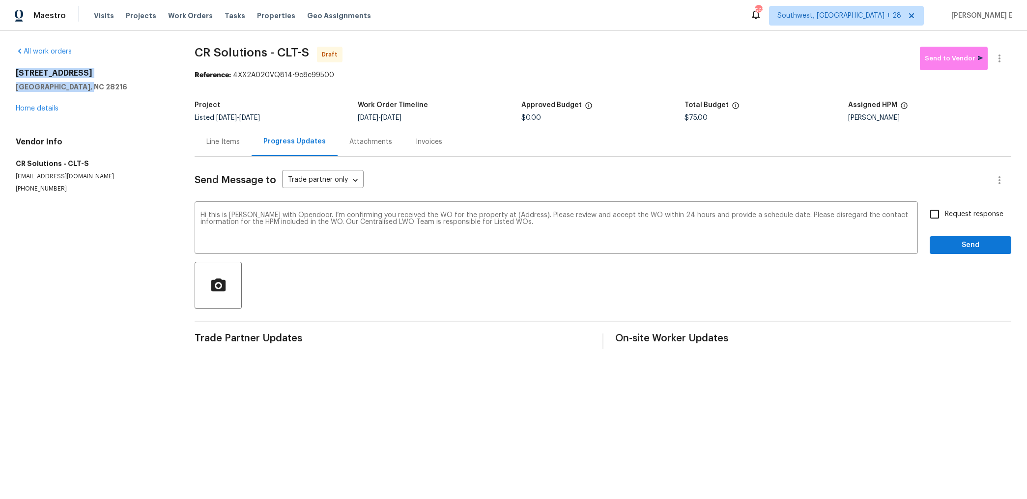
drag, startPoint x: 14, startPoint y: 73, endPoint x: 89, endPoint y: 89, distance: 76.9
click at [89, 89] on div "All work orders 7325 Larwill Ln Charlotte, NC 28216 Home details Vendor Info CR…" at bounding box center [513, 198] width 1027 height 334
copy div "7325 Larwill Ln Charlotte, NC 28216"
click at [506, 217] on textarea "Hi this is Keerthana with Opendoor. I’m confirming you received the WO for the …" at bounding box center [555, 229] width 711 height 34
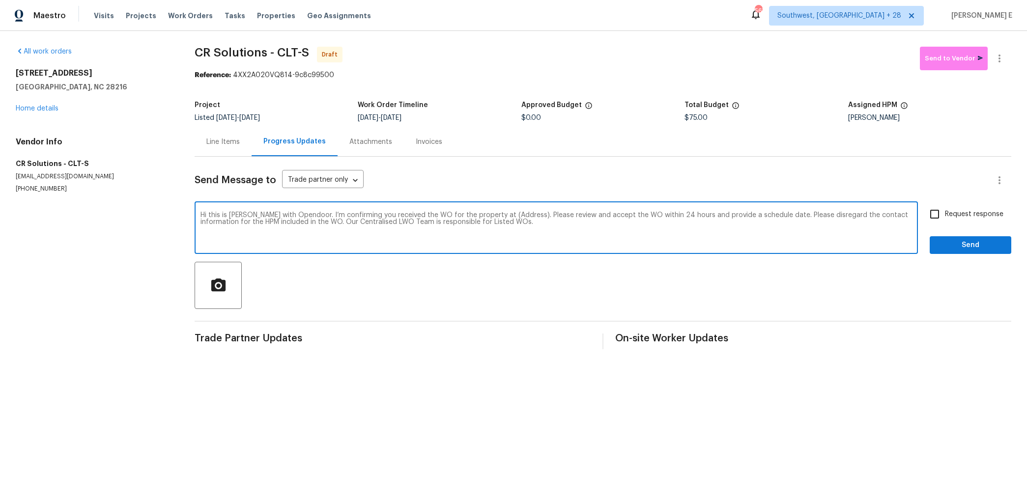
click at [506, 217] on textarea "Hi this is Keerthana with Opendoor. I’m confirming you received the WO for the …" at bounding box center [555, 229] width 711 height 34
paste textarea "7325 Larwill Ln Charlotte, NC 28216"
type textarea "Hi this is Keerthana with Opendoor. I’m confirming you received the WO for the …"
click at [940, 222] on input "Request response" at bounding box center [934, 214] width 21 height 21
checkbox input "true"
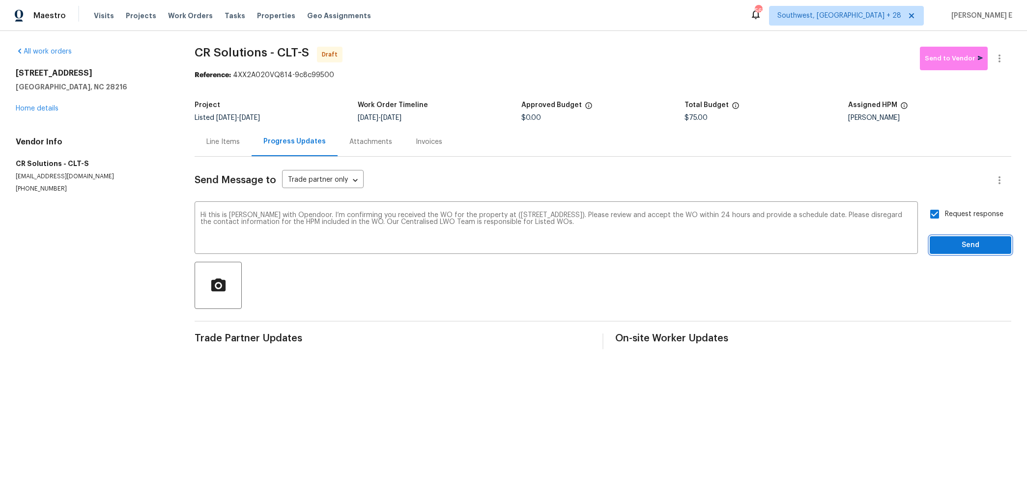
click at [940, 249] on span "Send" at bounding box center [970, 245] width 66 height 12
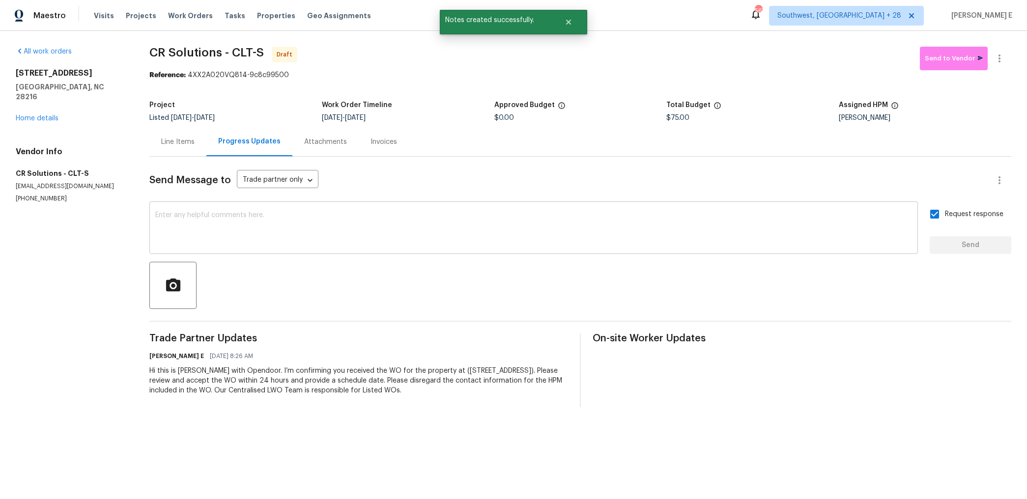
click at [669, 205] on div "x ​" at bounding box center [533, 229] width 768 height 50
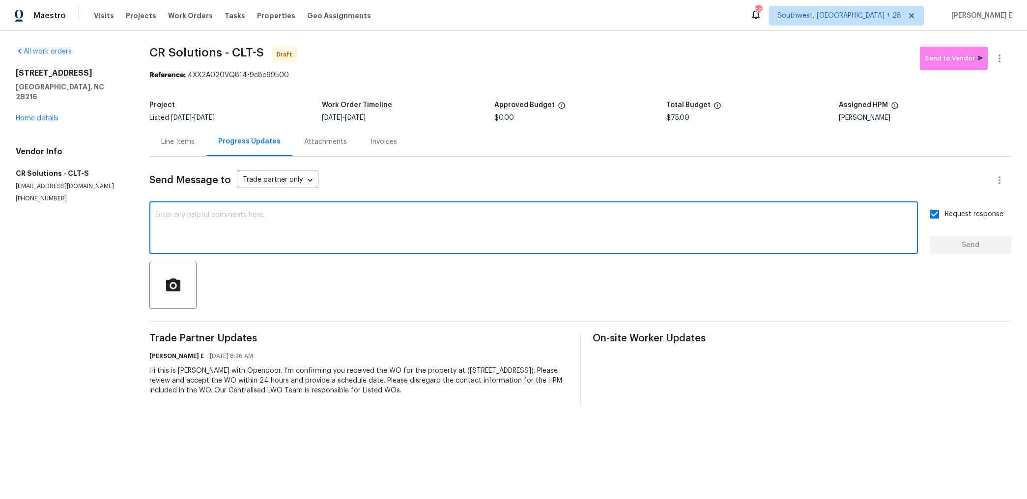
paste textarea "Attention All Work Orders must include before-photos (both close-up and wide-an…"
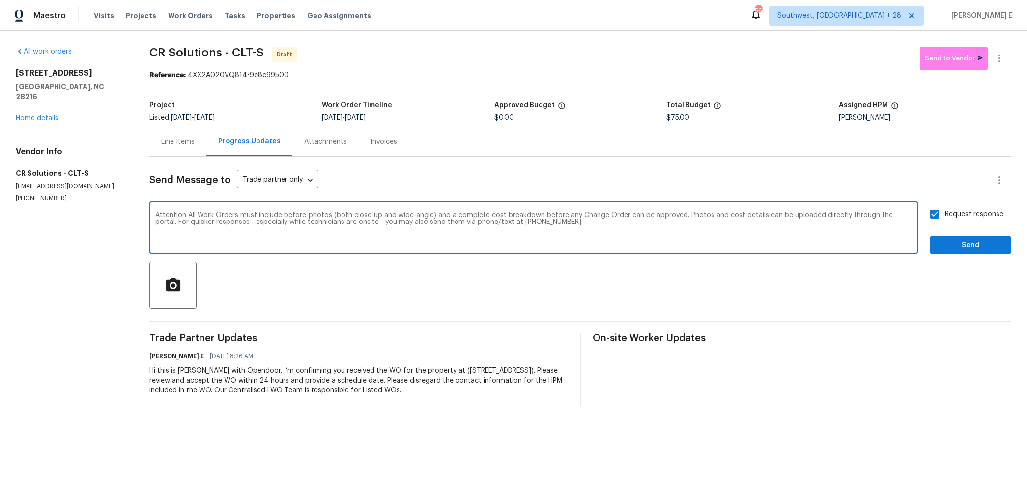
type textarea "Attention All Work Orders must include before-photos (both close-up and wide-an…"
click at [970, 241] on span "Send" at bounding box center [970, 245] width 66 height 12
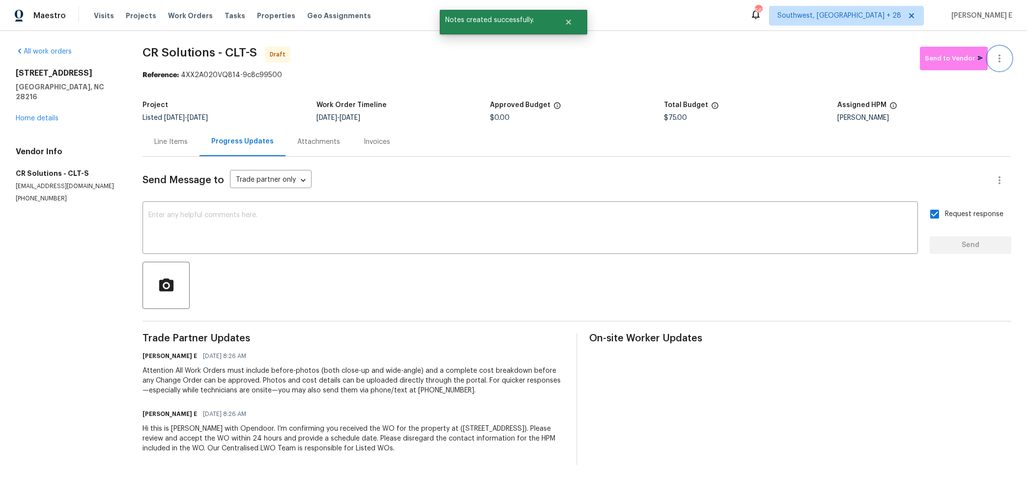
click at [998, 64] on icon "button" at bounding box center [999, 59] width 12 height 12
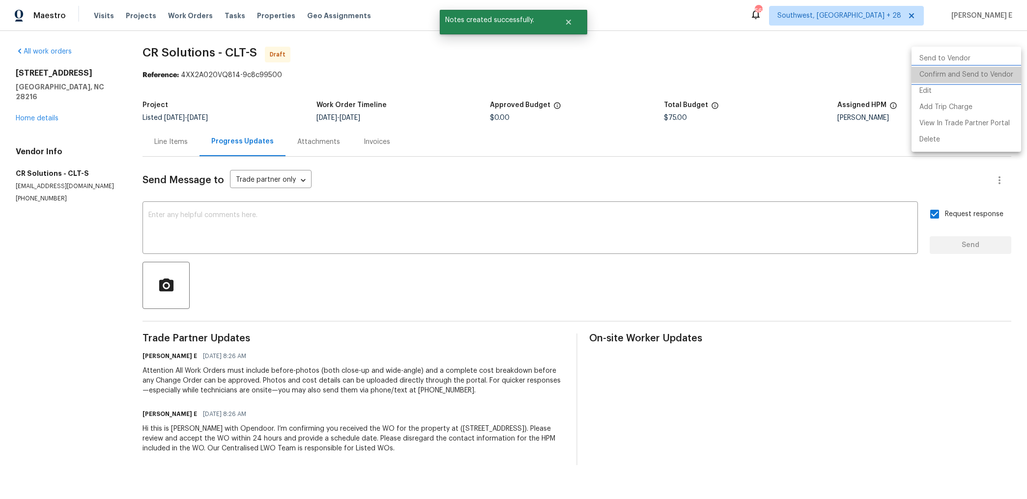
click at [986, 71] on li "Confirm and Send to Vendor" at bounding box center [966, 75] width 110 height 16
click at [528, 173] on div at bounding box center [513, 249] width 1027 height 499
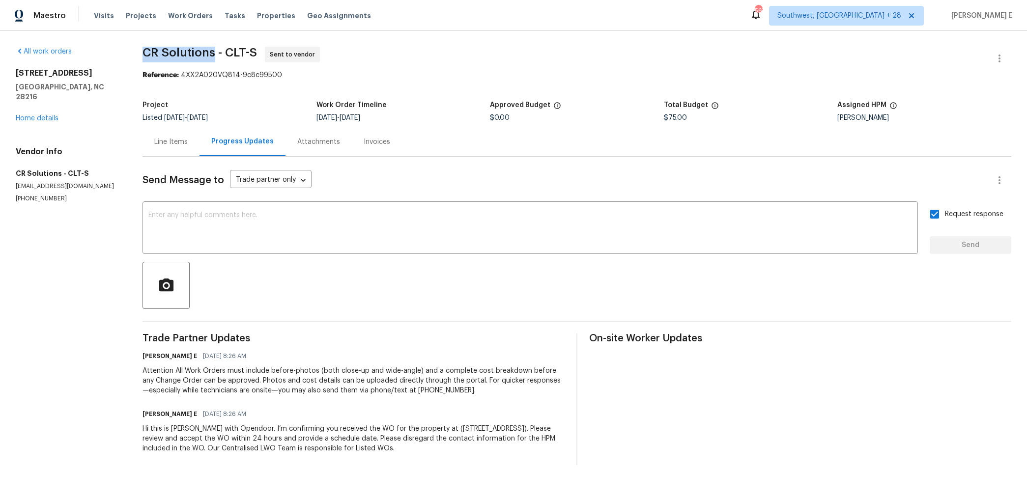
drag, startPoint x: 143, startPoint y: 50, endPoint x: 216, endPoint y: 57, distance: 73.6
click at [216, 57] on div "All work orders 7325 Larwill Ln Charlotte, NC 28216 Home details Vendor Info CR…" at bounding box center [513, 256] width 1027 height 450
copy span "CR Solutions"
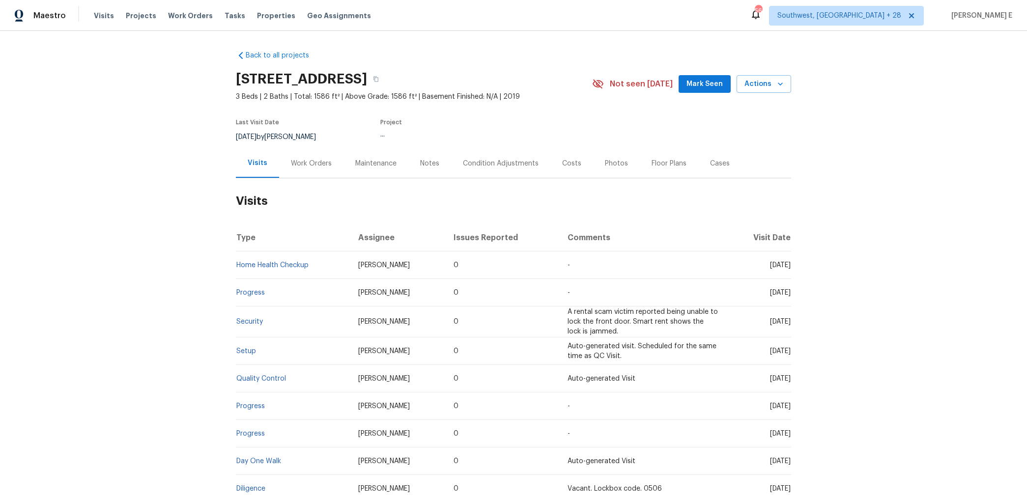
click at [303, 171] on div "Work Orders" at bounding box center [311, 163] width 64 height 29
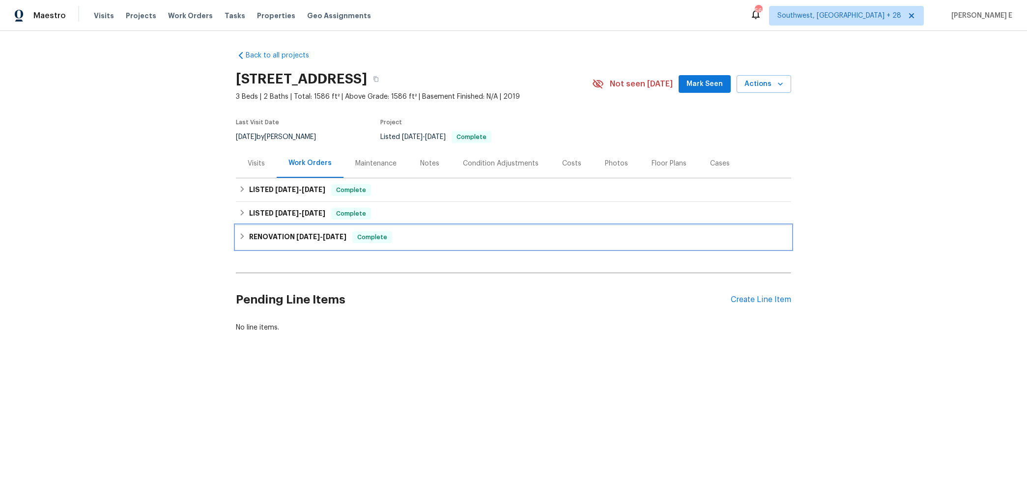
click at [279, 239] on h6 "RENOVATION 7/8/25 - 7/14/25" at bounding box center [297, 237] width 97 height 12
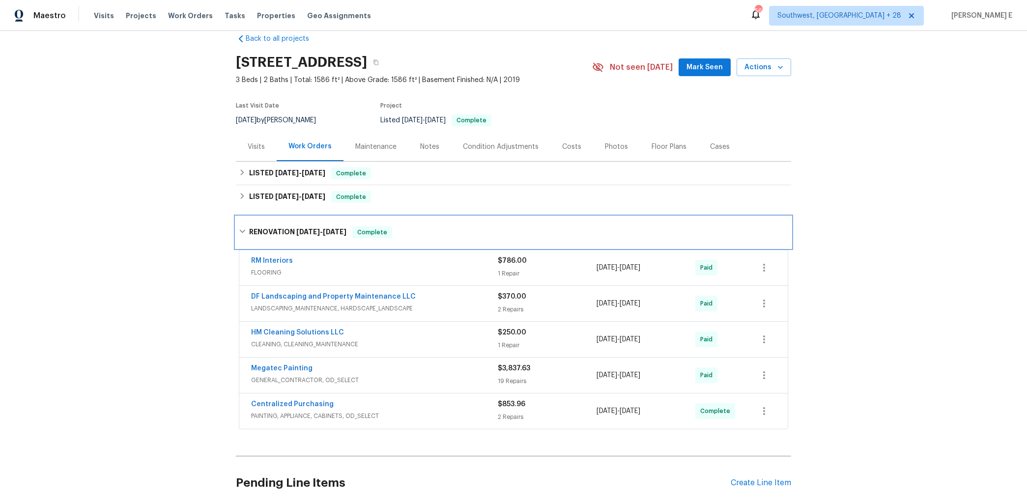
scroll to position [18, 0]
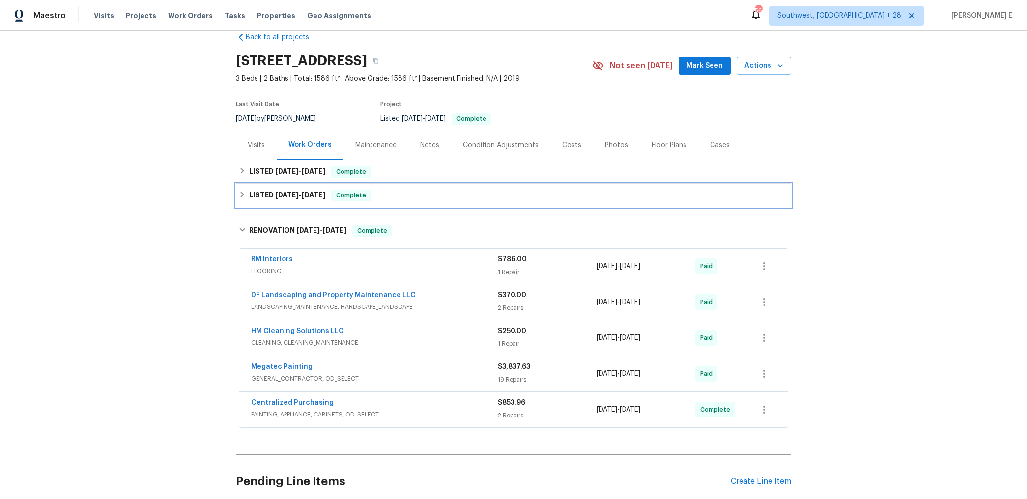
click at [302, 197] on span "[DATE]" at bounding box center [314, 195] width 24 height 7
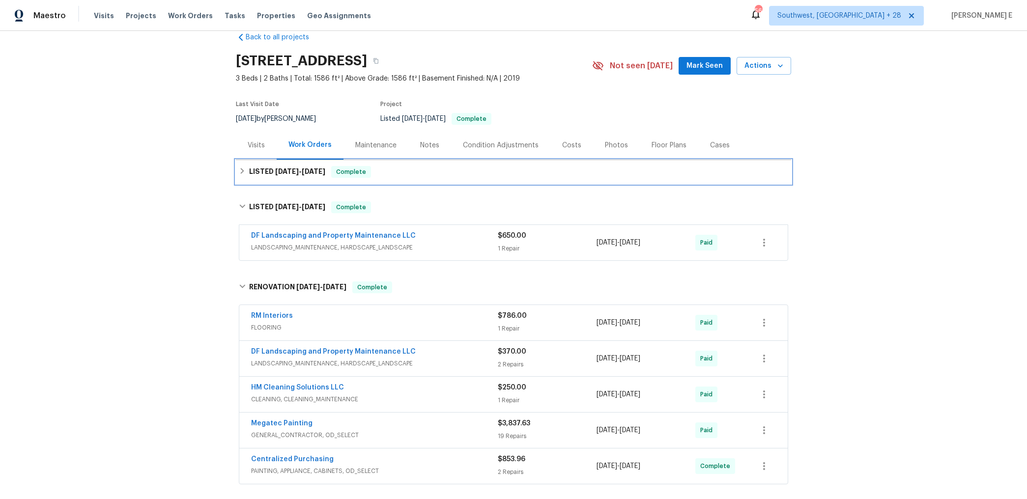
click at [304, 175] on h6 "LISTED 9/19/25 - 9/23/25" at bounding box center [287, 172] width 76 height 12
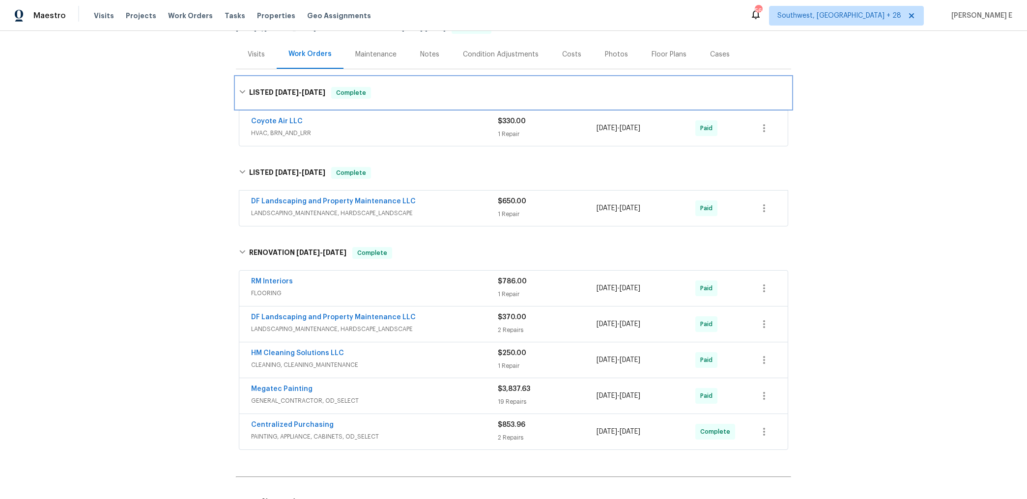
scroll to position [112, 0]
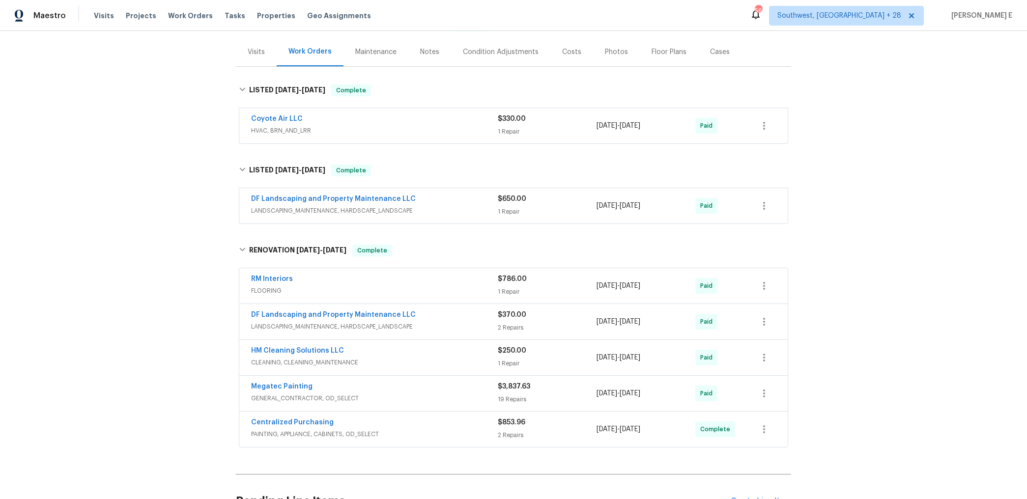
click at [431, 315] on div "DF Landscaping and Property Maintenance LLC" at bounding box center [374, 316] width 247 height 12
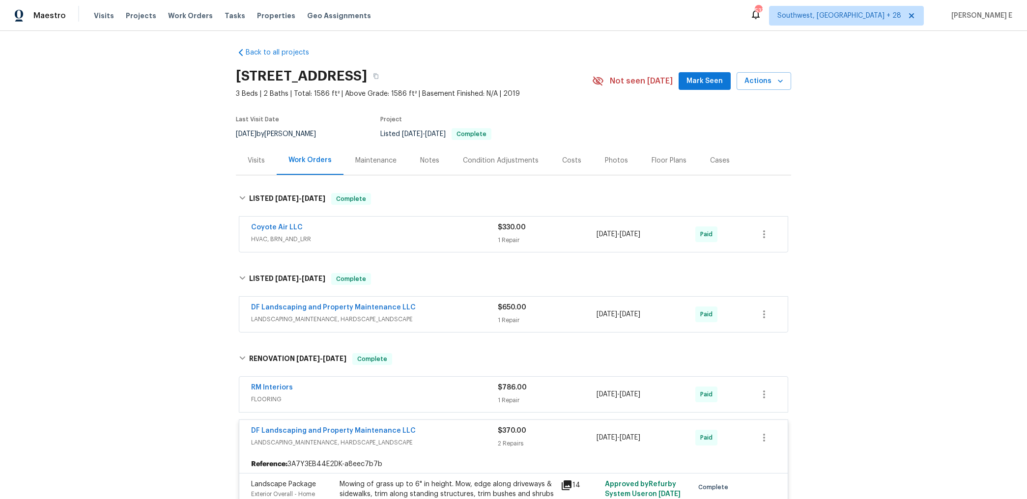
scroll to position [0, 0]
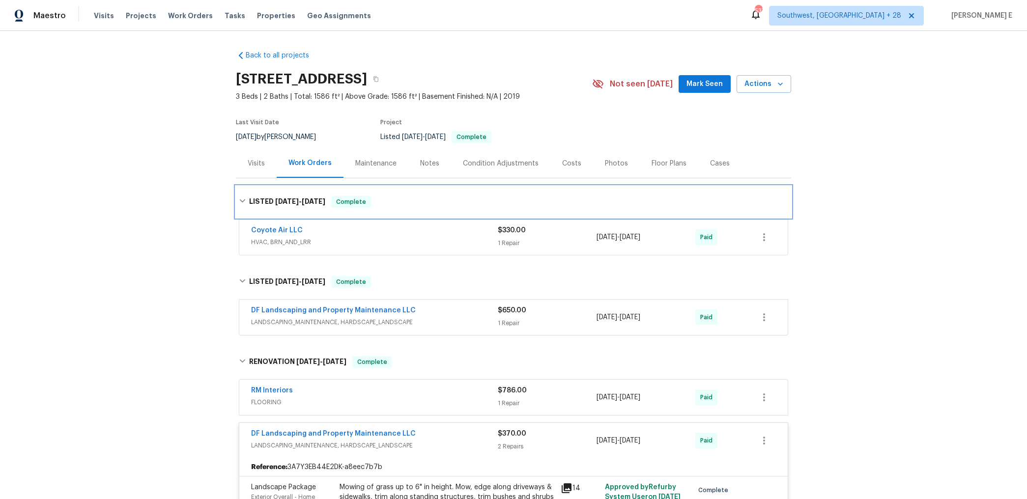
click at [285, 198] on span "[DATE]" at bounding box center [287, 201] width 24 height 7
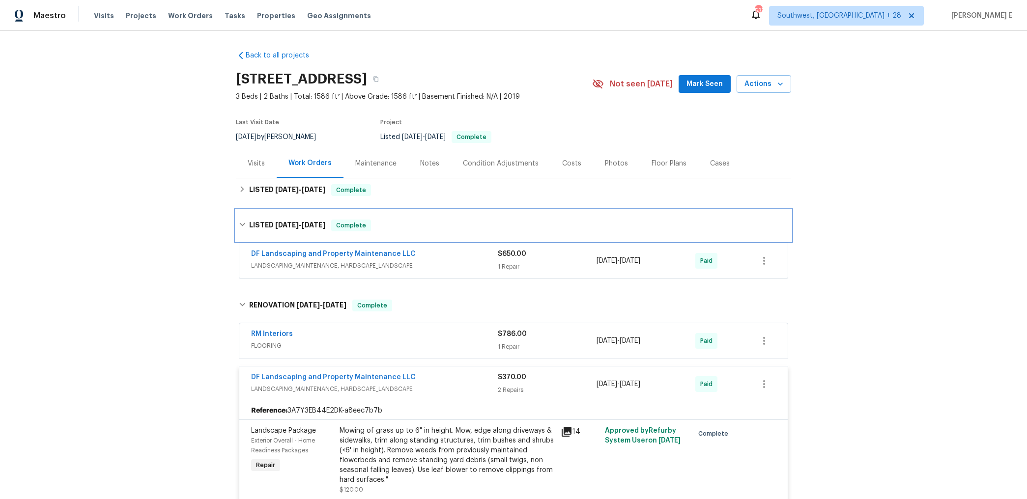
click at [270, 221] on h6 "LISTED 9/4/25 - 9/8/25" at bounding box center [287, 226] width 76 height 12
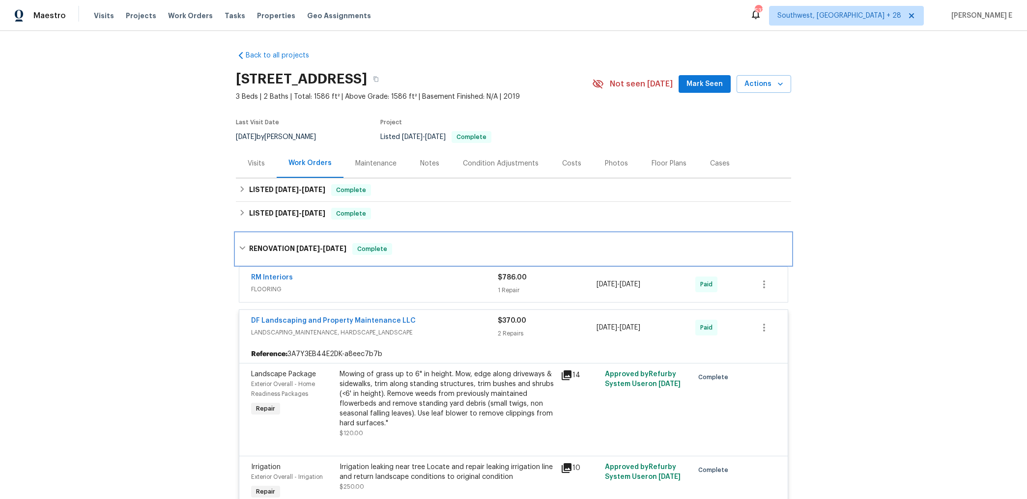
click at [269, 249] on h6 "RENOVATION 7/8/25 - 7/14/25" at bounding box center [297, 249] width 97 height 12
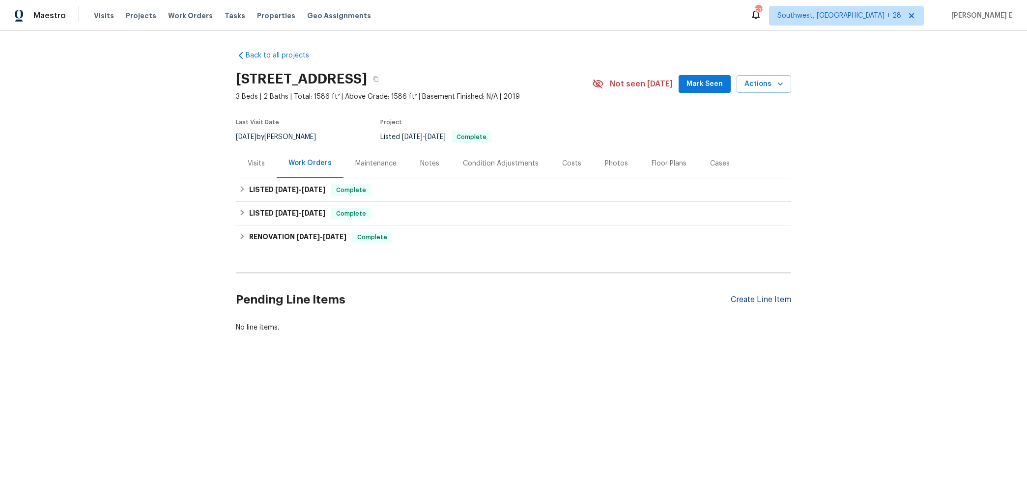
click at [760, 303] on div "Create Line Item" at bounding box center [760, 299] width 60 height 9
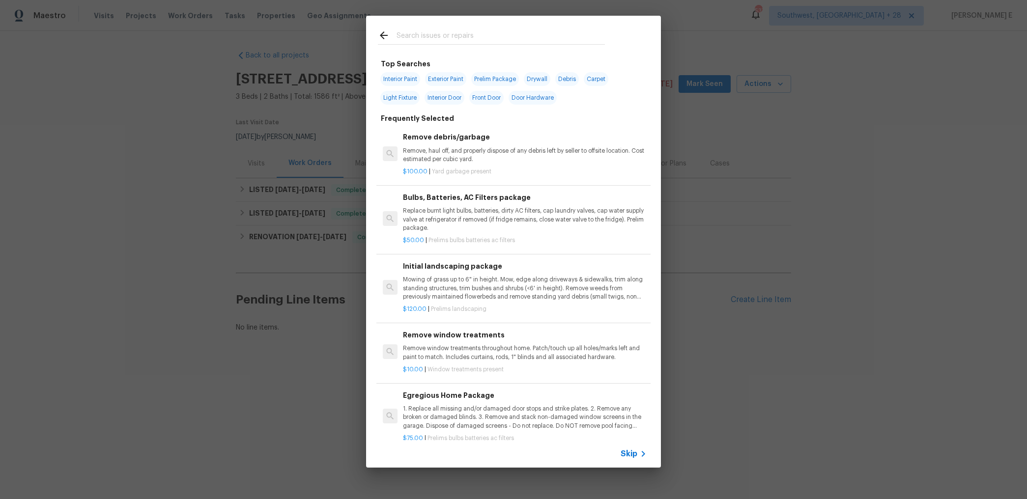
click at [637, 459] on icon at bounding box center [643, 454] width 12 height 12
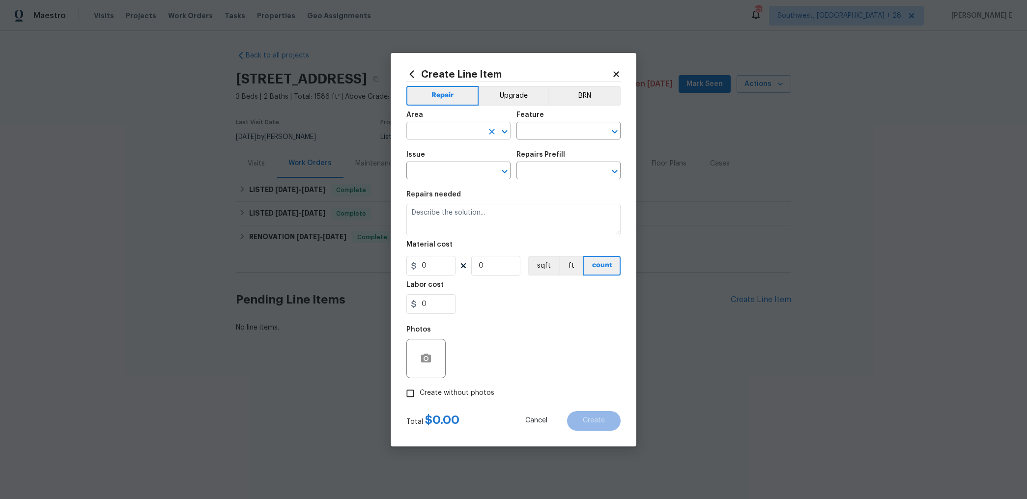
click at [431, 125] on input "text" at bounding box center [444, 131] width 77 height 15
type input "Exterior Overall"
type input "Pests"
click at [425, 167] on input "text" at bounding box center [444, 171] width 77 height 15
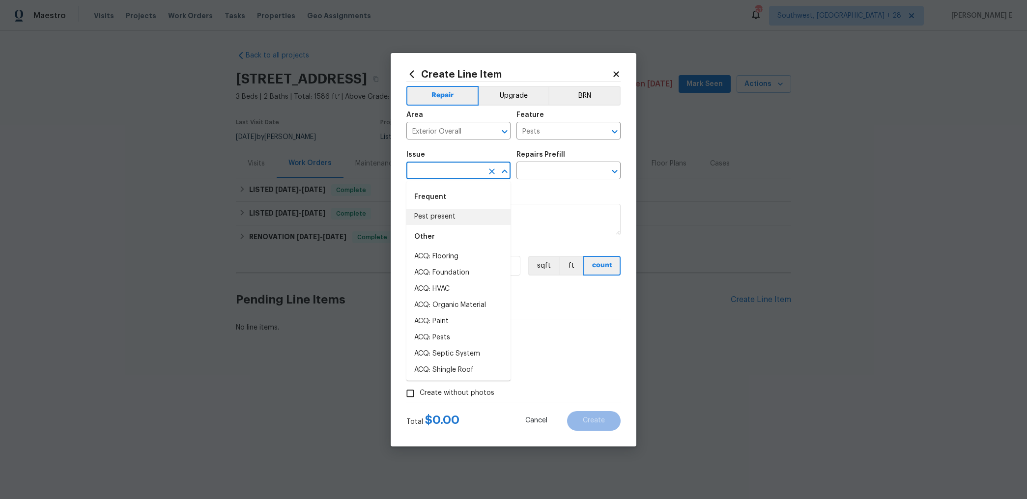
click at [418, 209] on li "Pest present" at bounding box center [458, 217] width 104 height 16
type input "Pest present"
click at [549, 159] on div "Repairs Prefill" at bounding box center [568, 157] width 104 height 13
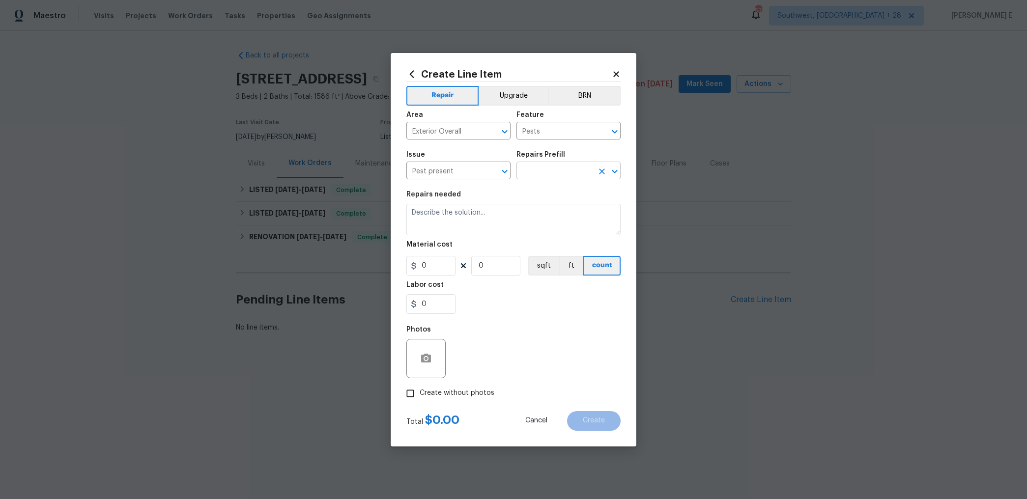
click at [533, 175] on input "text" at bounding box center [554, 171] width 77 height 15
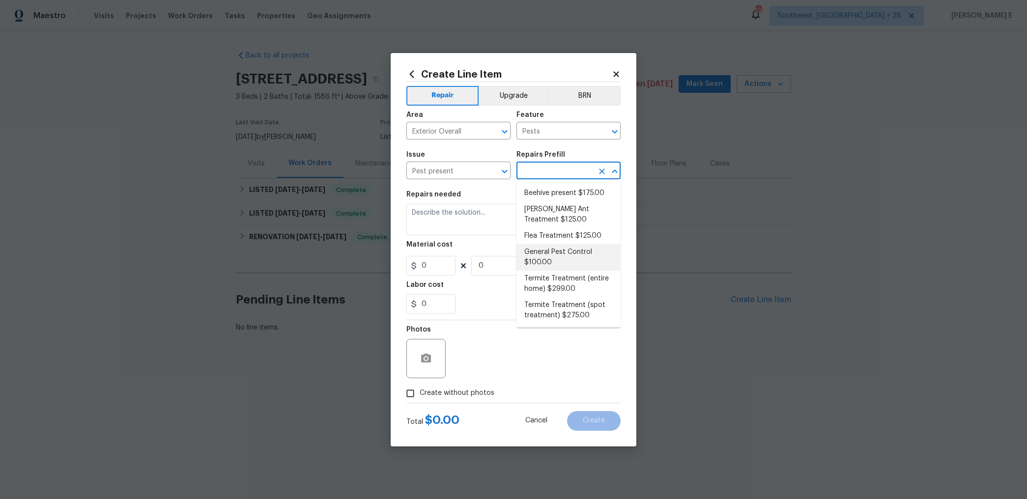
click at [559, 262] on li "General Pest Control $100.00" at bounding box center [568, 257] width 104 height 27
type input "General Pest Control $100.00"
type textarea "General pest treatment for active pest/insect infestation - non termite"
type input "100"
type input "1"
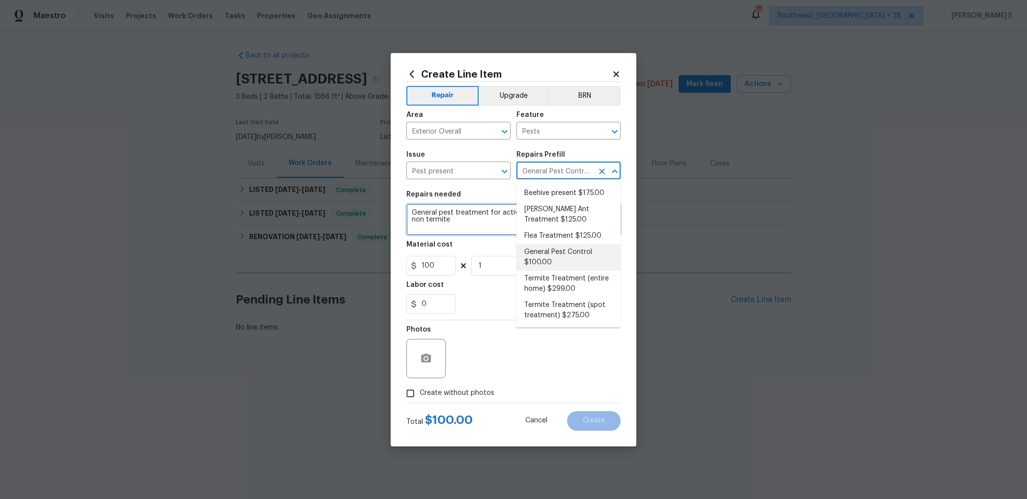
click at [437, 227] on textarea "General pest treatment for active pest/insect infestation - non termite" at bounding box center [513, 219] width 214 height 31
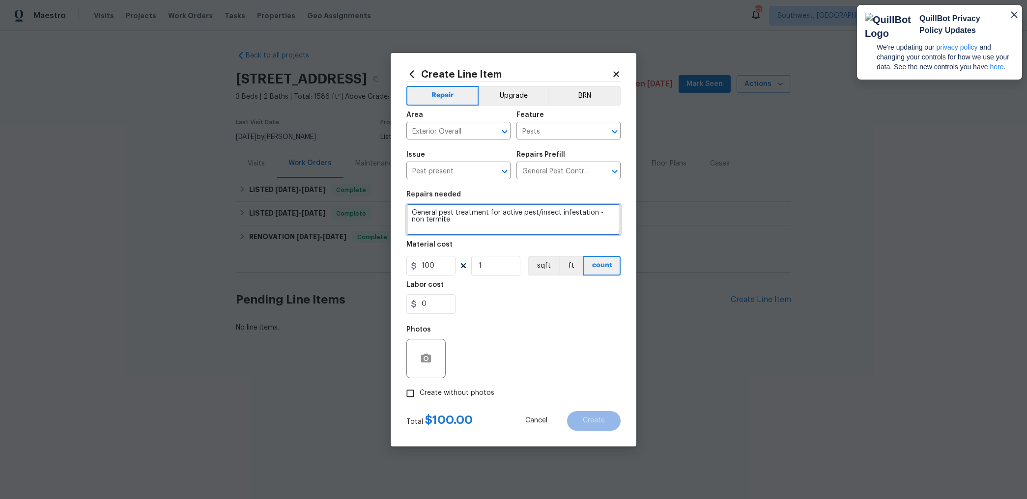
paste textarea "Feedback received that there are many spiders present around the property. Plea…"
click at [487, 229] on textarea "Feedback received that there are many spiders present around the property. Plea…" at bounding box center [513, 219] width 214 height 31
type textarea "Feedback received that there are many spiders present around the property. Plea…"
click at [1008, 15] on icon "button" at bounding box center [1014, 15] width 12 height 12
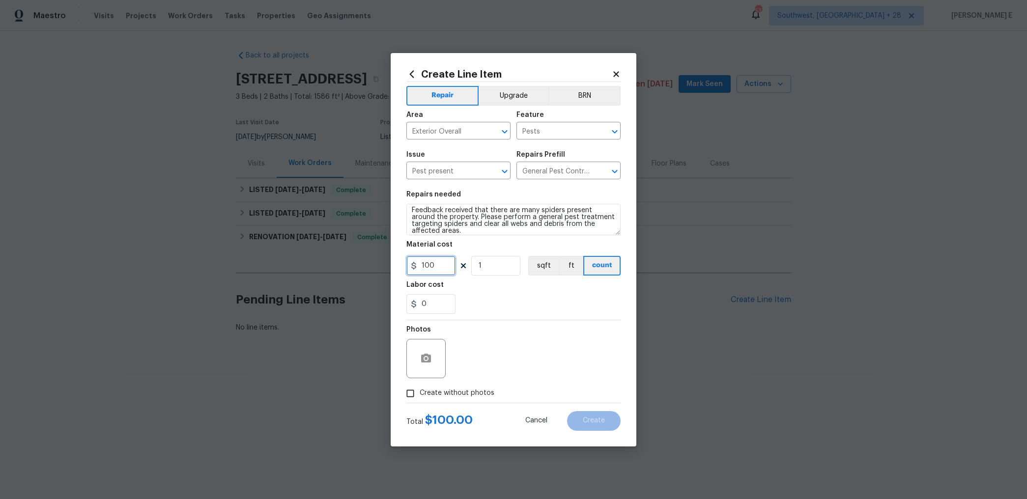
click at [430, 267] on input "100" at bounding box center [430, 266] width 49 height 20
type input "75"
click at [507, 353] on div "Photos" at bounding box center [513, 352] width 214 height 64
click at [433, 398] on span "Create without photos" at bounding box center [456, 393] width 75 height 10
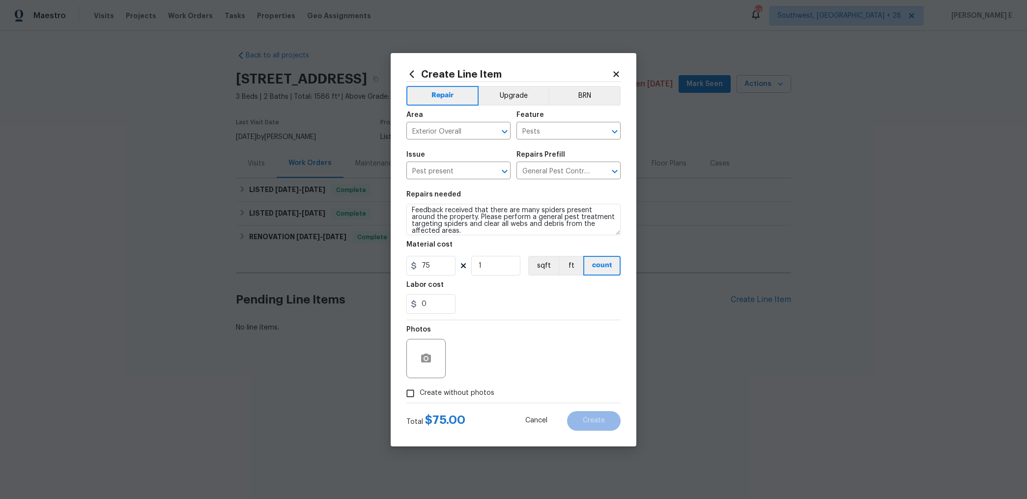
click at [419, 398] on input "Create without photos" at bounding box center [410, 393] width 19 height 19
checkbox input "true"
click at [500, 357] on textarea at bounding box center [536, 358] width 167 height 39
click at [597, 415] on button "Create" at bounding box center [594, 421] width 54 height 20
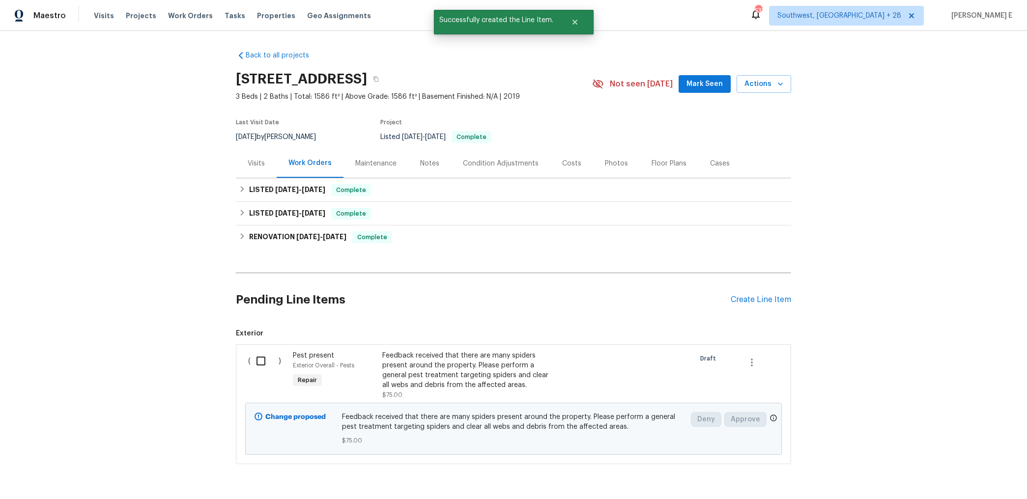
click at [261, 362] on input "checkbox" at bounding box center [265, 361] width 28 height 21
checkbox input "true"
click at [951, 474] on span "Create Work Order" at bounding box center [970, 475] width 65 height 12
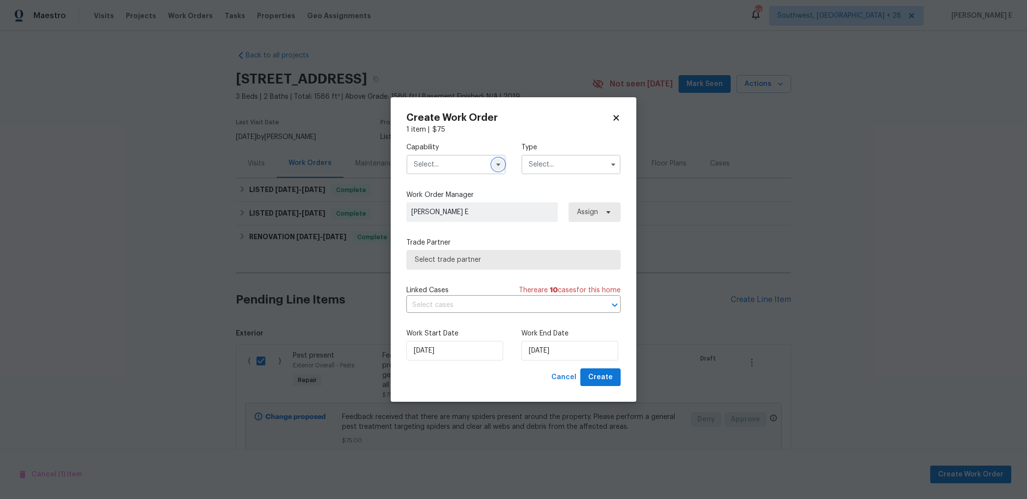
click at [497, 161] on icon "button" at bounding box center [498, 165] width 8 height 8
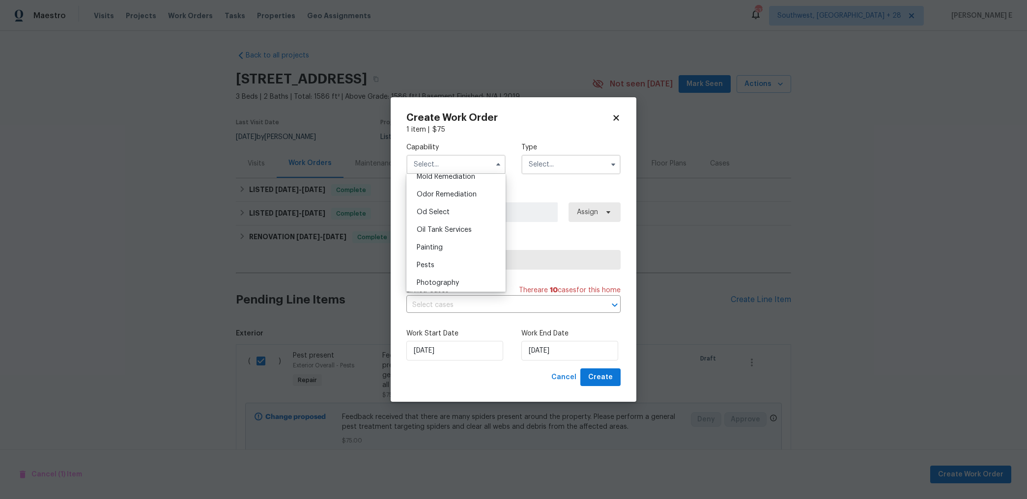
scroll to position [787, 0]
click at [451, 242] on div "Pests" at bounding box center [456, 241] width 94 height 18
type input "Pests"
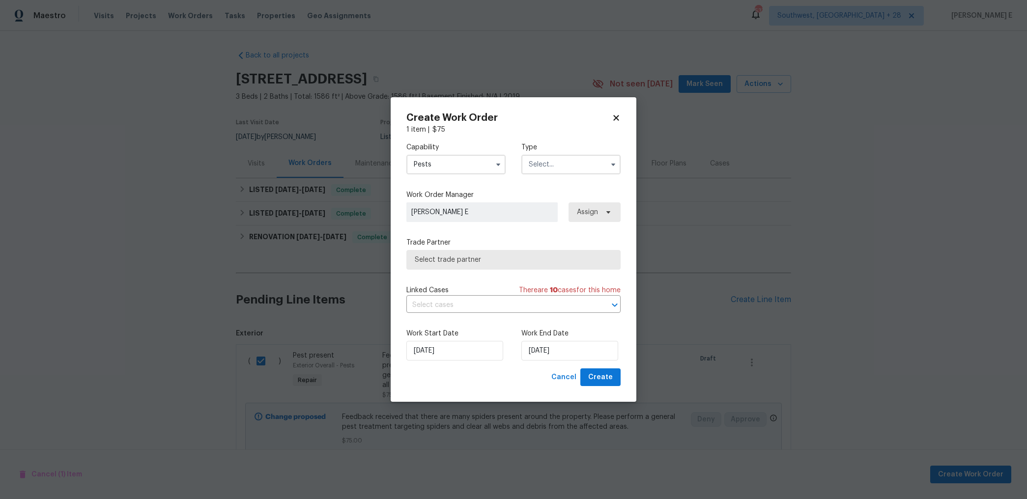
click at [546, 162] on input "text" at bounding box center [570, 165] width 99 height 20
click at [540, 180] on div "Feedback" at bounding box center [571, 185] width 94 height 18
type input "Feedback"
click at [475, 264] on span "Select trade partner" at bounding box center [513, 260] width 214 height 20
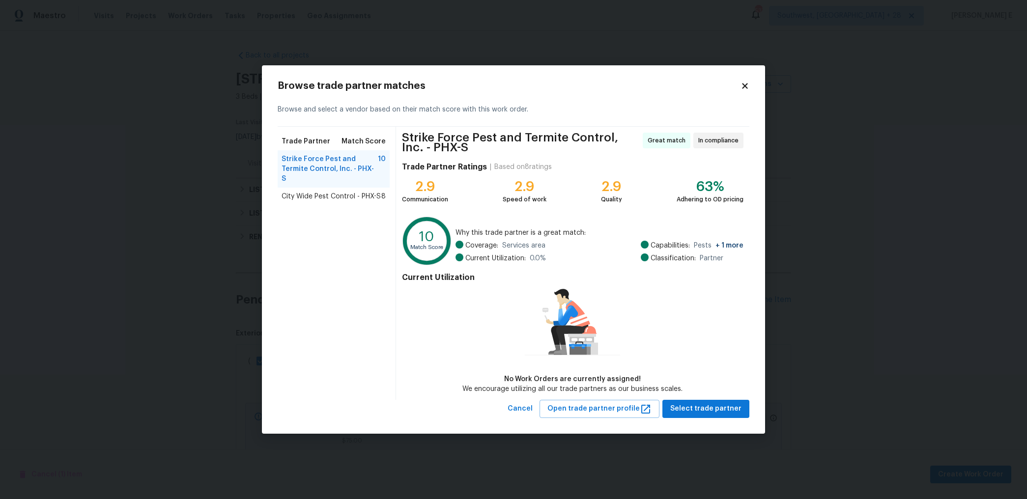
click at [379, 188] on div "City Wide Pest Control - PHX-S 8" at bounding box center [334, 197] width 112 height 18
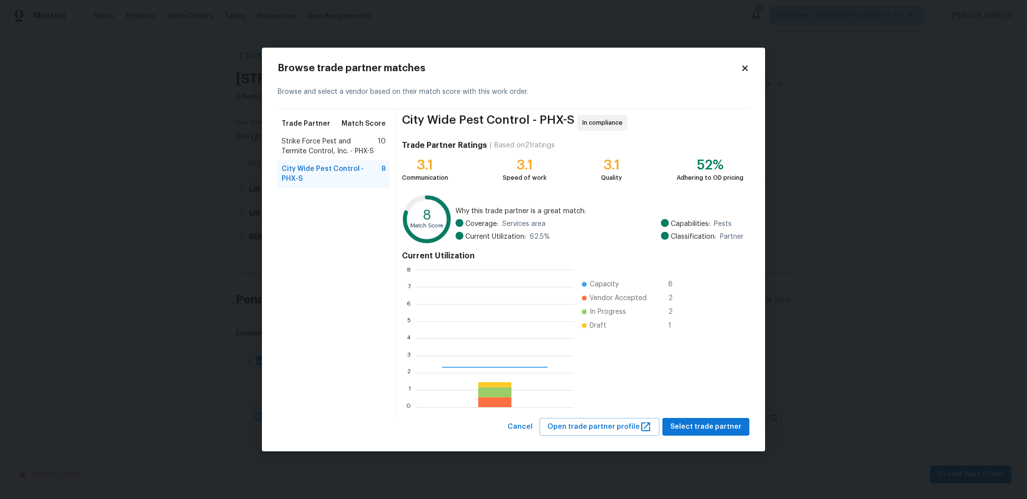
scroll to position [138, 158]
click at [365, 143] on span "Strike Force Pest and Termite Control, Inc. - PHX-S" at bounding box center [329, 147] width 96 height 20
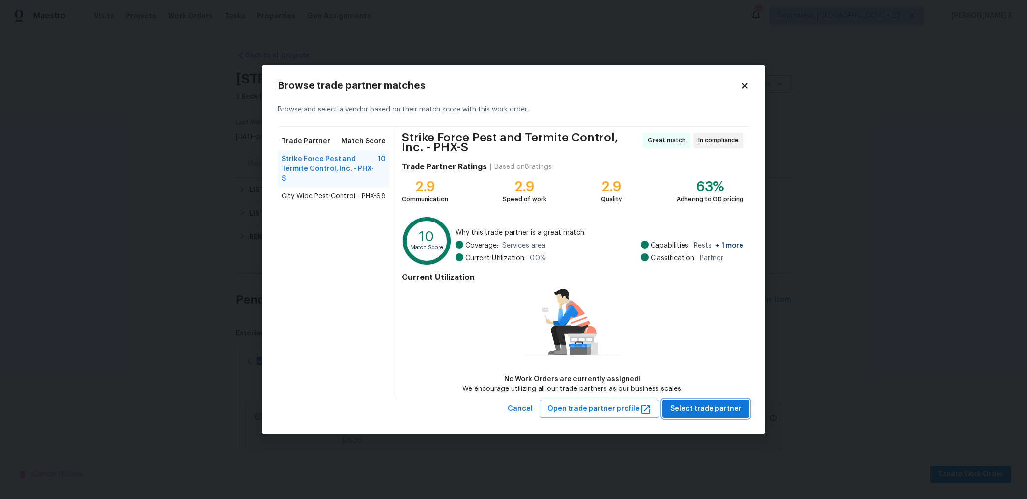
click at [691, 405] on span "Select trade partner" at bounding box center [705, 409] width 71 height 12
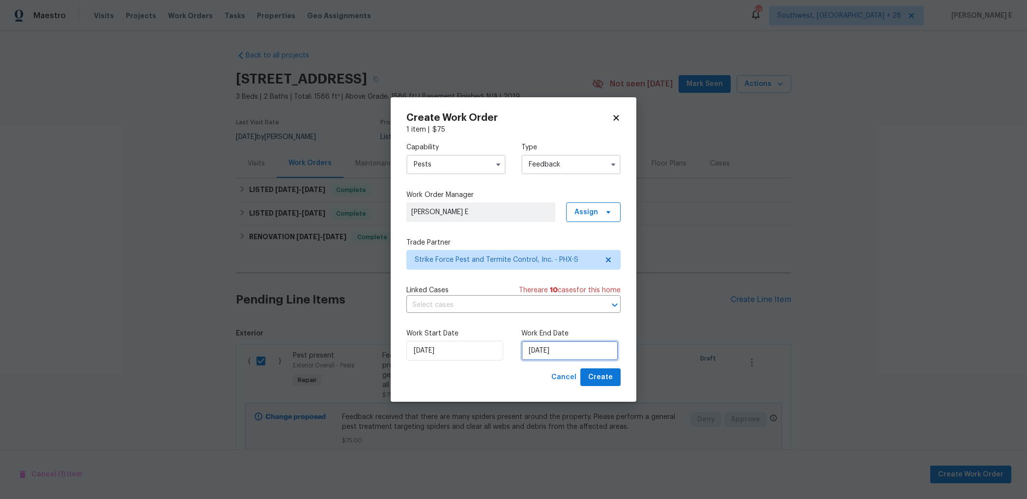
click at [538, 346] on input "07/10/2025" at bounding box center [569, 351] width 97 height 20
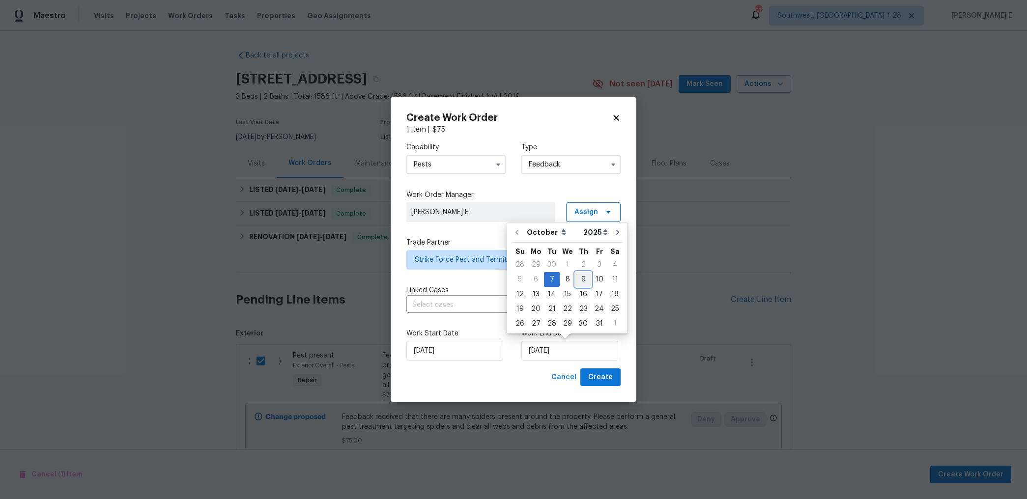
click at [584, 277] on div "9" at bounding box center [583, 280] width 16 height 14
type input "09/10/2025"
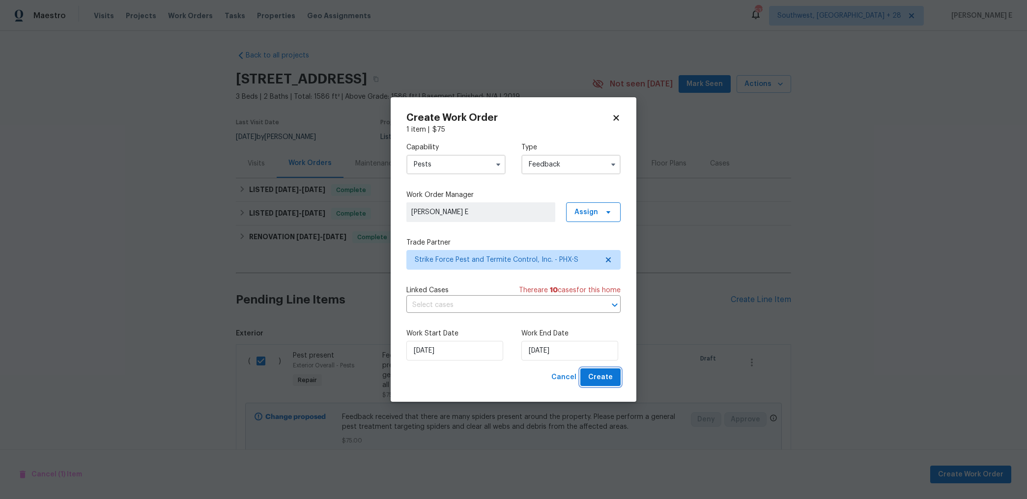
click at [613, 378] on button "Create" at bounding box center [600, 377] width 40 height 18
checkbox input "false"
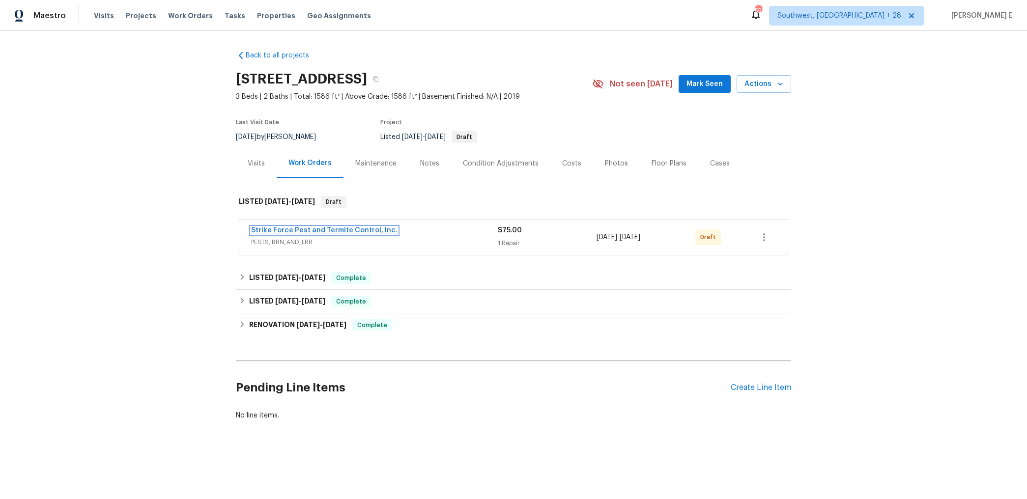
click at [328, 230] on link "Strike Force Pest and Termite Control, Inc." at bounding box center [324, 230] width 146 height 7
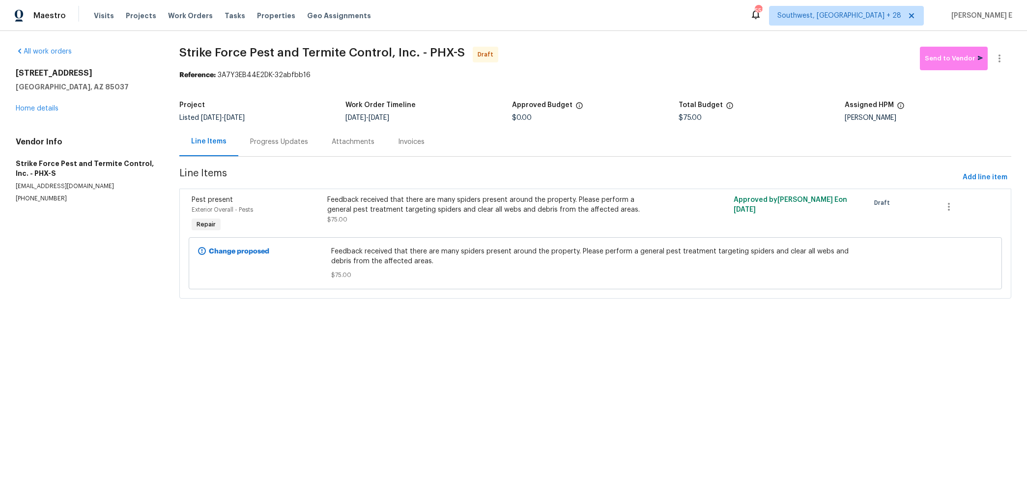
click at [278, 140] on div "Progress Updates" at bounding box center [279, 142] width 58 height 10
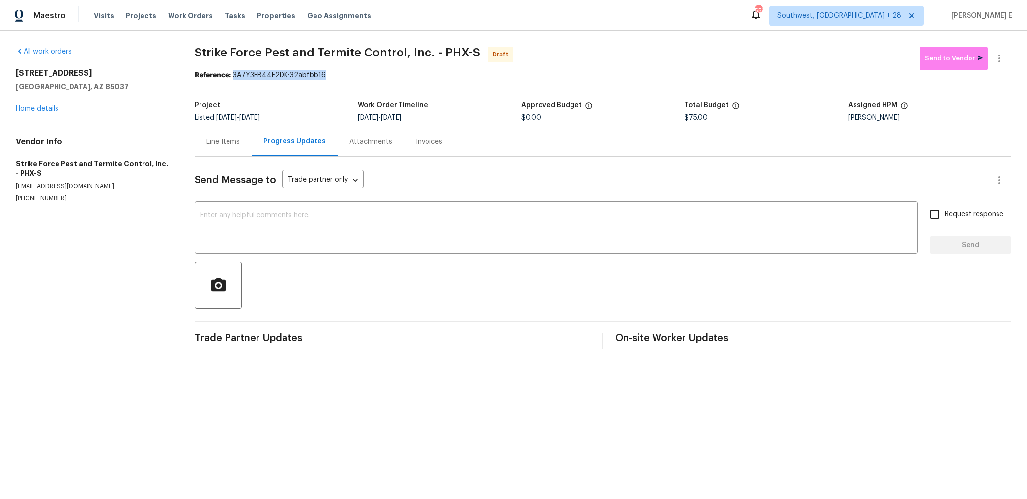
drag, startPoint x: 234, startPoint y: 76, endPoint x: 326, endPoint y: 76, distance: 91.9
click at [326, 76] on div "Reference: 3A7Y3EB44E2DK-32abfbb16" at bounding box center [603, 75] width 816 height 10
copy div "3A7Y3EB44E2DK-32abfbb16"
click at [426, 226] on textarea at bounding box center [555, 229] width 711 height 34
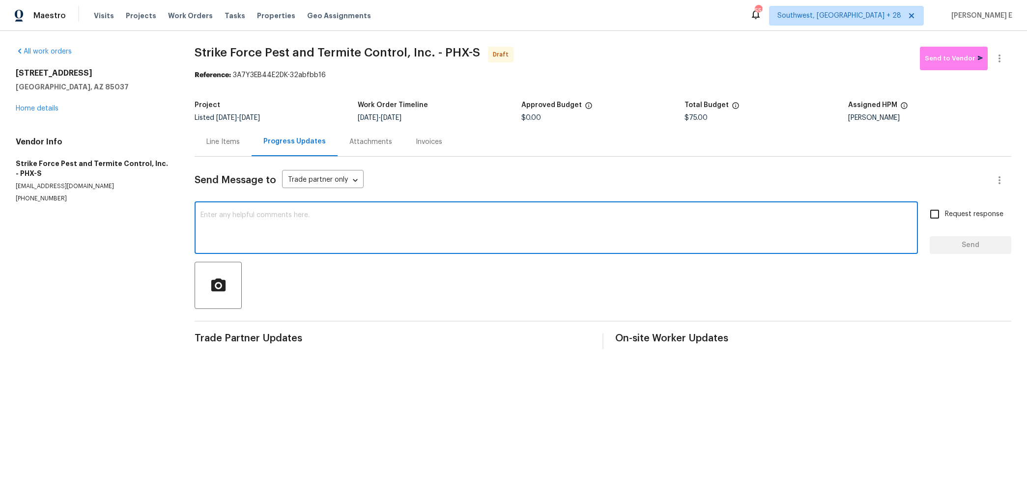
paste textarea "Hi this is [PERSON_NAME] with Opendoor. I’m confirming you received the WO for …"
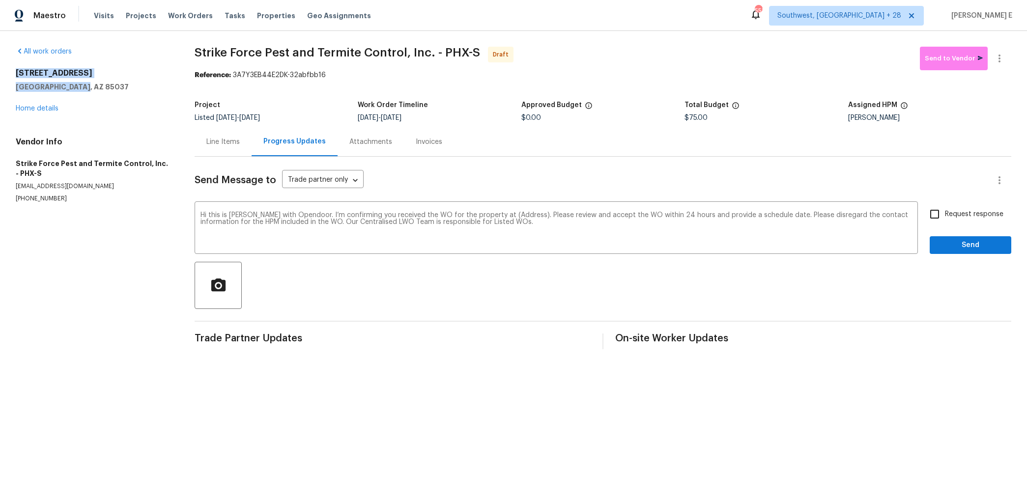
drag, startPoint x: 13, startPoint y: 75, endPoint x: 88, endPoint y: 88, distance: 76.8
click at [88, 88] on div "All work orders [STREET_ADDRESS][PERSON_NAME] Home details Vendor Info Strike F…" at bounding box center [513, 198] width 1027 height 334
copy div "[STREET_ADDRESS][PERSON_NAME]"
click at [517, 214] on textarea "Hi this is [PERSON_NAME] with Opendoor. I’m confirming you received the WO for …" at bounding box center [555, 229] width 711 height 34
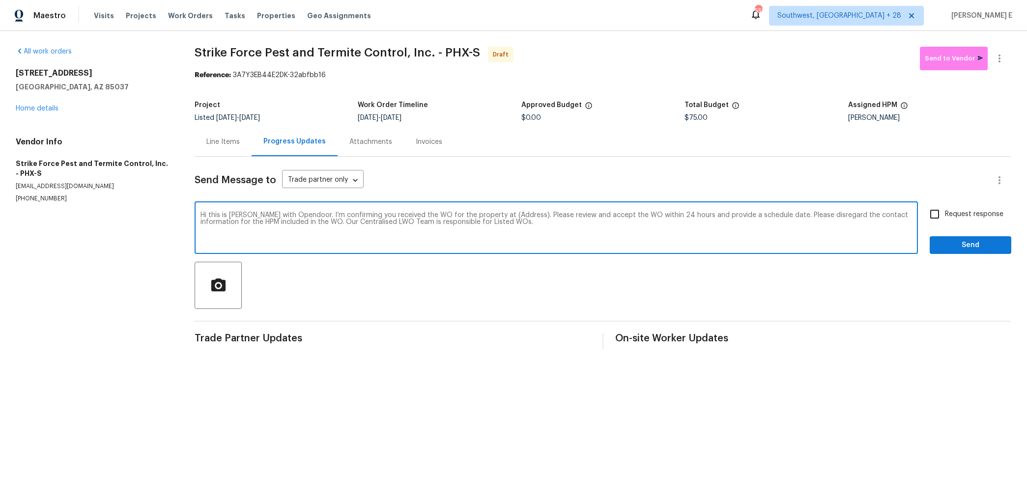
click at [517, 214] on textarea "Hi this is [PERSON_NAME] with Opendoor. I’m confirming you received the WO for …" at bounding box center [555, 229] width 711 height 34
paste textarea "[STREET_ADDRESS][PERSON_NAME]"
type textarea "Hi this is [PERSON_NAME] with Opendoor. I’m confirming you received the WO for …"
click at [941, 213] on input "Request response" at bounding box center [934, 214] width 21 height 21
checkbox input "true"
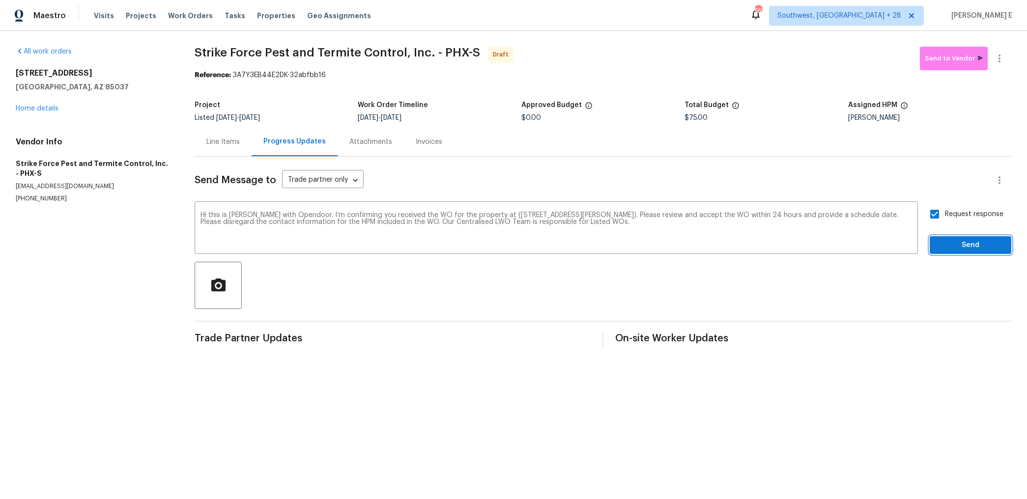
click at [941, 243] on span "Send" at bounding box center [970, 245] width 66 height 12
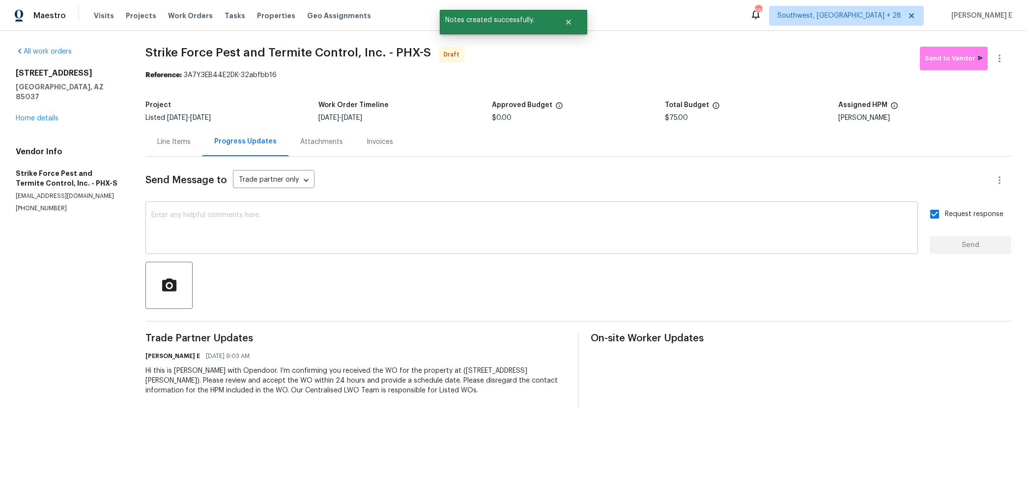
click at [536, 207] on div "x ​" at bounding box center [531, 229] width 772 height 50
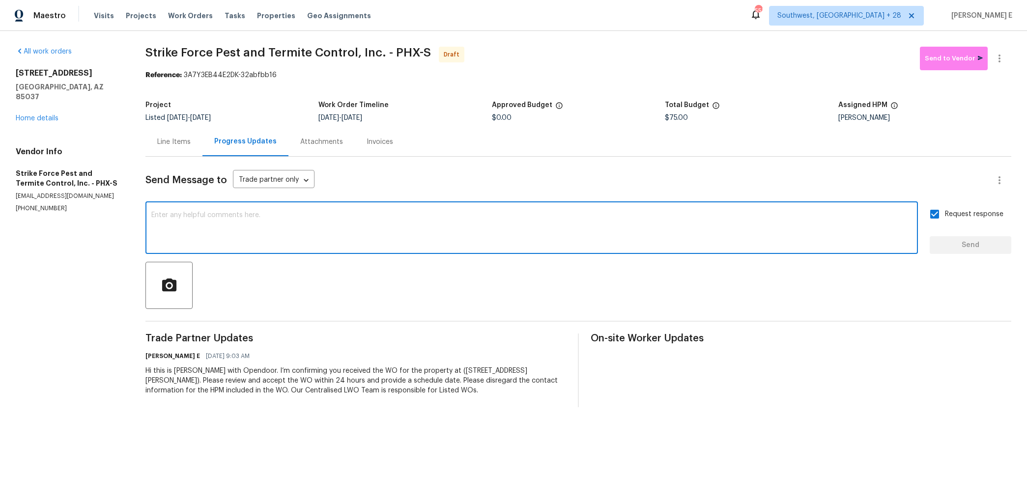
paste textarea "Attention All Work Orders must include before-photos (both close-up and wide-an…"
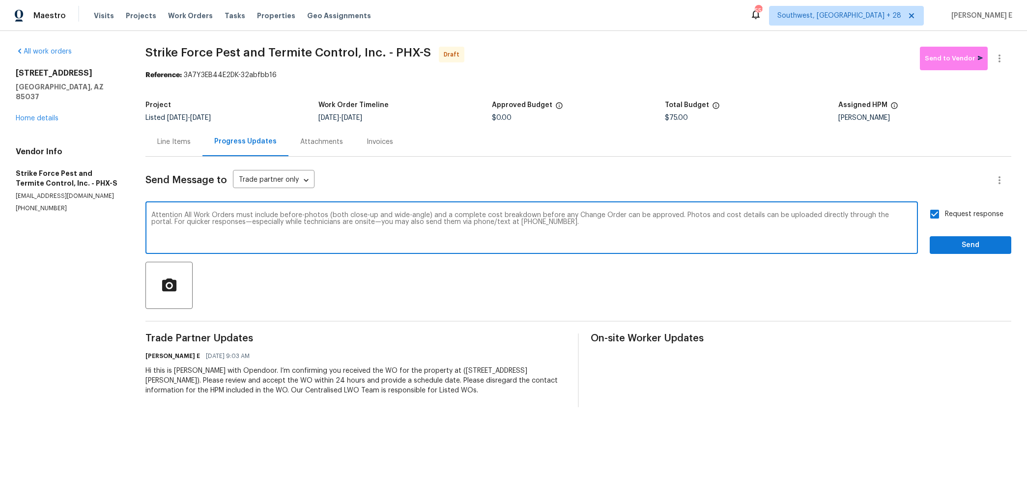
type textarea "Attention All Work Orders must include before-photos (both close-up and wide-an…"
click at [956, 239] on span "Send" at bounding box center [970, 245] width 66 height 12
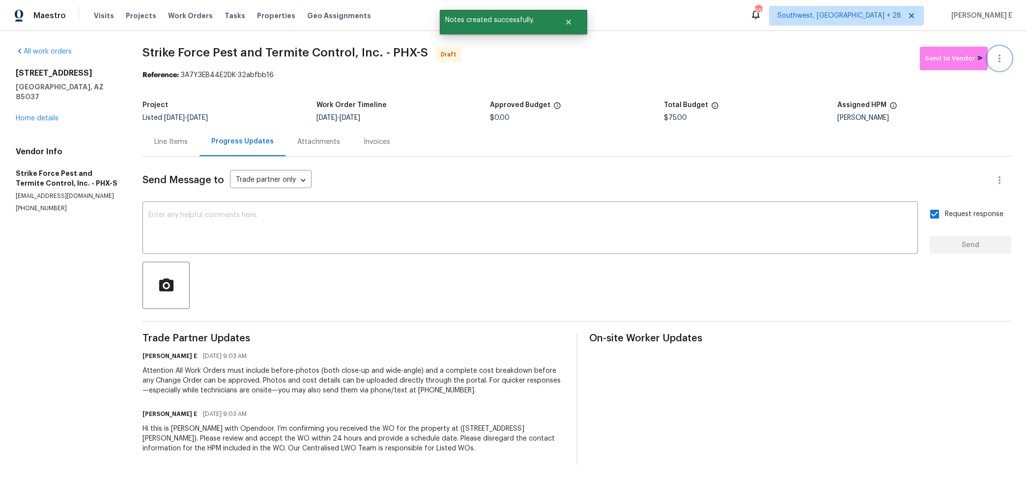
click at [1000, 62] on icon "button" at bounding box center [999, 59] width 12 height 12
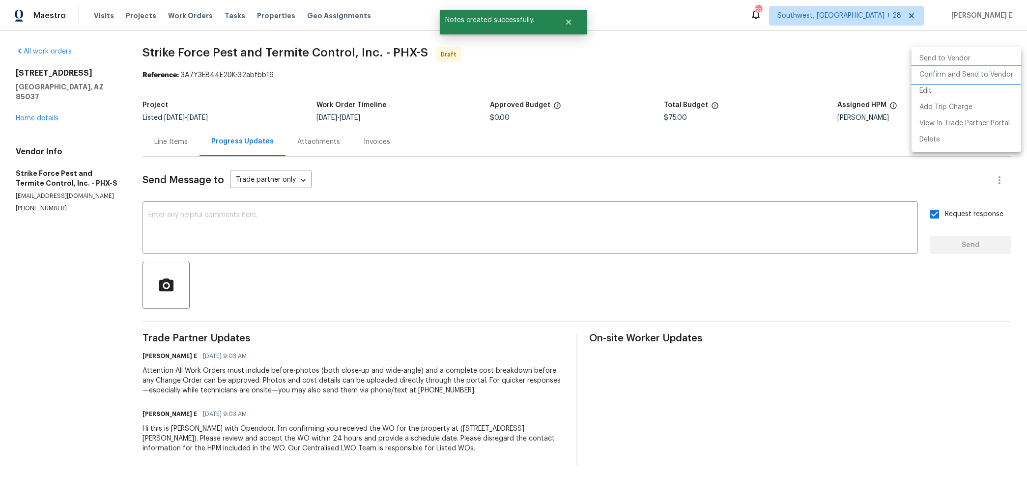
click at [973, 79] on li "Confirm and Send to Vendor" at bounding box center [966, 75] width 110 height 16
click at [529, 147] on div at bounding box center [513, 249] width 1027 height 499
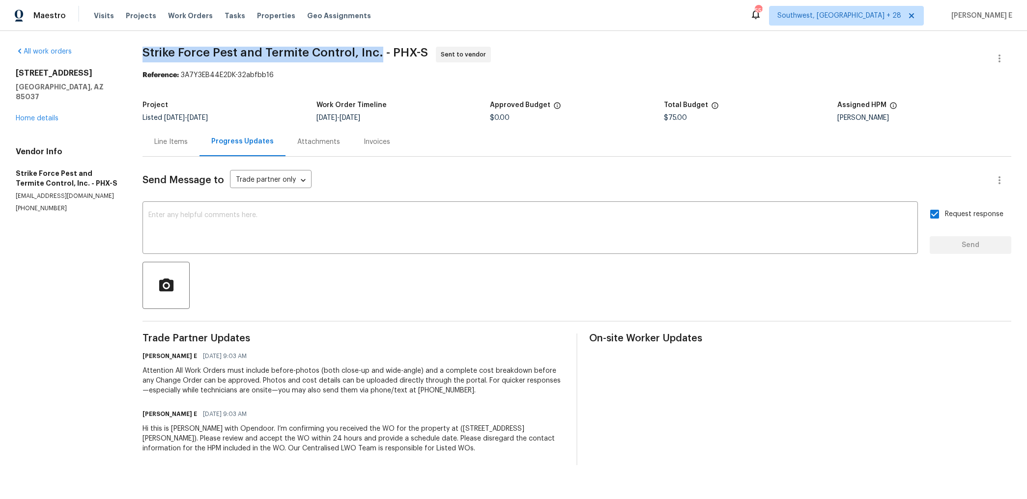
drag, startPoint x: 147, startPoint y: 51, endPoint x: 380, endPoint y: 52, distance: 232.8
click at [380, 52] on span "Strike Force Pest and Termite Control, Inc. - PHX-S" at bounding box center [284, 53] width 285 height 12
copy span "Strike Force Pest and Termite Control, Inc."
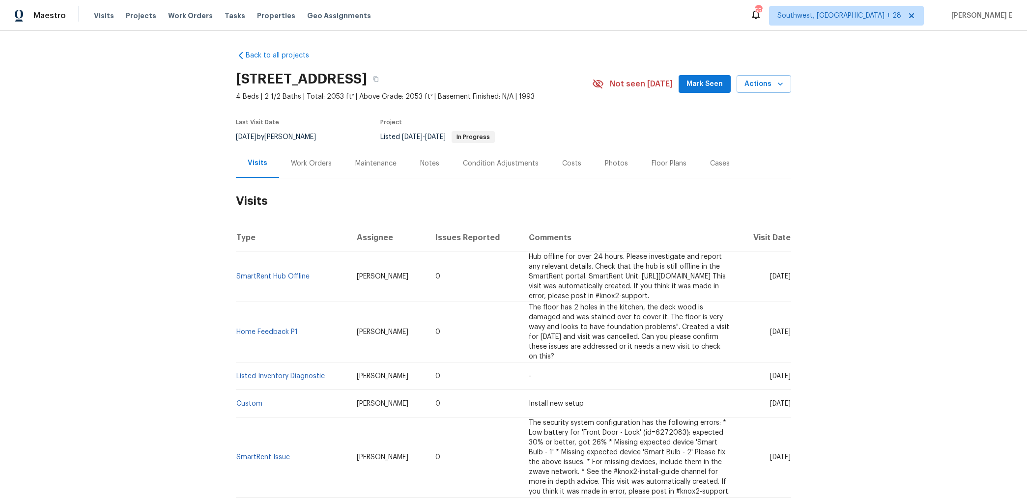
click at [310, 162] on div "Work Orders" at bounding box center [311, 164] width 41 height 10
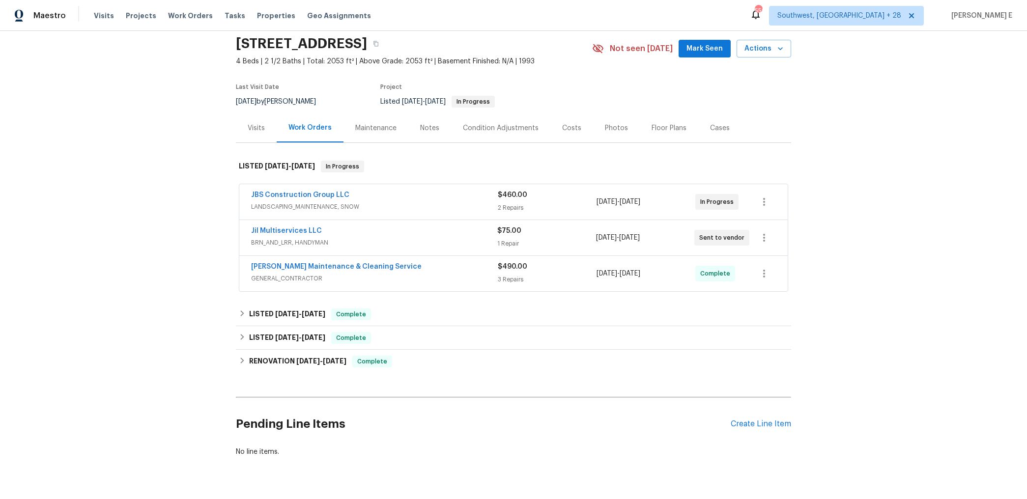
scroll to position [35, 0]
click at [299, 232] on link "Jil Multiservices LLC" at bounding box center [286, 231] width 71 height 7
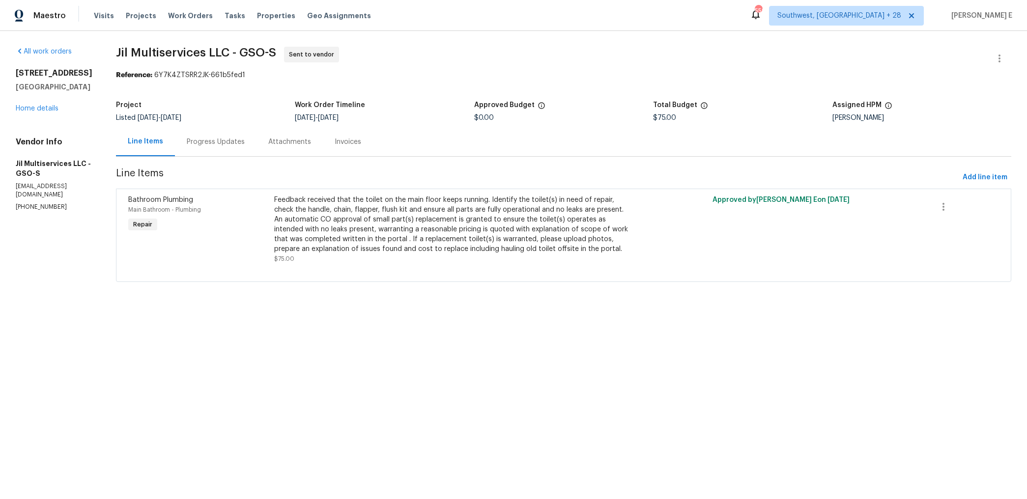
click at [218, 139] on div "Progress Updates" at bounding box center [216, 142] width 58 height 10
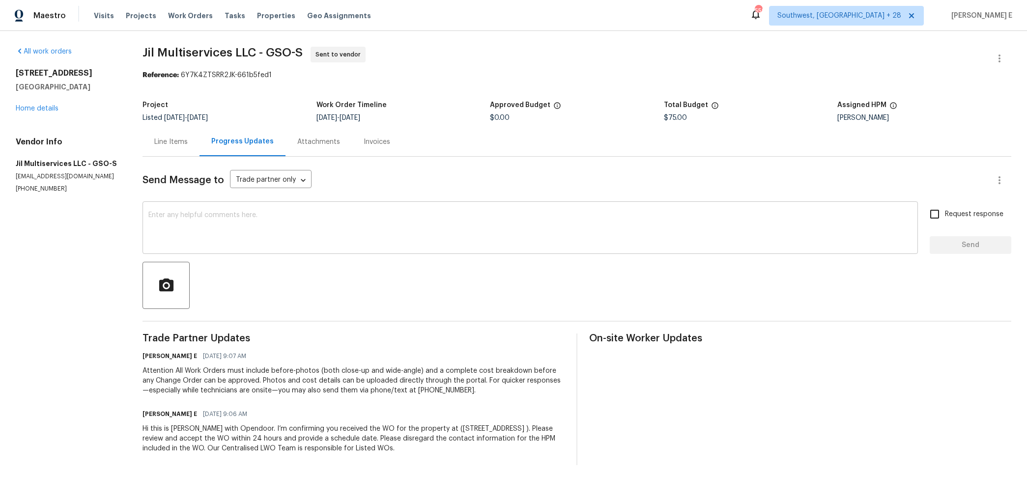
click at [400, 235] on textarea at bounding box center [529, 229] width 763 height 34
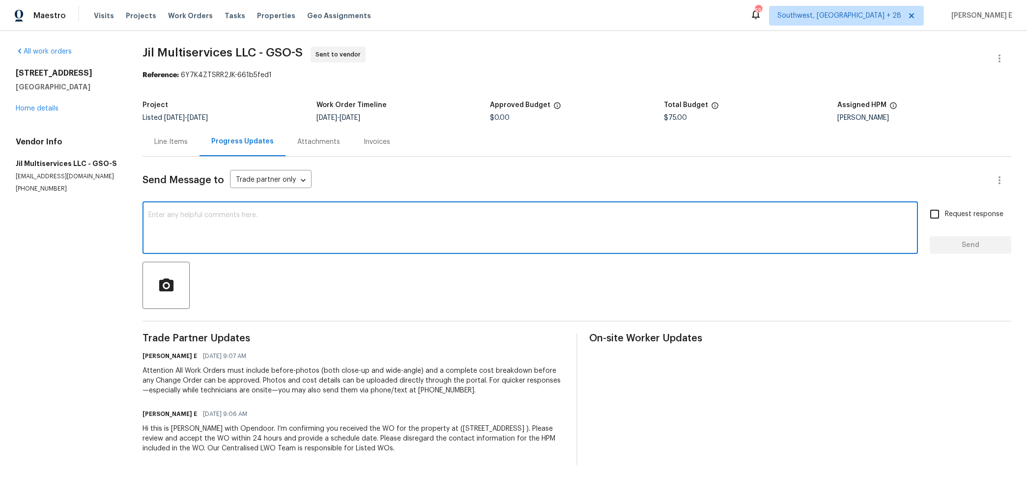
paste textarea "Please accept the work order and share the schedule to meet the deadline, or it…"
type textarea "Please accept the work order and share the schedule to meet the deadline, or it…"
click at [986, 216] on span "Request response" at bounding box center [974, 214] width 58 height 10
click at [945, 216] on input "Request response" at bounding box center [934, 214] width 21 height 21
checkbox input "true"
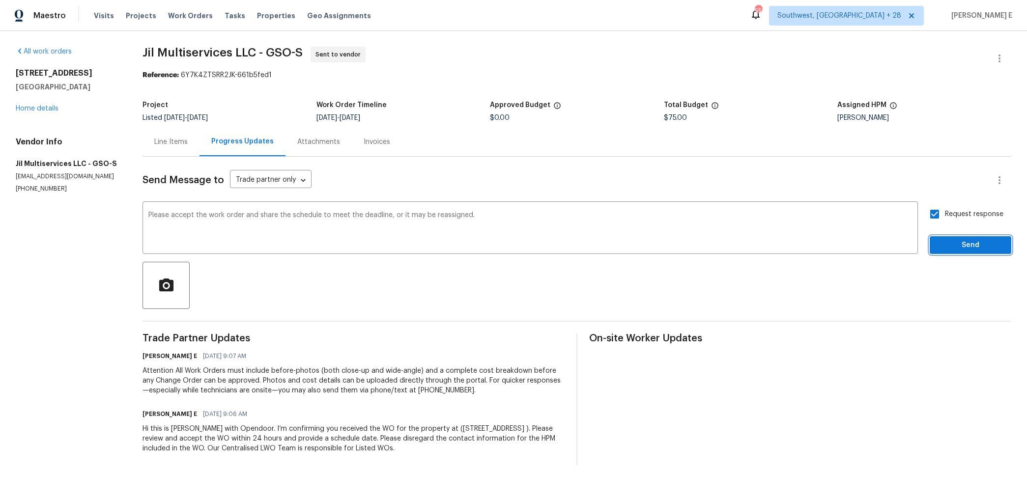
click at [970, 245] on span "Send" at bounding box center [970, 245] width 66 height 12
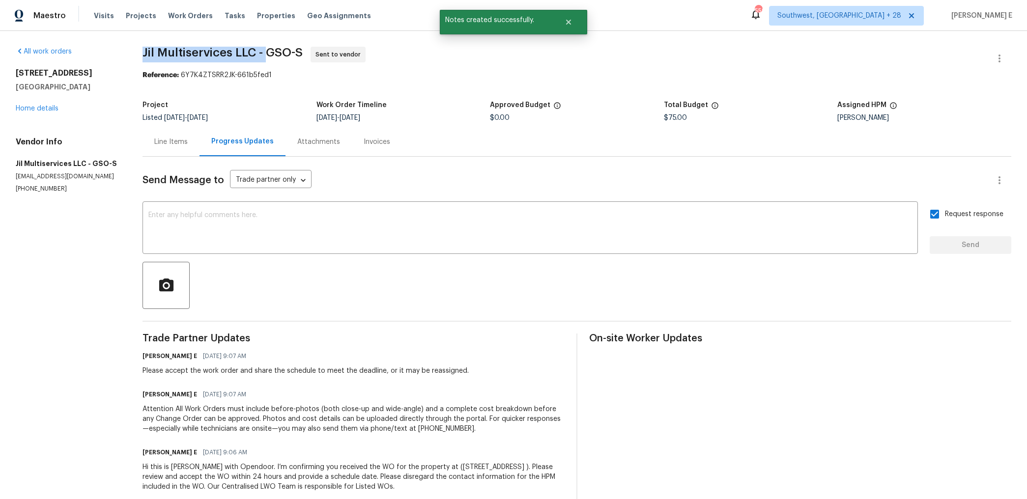
drag, startPoint x: 145, startPoint y: 56, endPoint x: 269, endPoint y: 56, distance: 123.3
click at [269, 56] on span "Jil Multiservices LLC - GSO-S" at bounding box center [222, 53] width 160 height 12
copy span "Jil Multiservices LLC -"
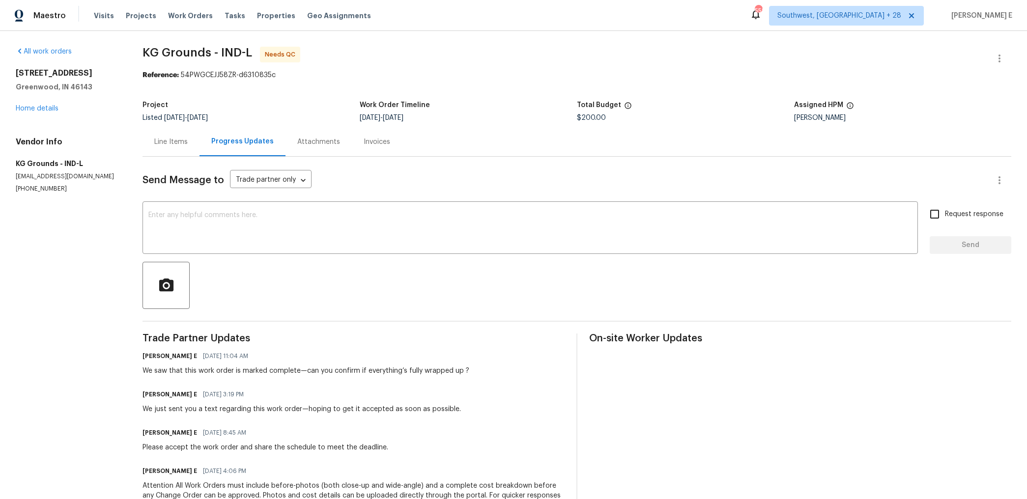
click at [164, 146] on div "Line Items" at bounding box center [170, 142] width 33 height 10
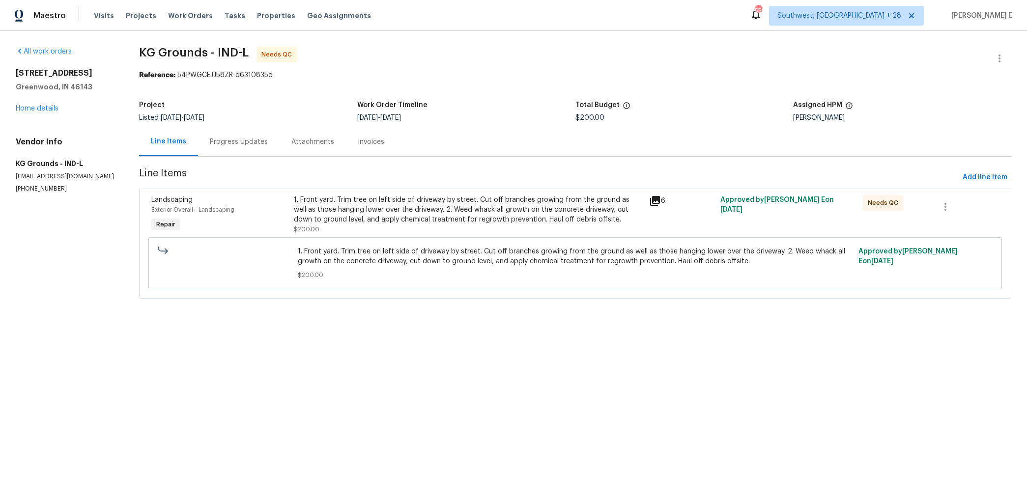
click at [410, 219] on div "1. Front yard. Trim tree on left side of driveway by street. Cut off branches g…" at bounding box center [469, 209] width 350 height 29
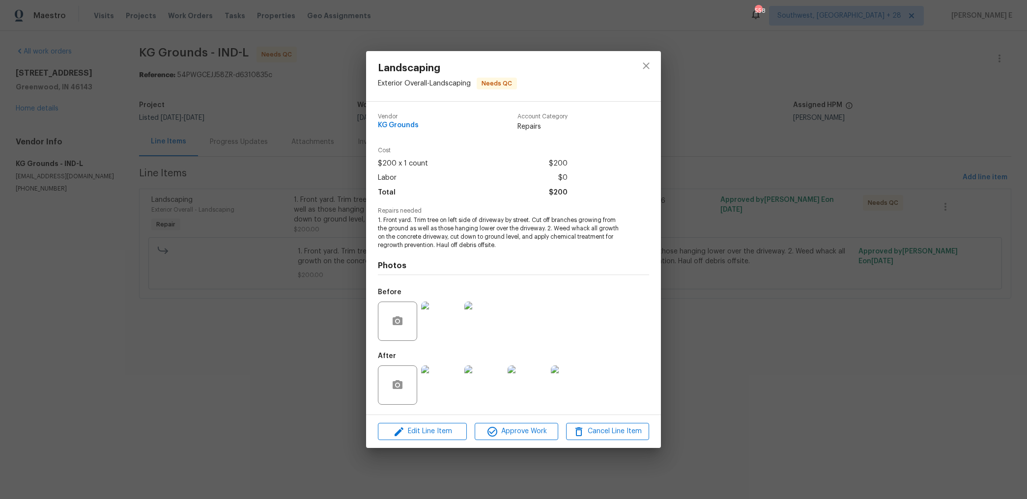
click at [440, 385] on img at bounding box center [440, 384] width 39 height 39
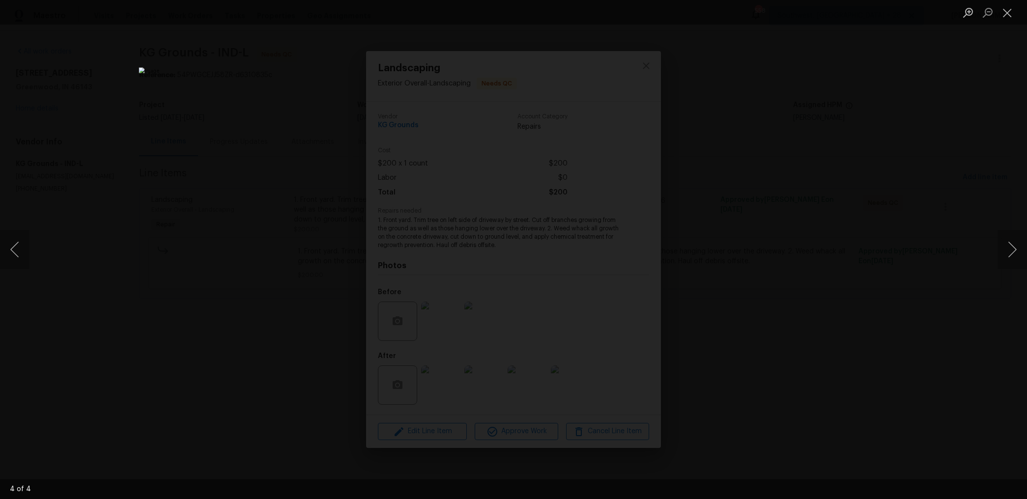
click at [860, 227] on div "Lightbox" at bounding box center [513, 249] width 1027 height 499
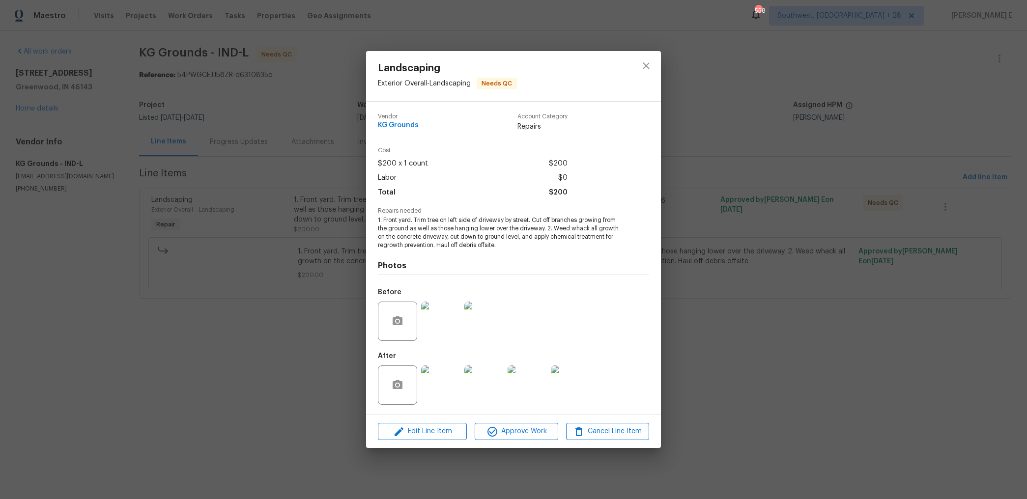
click at [860, 227] on div "Landscaping Exterior Overall - Landscaping Needs QC Vendor KG Grounds Account C…" at bounding box center [513, 249] width 1027 height 499
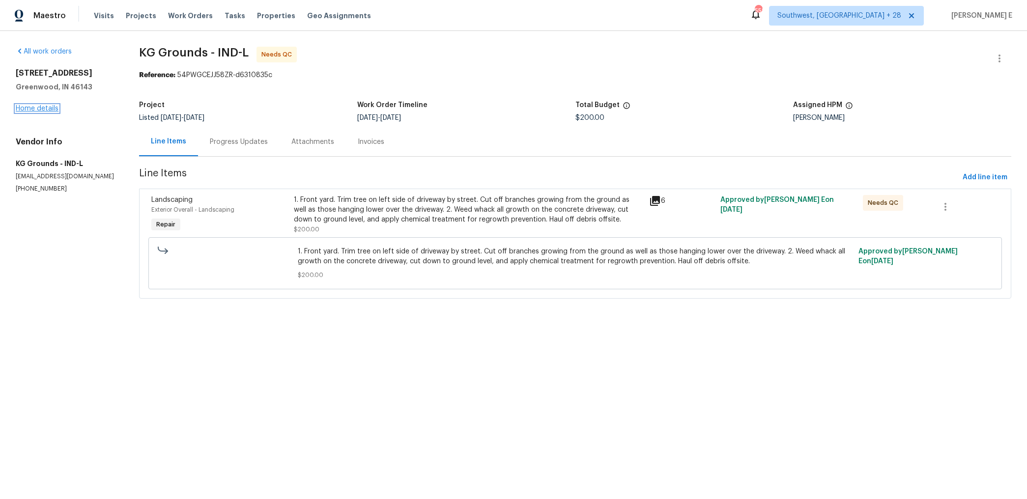
click at [22, 110] on link "Home details" at bounding box center [37, 108] width 43 height 7
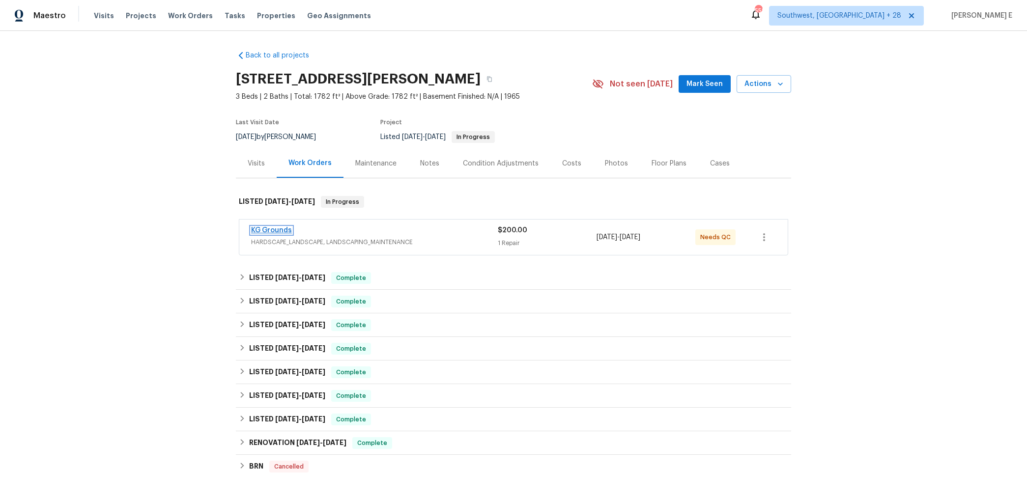
click at [273, 233] on link "KG Grounds" at bounding box center [271, 230] width 41 height 7
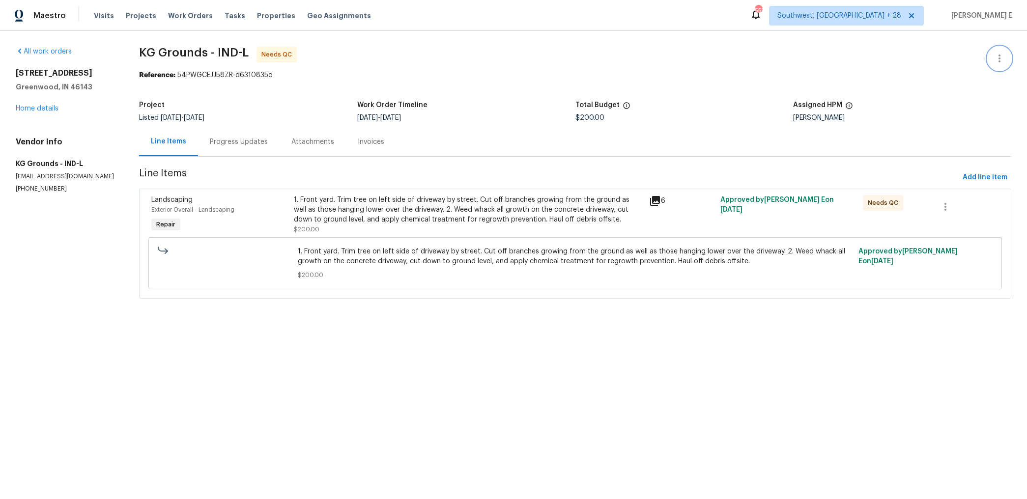
click at [1003, 60] on icon "button" at bounding box center [999, 59] width 12 height 12
click at [915, 52] on li "Edit" at bounding box center [967, 59] width 106 height 16
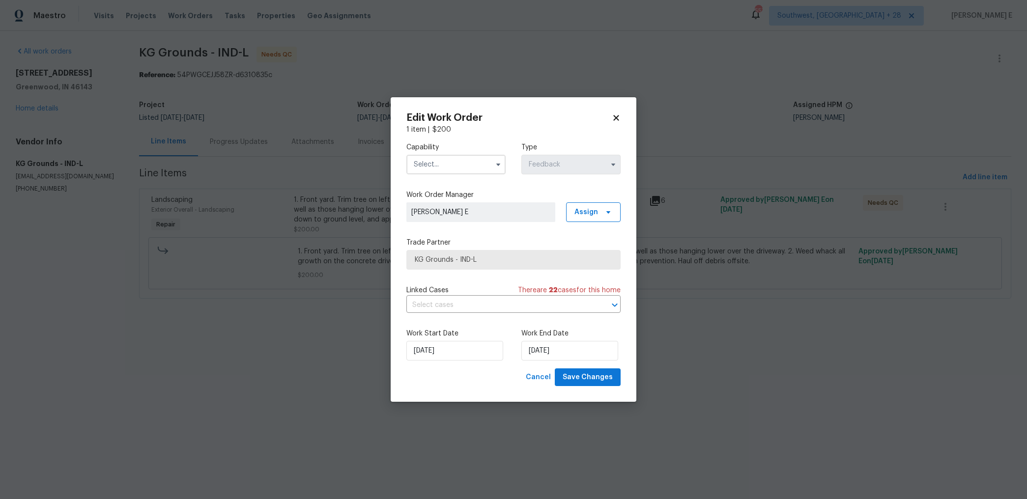
click at [475, 161] on input "text" at bounding box center [455, 165] width 99 height 20
click at [471, 239] on div "Handyman" at bounding box center [456, 241] width 94 height 18
type input "Handyman"
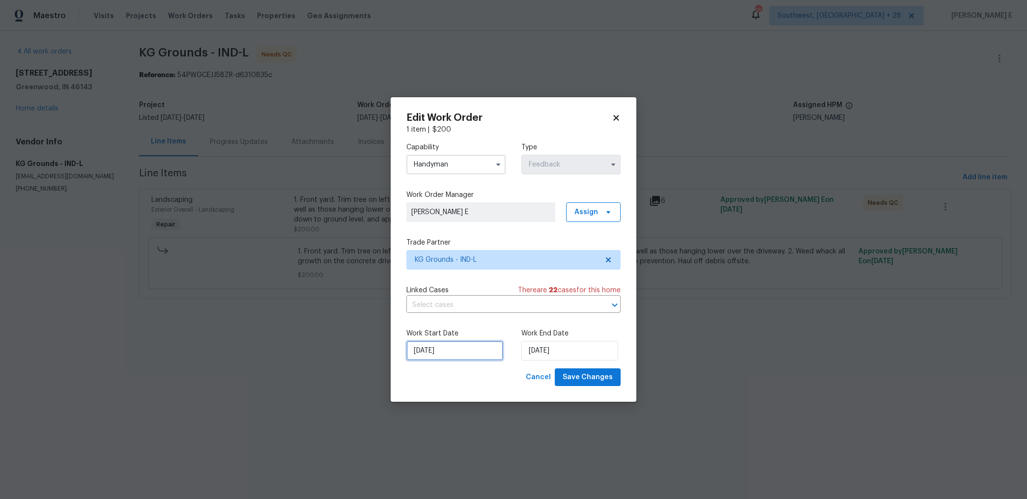
click at [468, 354] on input "02/10/2025" at bounding box center [454, 351] width 97 height 20
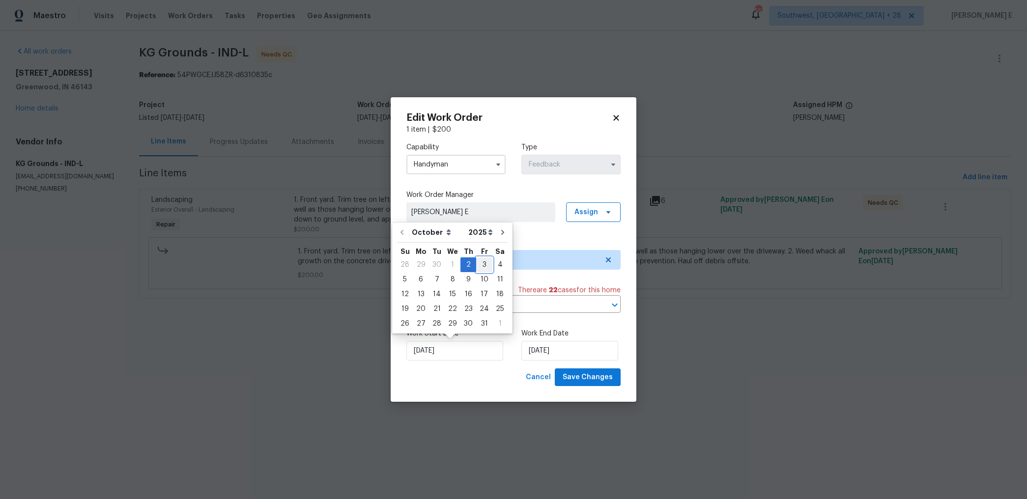
click at [484, 258] on div "3" at bounding box center [484, 265] width 16 height 14
type input "03/10/2025"
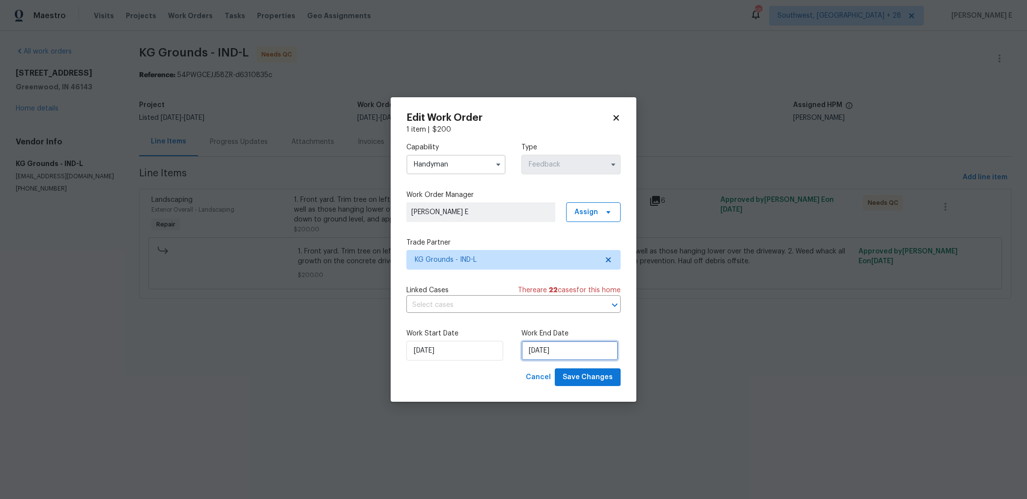
click at [558, 352] on input "06/10/2025" at bounding box center [569, 351] width 97 height 20
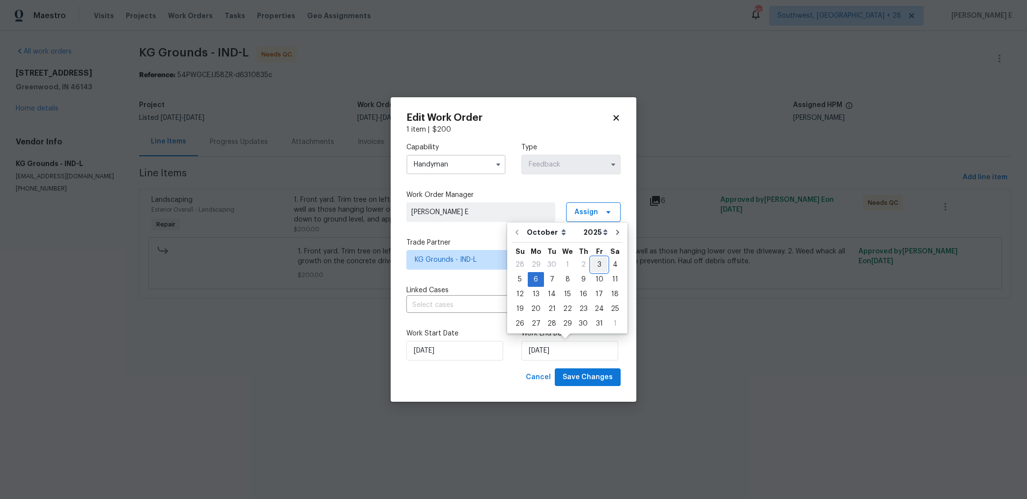
click at [601, 263] on div "3" at bounding box center [599, 265] width 16 height 14
type input "03/10/2025"
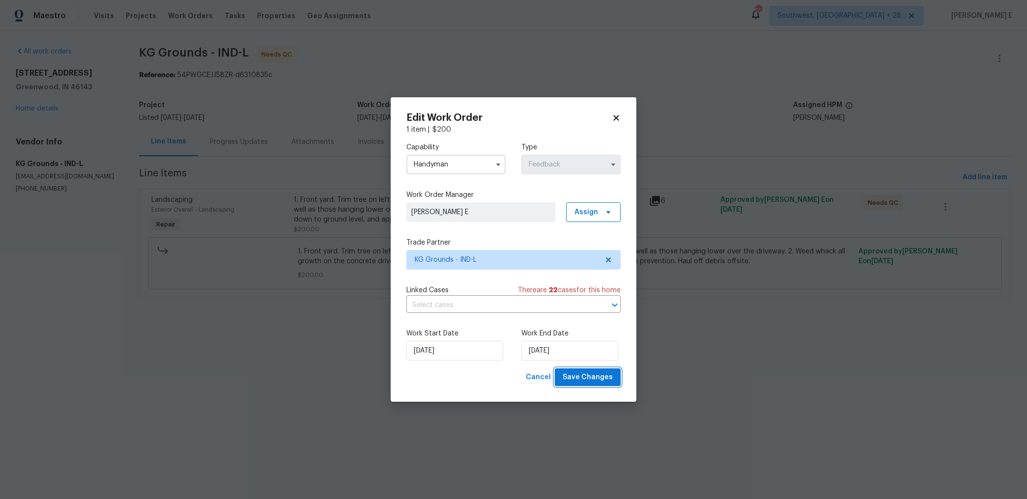
click at [580, 372] on span "Save Changes" at bounding box center [587, 377] width 50 height 12
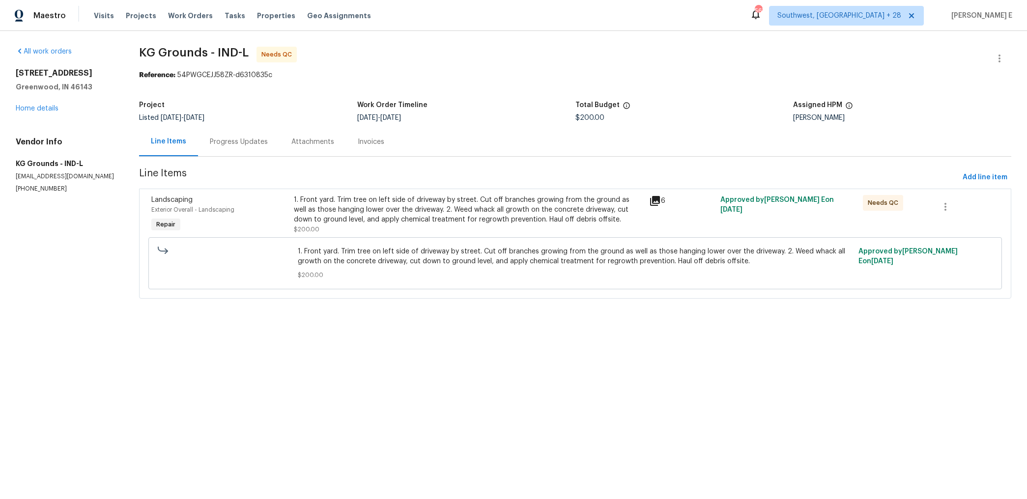
click at [404, 224] on div "1. Front yard. Trim tree on left side of driveway by street. Cut off branches g…" at bounding box center [469, 209] width 350 height 29
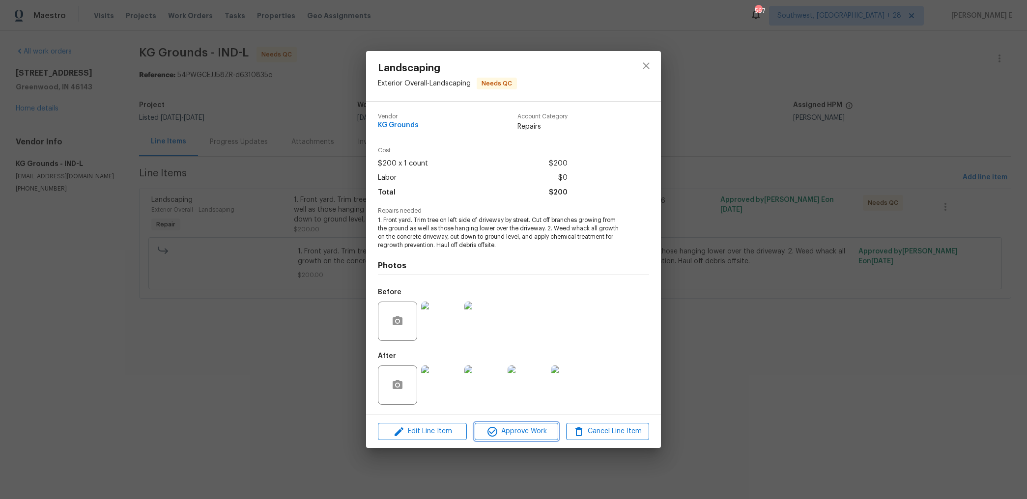
click at [522, 426] on span "Approve Work" at bounding box center [515, 431] width 77 height 12
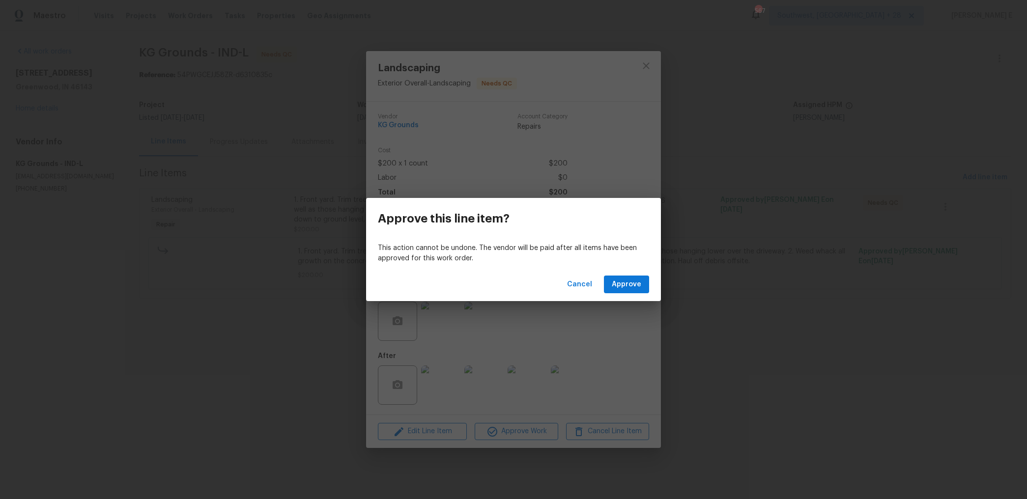
click at [621, 296] on div "Cancel Approve" at bounding box center [513, 285] width 295 height 34
click at [628, 288] on span "Approve" at bounding box center [626, 285] width 29 height 12
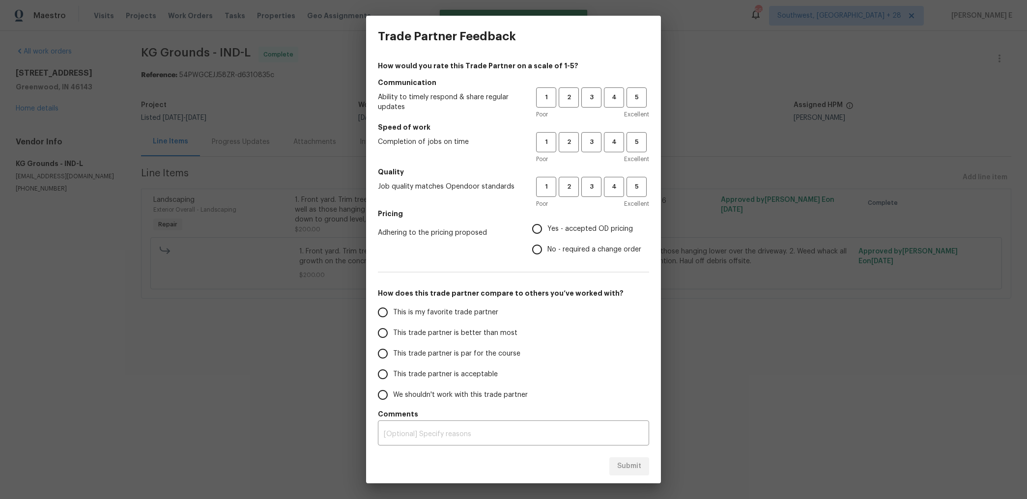
click at [596, 108] on div "1 2 3 4 5 Poor Excellent" at bounding box center [592, 103] width 113 height 32
click at [592, 95] on span "3" at bounding box center [591, 97] width 18 height 11
click at [593, 145] on span "3" at bounding box center [591, 142] width 18 height 11
click at [591, 191] on span "3" at bounding box center [591, 186] width 18 height 11
click at [555, 249] on span "No - required a change order" at bounding box center [594, 250] width 94 height 10
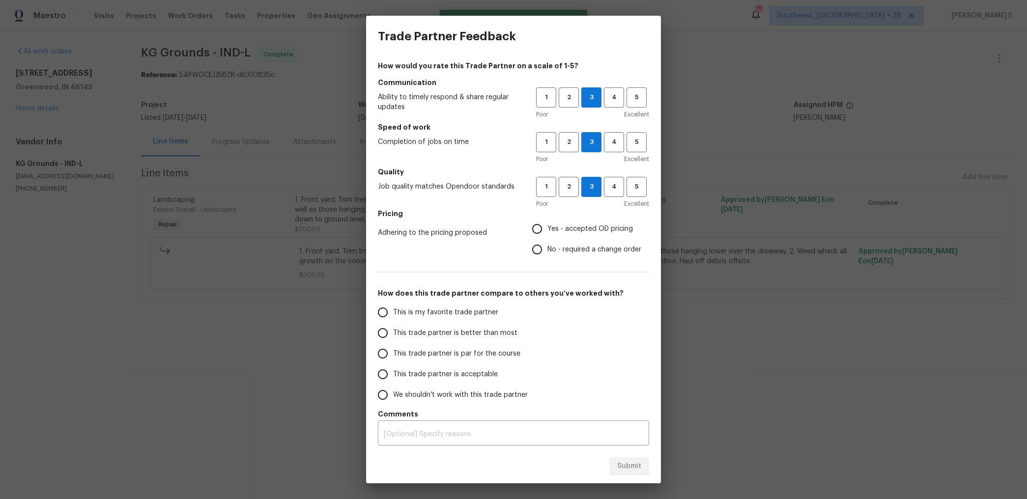
click at [547, 249] on input "No - required a change order" at bounding box center [537, 249] width 21 height 21
radio input "true"
click at [553, 226] on span "Yes - accepted OD pricing" at bounding box center [589, 229] width 85 height 10
click at [547, 226] on input "Yes - accepted OD pricing" at bounding box center [537, 229] width 21 height 21
radio input "true"
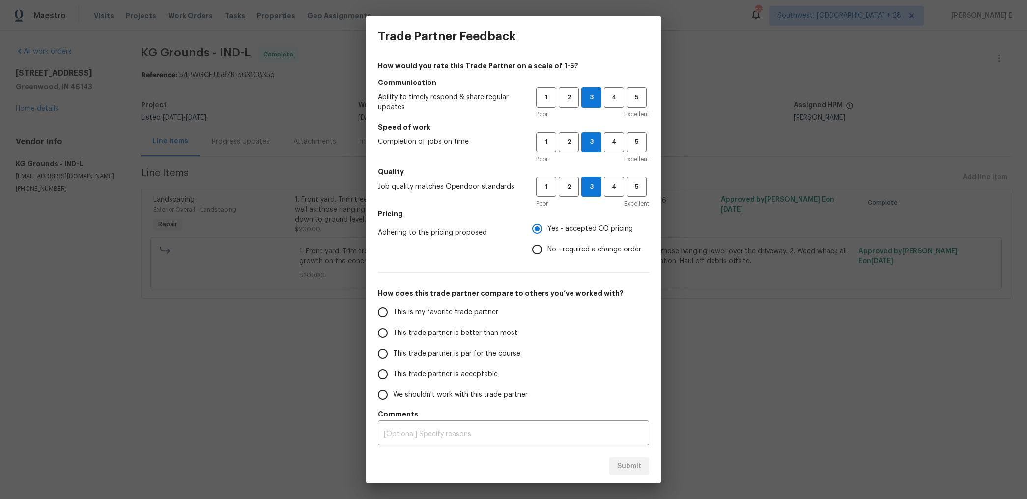
click at [423, 351] on span "This trade partner is par for the course" at bounding box center [456, 354] width 127 height 10
click at [393, 351] on input "This trade partner is par for the course" at bounding box center [382, 353] width 21 height 21
click at [617, 461] on span "Submit" at bounding box center [629, 466] width 24 height 12
radio input "true"
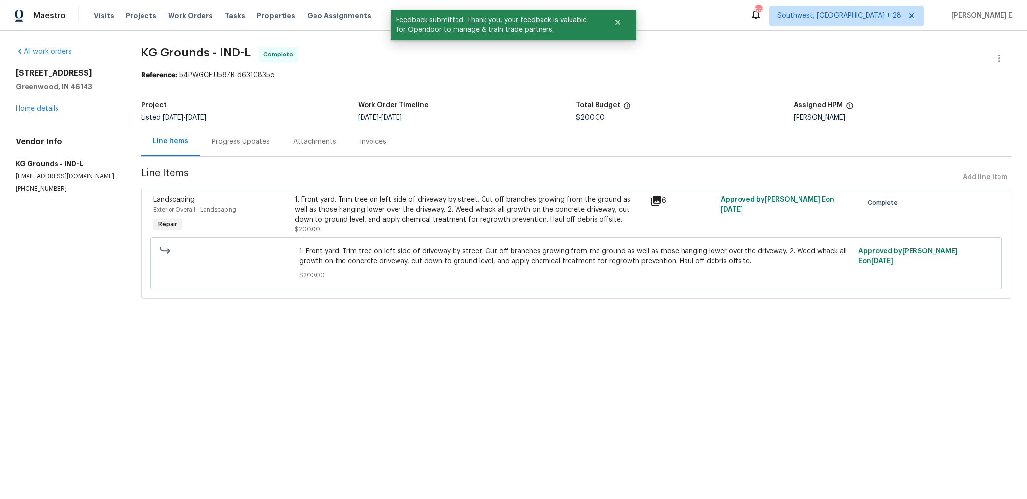
click at [263, 143] on div "Progress Updates" at bounding box center [241, 142] width 58 height 10
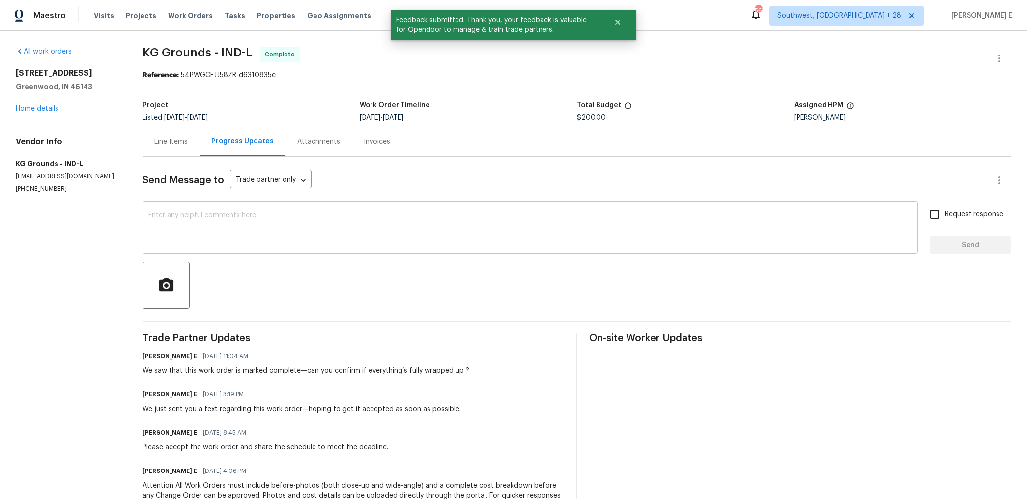
click at [307, 231] on textarea at bounding box center [529, 229] width 763 height 34
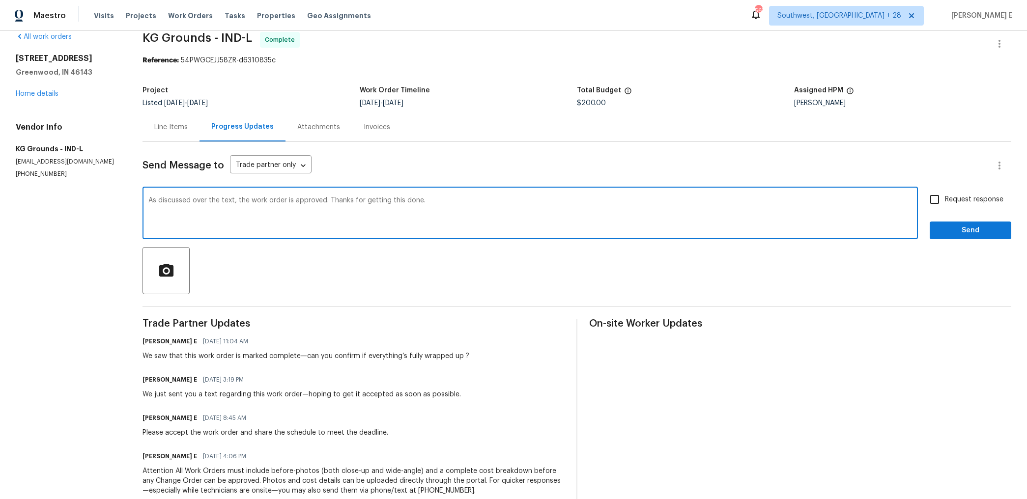
scroll to position [3, 0]
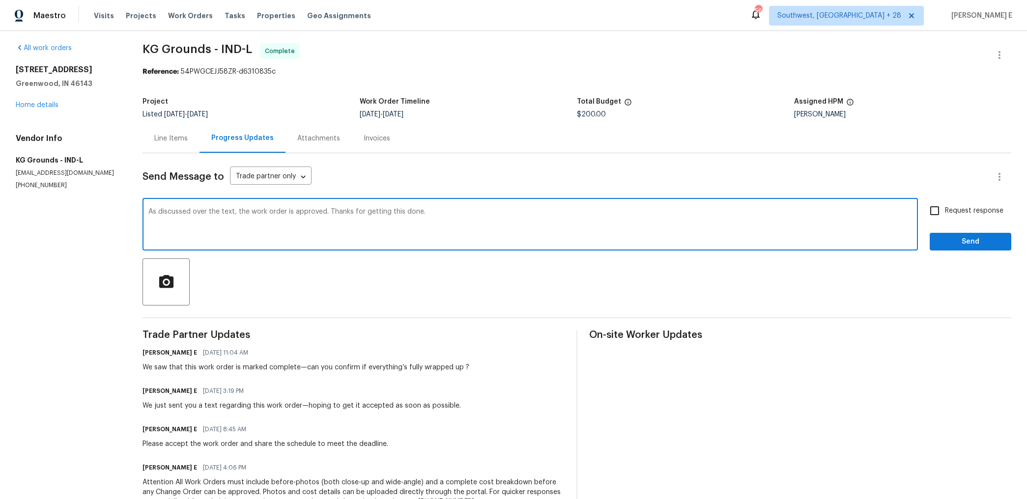
type textarea "As discussed over the text, the work order is approved. Thanks for getting this…"
click at [942, 211] on input "Request response" at bounding box center [934, 210] width 21 height 21
checkbox input "true"
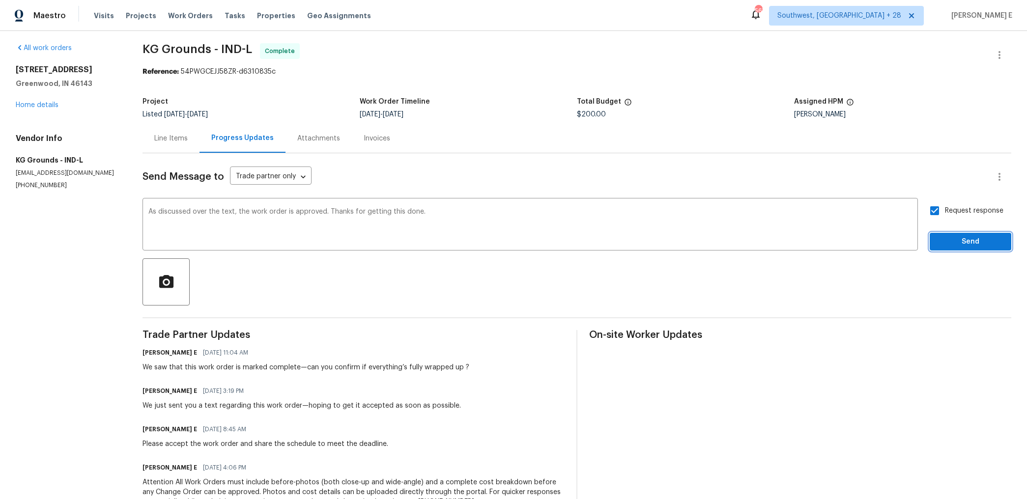
click at [945, 249] on button "Send" at bounding box center [970, 242] width 82 height 18
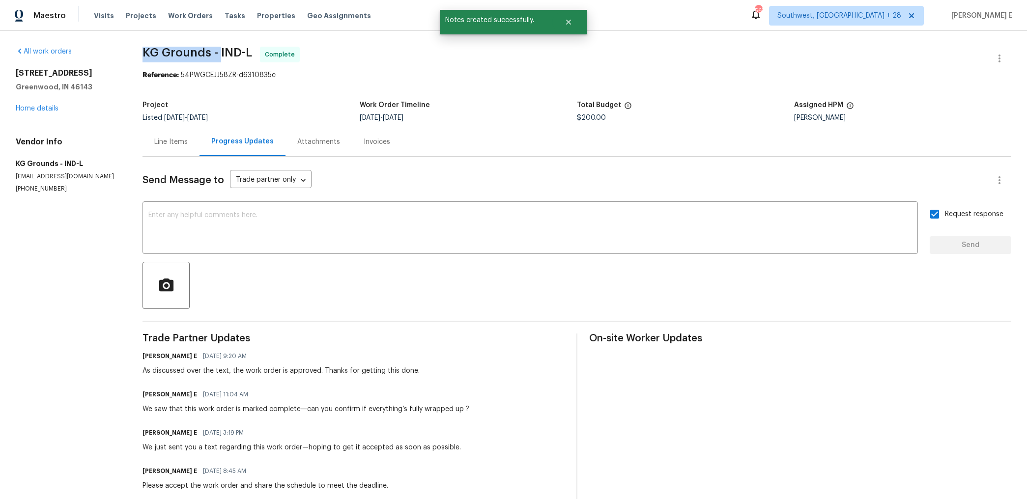
drag, startPoint x: 145, startPoint y: 48, endPoint x: 223, endPoint y: 48, distance: 77.6
click at [223, 48] on span "KG Grounds - IND-L" at bounding box center [197, 53] width 110 height 12
copy span "KG Grounds -"
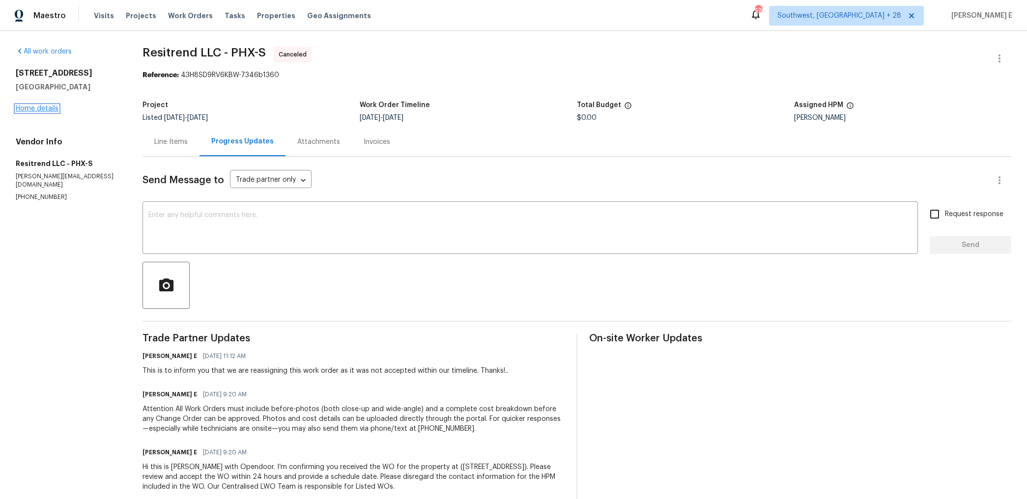
click at [28, 105] on link "Home details" at bounding box center [37, 108] width 43 height 7
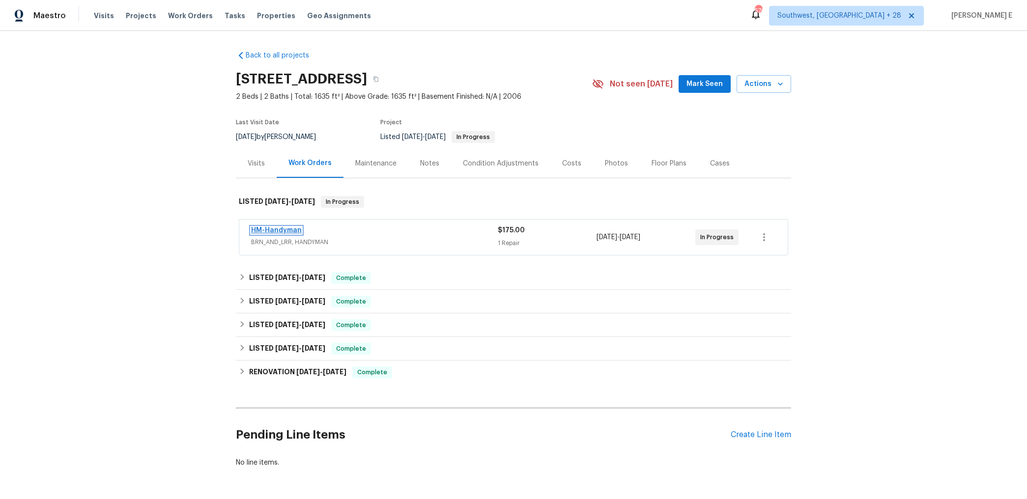
click at [257, 229] on link "HM-Handyman" at bounding box center [276, 230] width 51 height 7
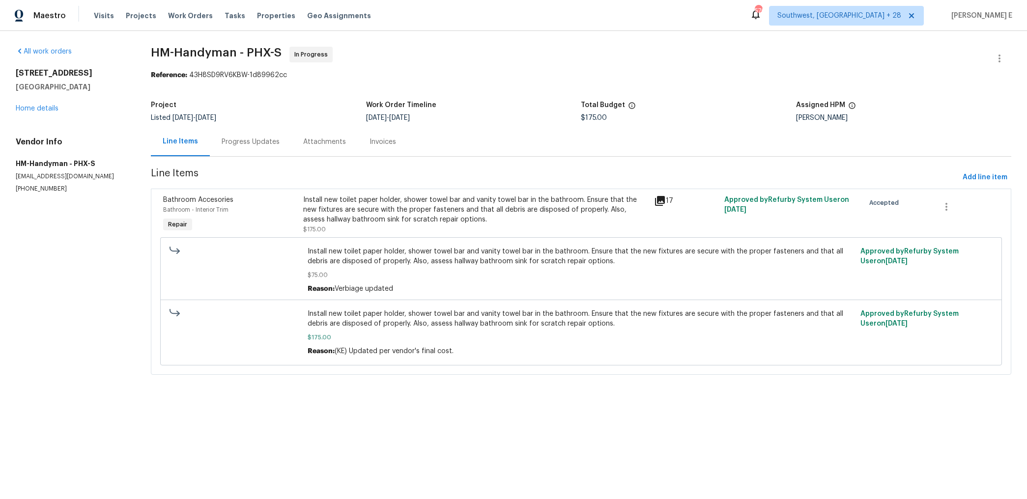
click at [248, 145] on div "Progress Updates" at bounding box center [251, 142] width 58 height 10
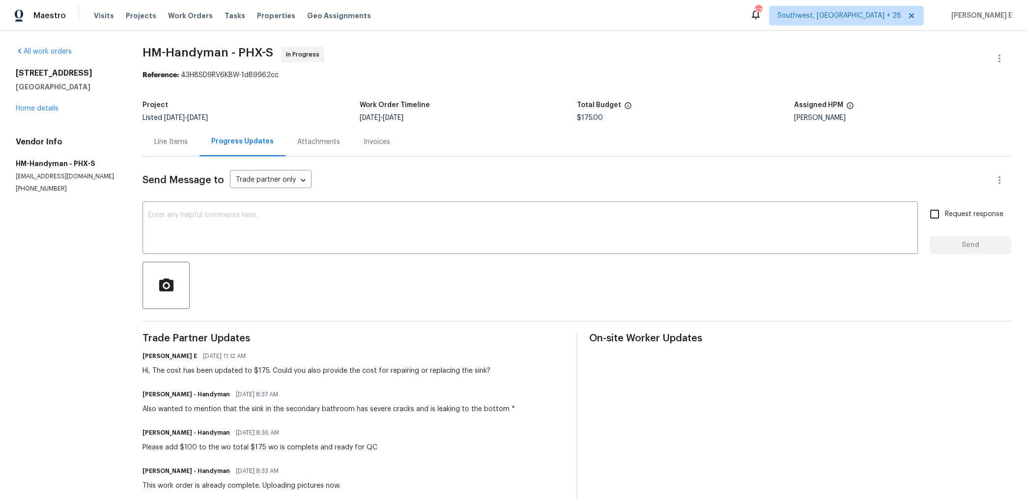
click at [176, 143] on div "Line Items" at bounding box center [170, 142] width 33 height 10
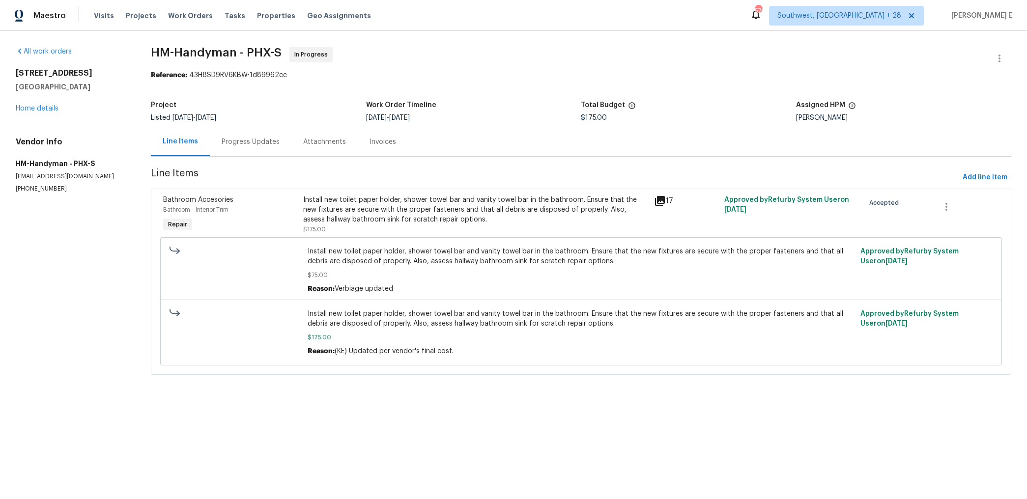
click at [418, 202] on div "Install new toilet paper holder, shower towel bar and vanity towel bar in the b…" at bounding box center [475, 209] width 345 height 29
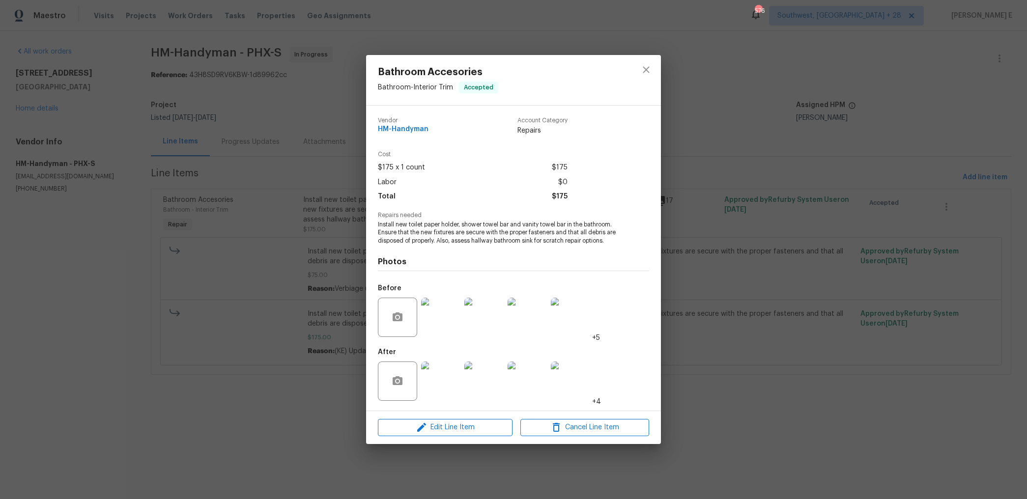
click at [224, 290] on div "Bathroom Accesories Bathroom - Interior Trim Accepted Vendor HM-Handyman Accoun…" at bounding box center [513, 249] width 1027 height 499
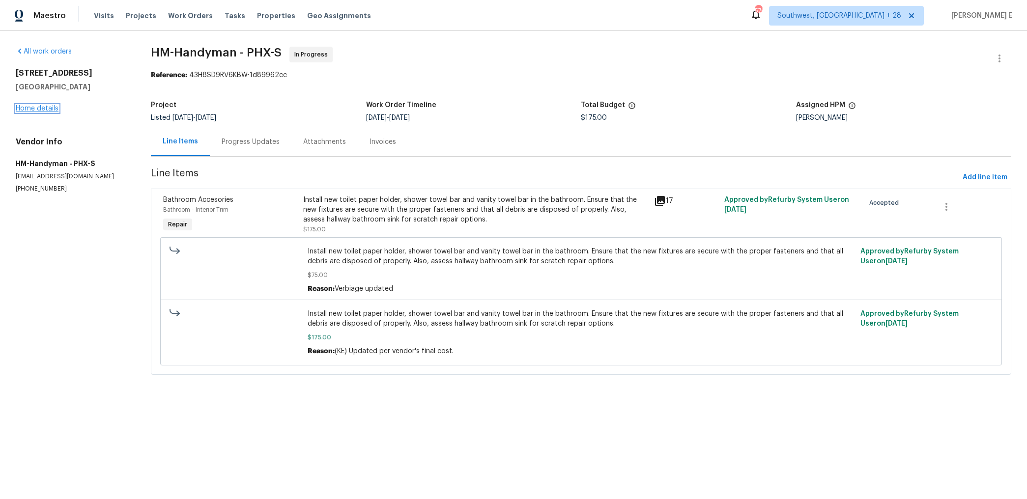
click at [42, 108] on link "Home details" at bounding box center [37, 108] width 43 height 7
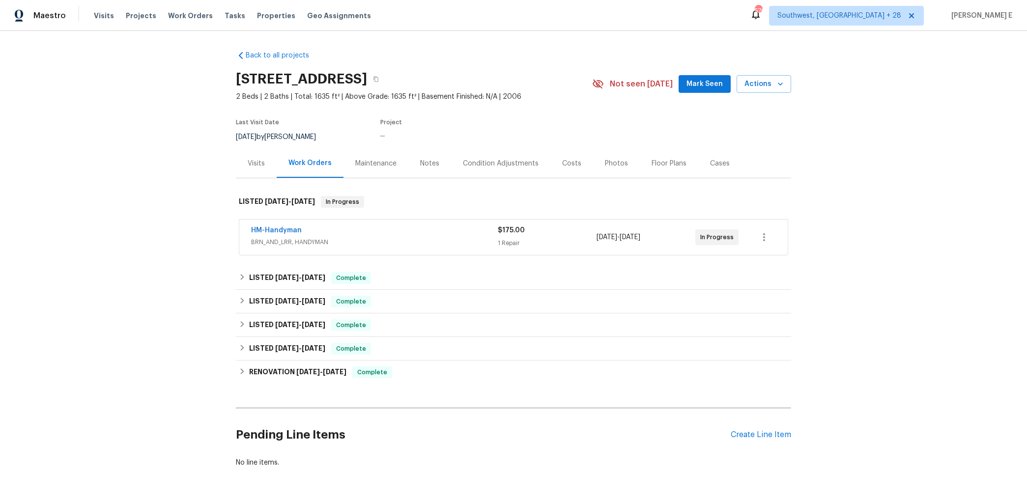
scroll to position [35, 0]
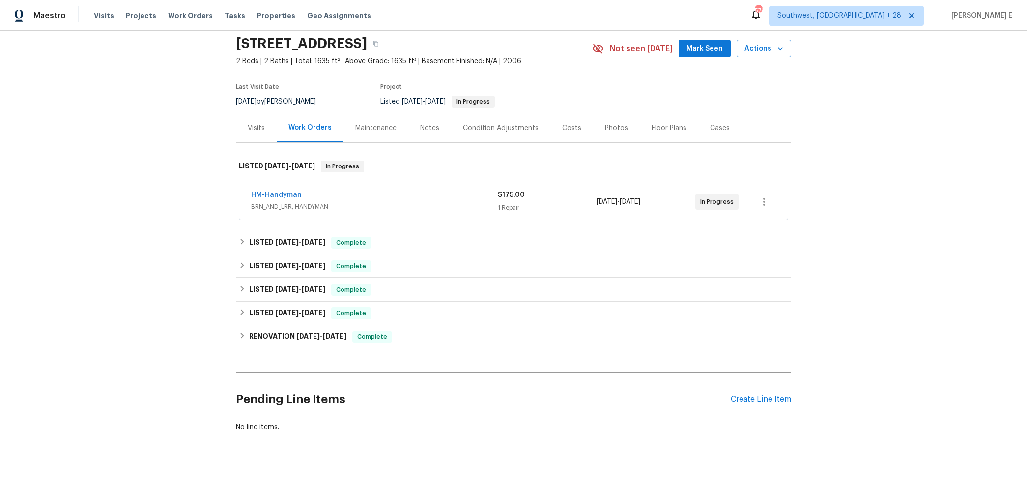
click at [380, 132] on div "Maintenance" at bounding box center [375, 128] width 41 height 10
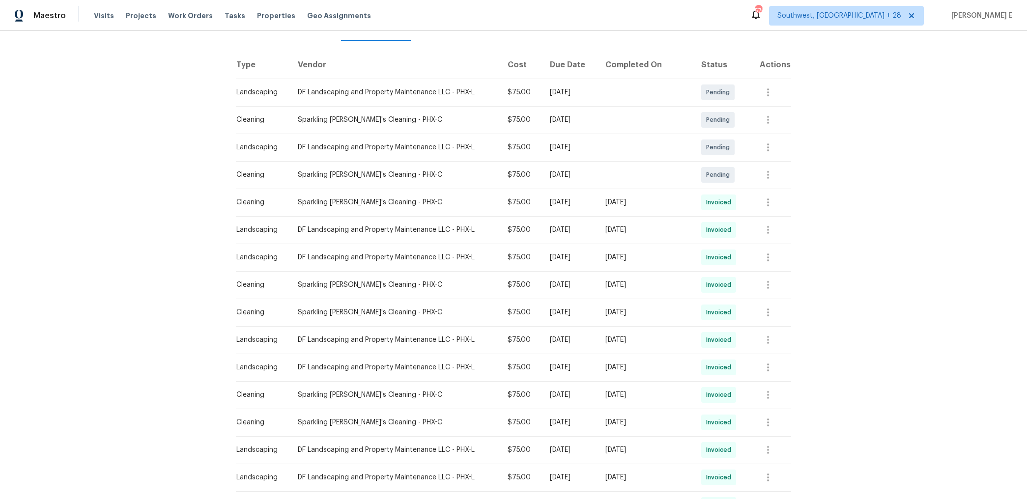
scroll to position [138, 0]
click at [780, 175] on button "button" at bounding box center [768, 174] width 24 height 24
click at [783, 195] on li "View details" at bounding box center [810, 190] width 102 height 16
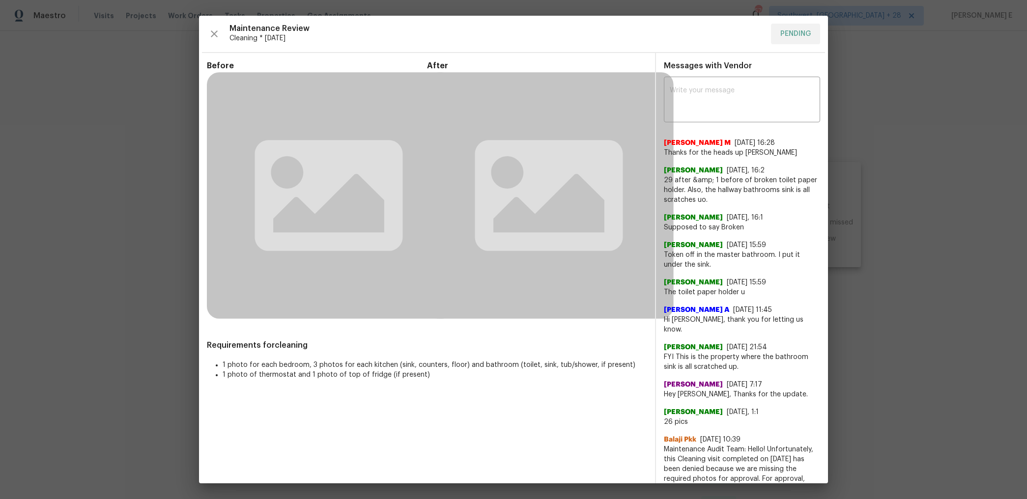
click at [503, 353] on div "Requirements for cleaning 1 photo for each bedroom, 3 photos for each kitchen (…" at bounding box center [427, 363] width 440 height 46
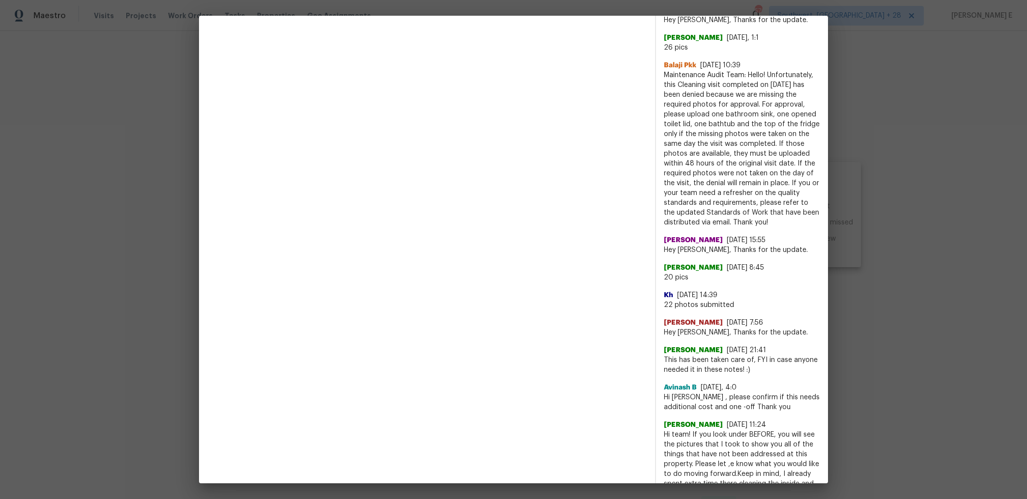
scroll to position [558, 0]
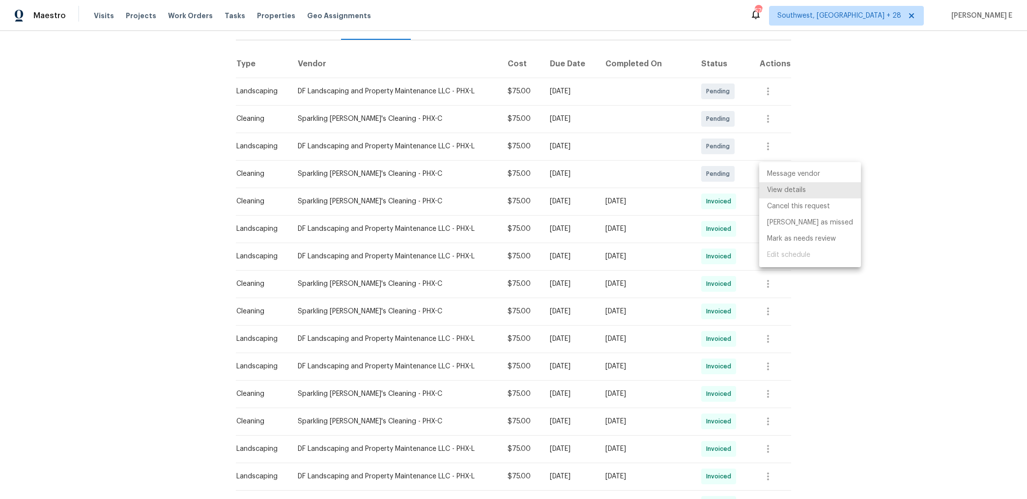
click at [879, 153] on div at bounding box center [513, 249] width 1027 height 499
click at [769, 206] on icon "button" at bounding box center [768, 201] width 12 height 12
click at [787, 216] on li "View details" at bounding box center [793, 218] width 69 height 16
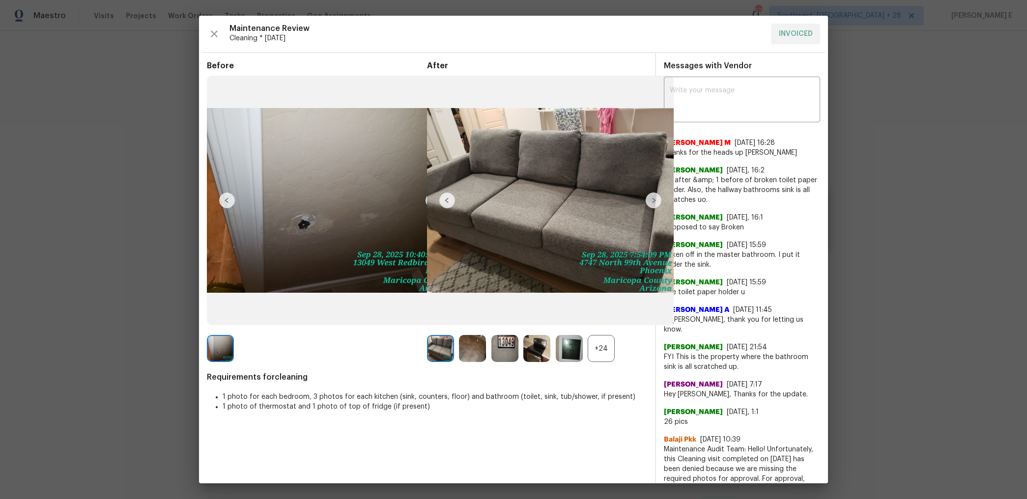
click at [613, 343] on div "+24" at bounding box center [600, 348] width 27 height 27
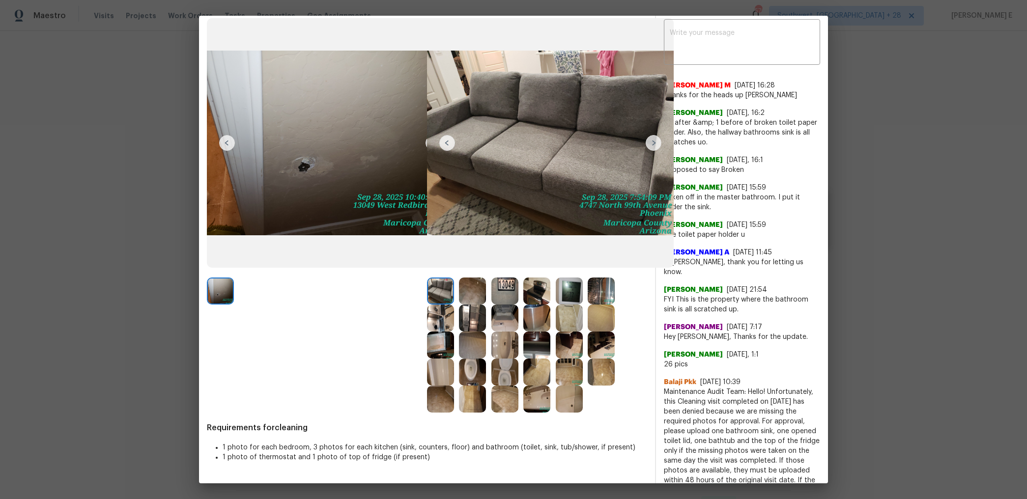
scroll to position [58, 0]
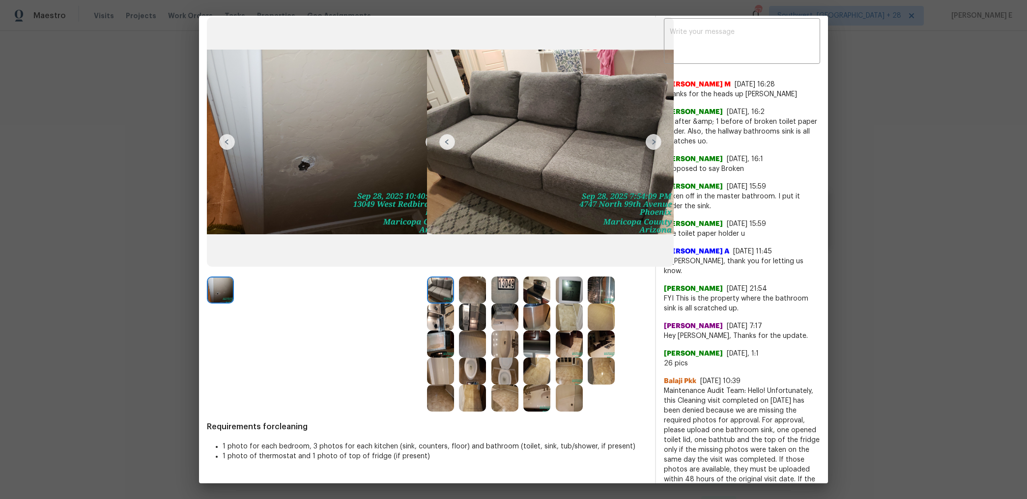
click at [515, 344] on img at bounding box center [504, 344] width 27 height 27
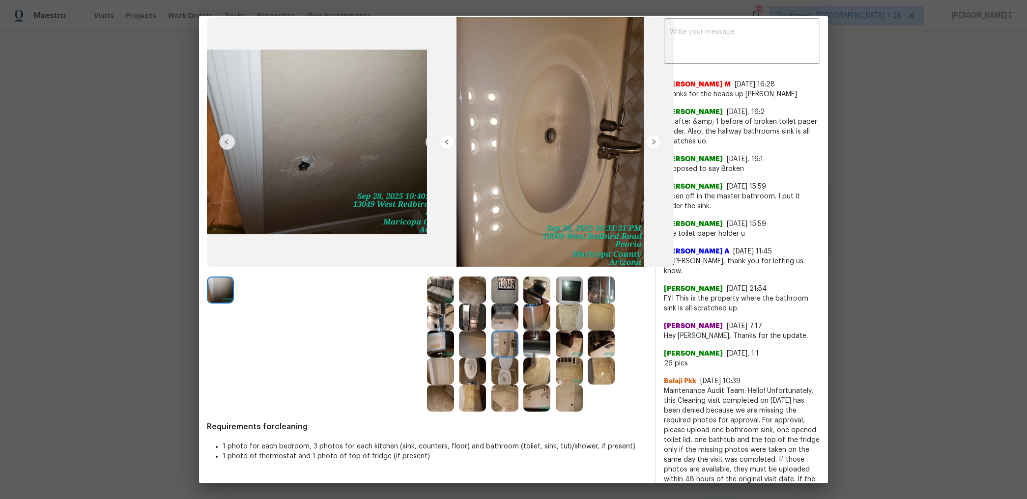
scroll to position [0, 0]
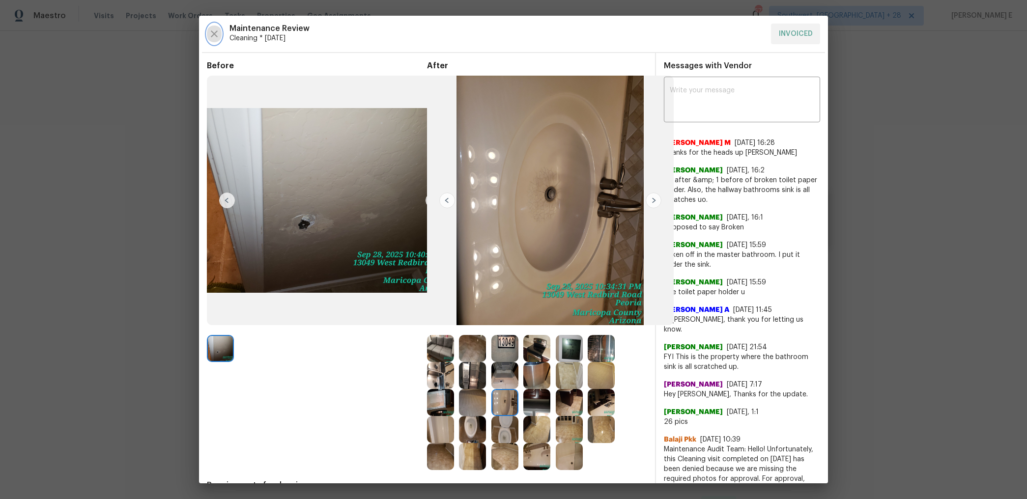
click at [210, 28] on icon "button" at bounding box center [214, 34] width 12 height 12
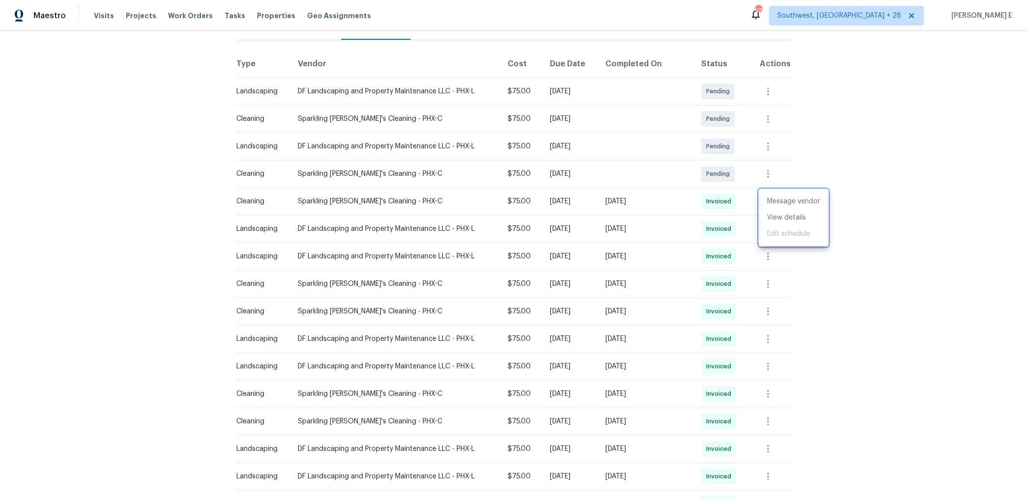
click at [308, 133] on div at bounding box center [513, 249] width 1027 height 499
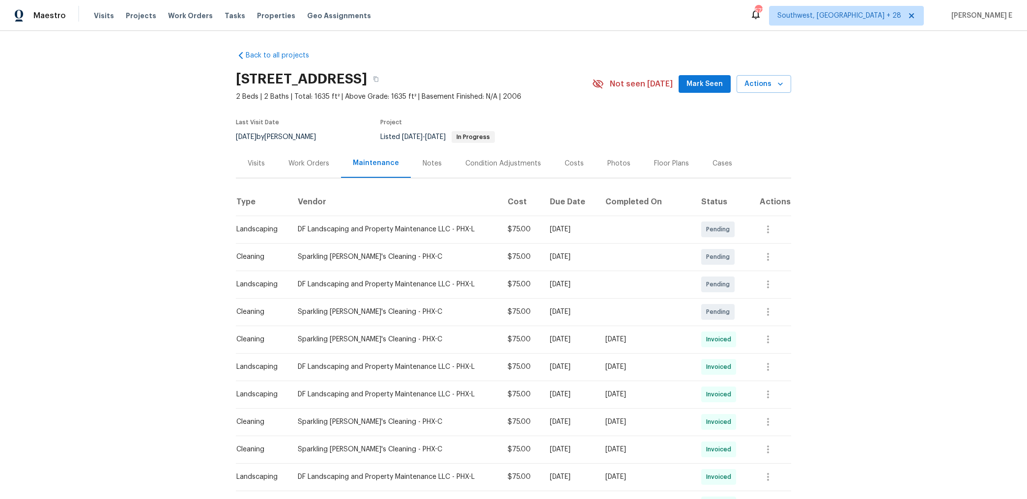
click at [300, 159] on div "Work Orders" at bounding box center [308, 164] width 41 height 10
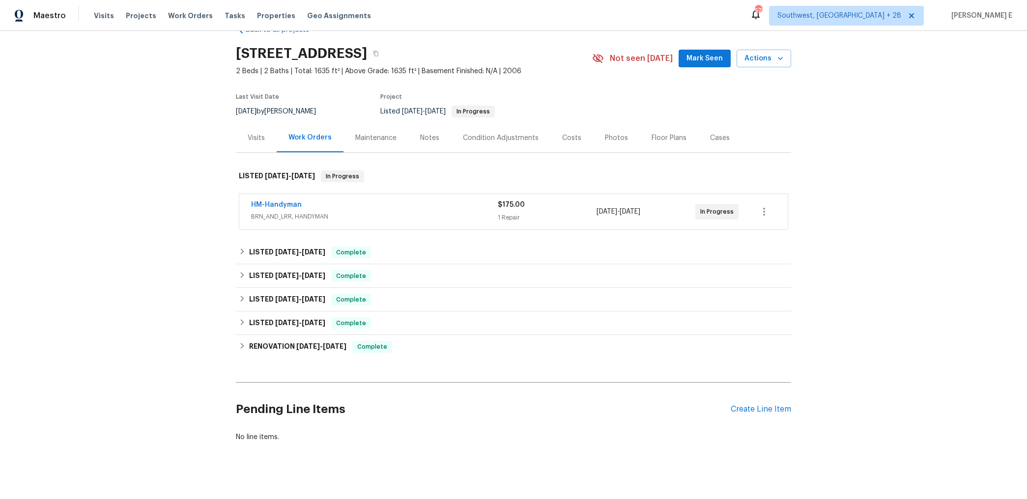
scroll to position [34, 0]
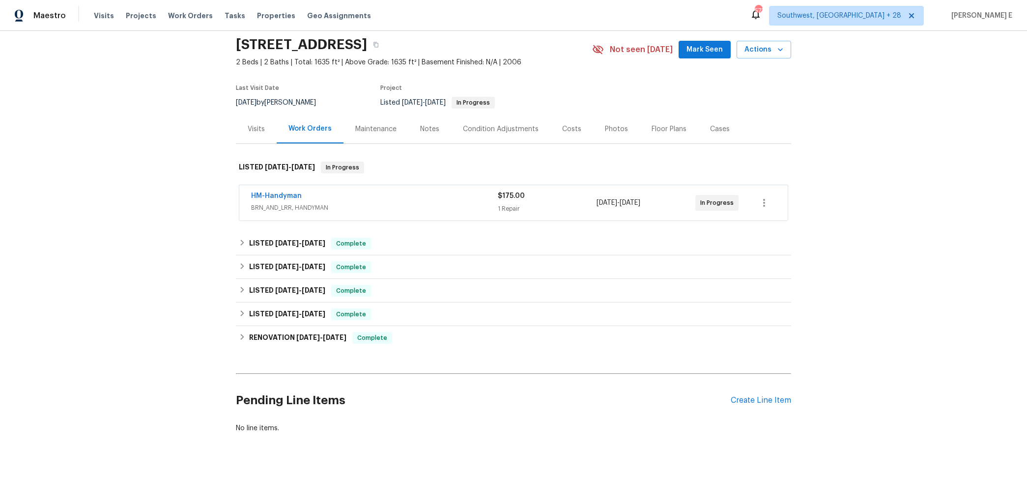
click at [307, 211] on span "BRN_AND_LRR, HANDYMAN" at bounding box center [374, 208] width 247 height 10
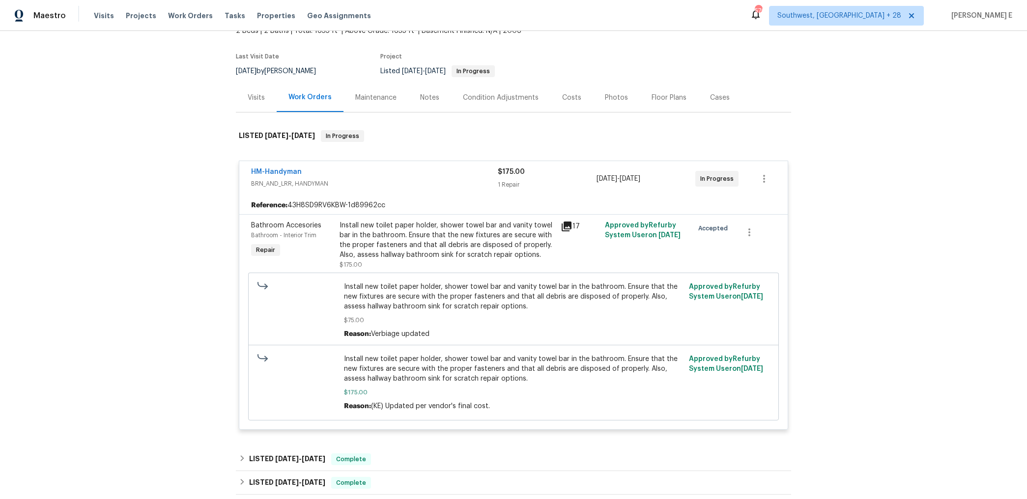
scroll to position [67, 0]
click at [294, 172] on link "HM-Handyman" at bounding box center [276, 170] width 51 height 7
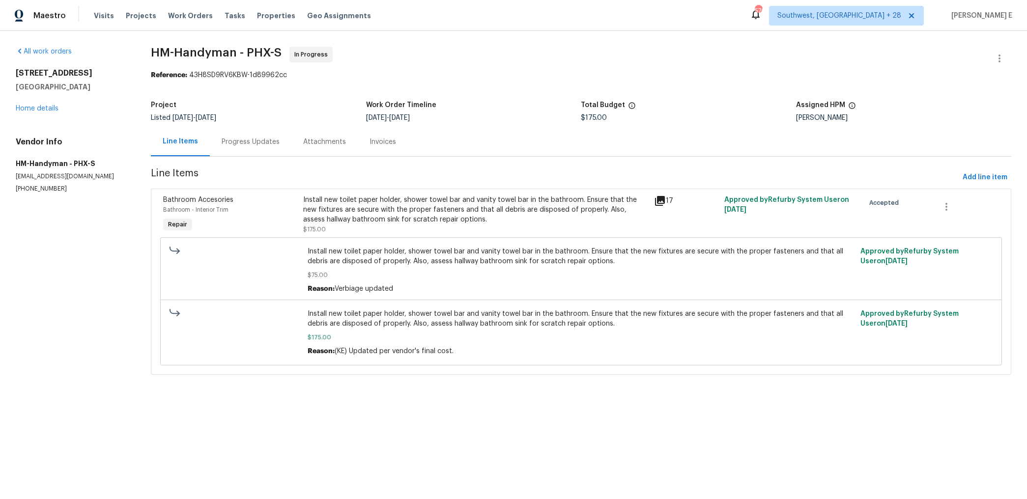
click at [262, 140] on div "Progress Updates" at bounding box center [251, 142] width 58 height 10
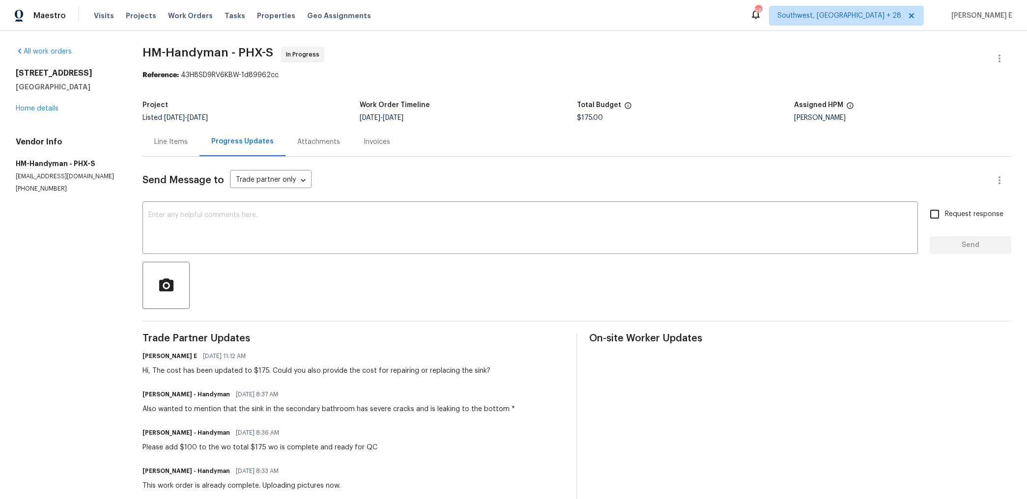
click at [322, 148] on div "Attachments" at bounding box center [318, 141] width 66 height 29
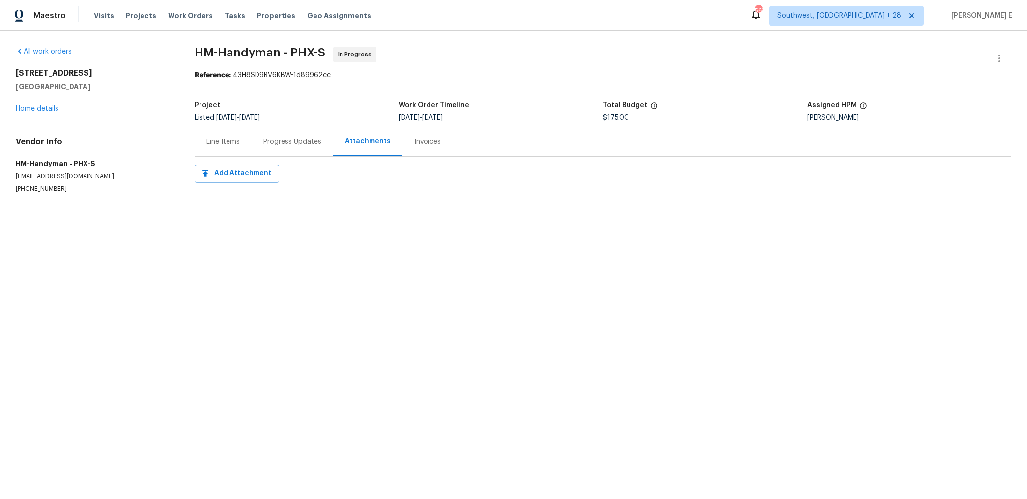
click at [415, 141] on div "Invoices" at bounding box center [427, 142] width 27 height 10
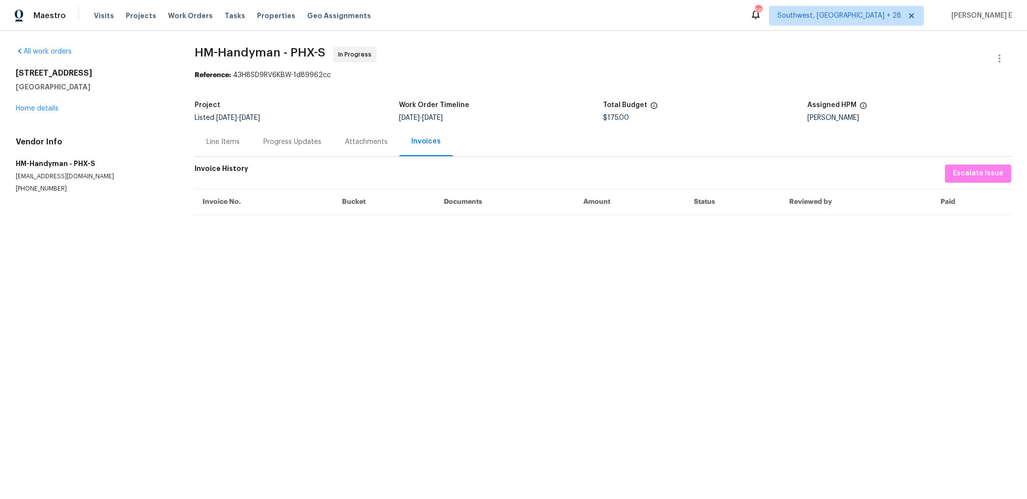
click at [288, 142] on div "Progress Updates" at bounding box center [292, 142] width 58 height 10
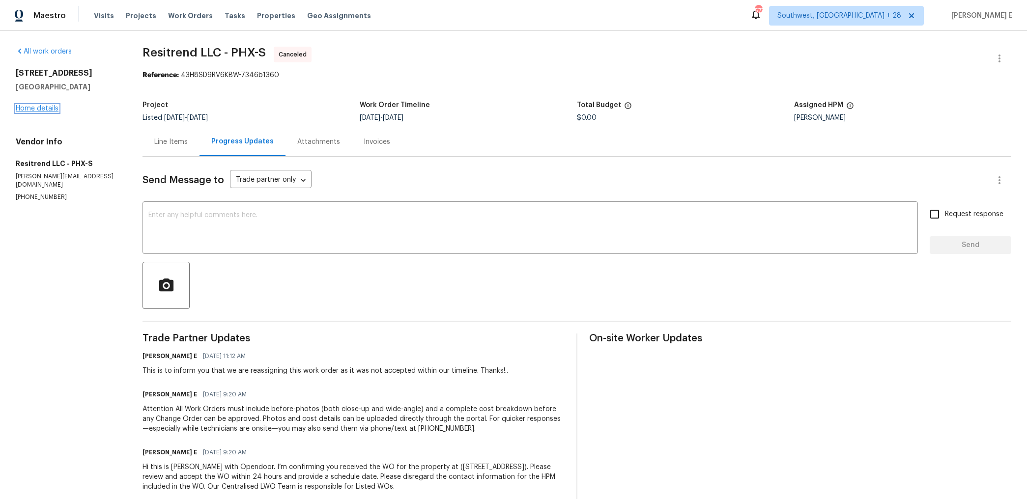
click at [56, 107] on link "Home details" at bounding box center [37, 108] width 43 height 7
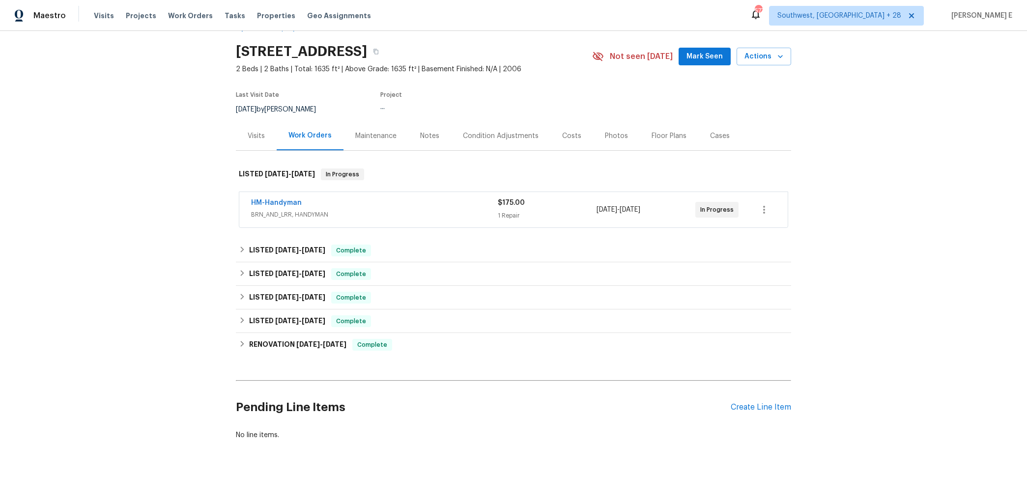
scroll to position [35, 0]
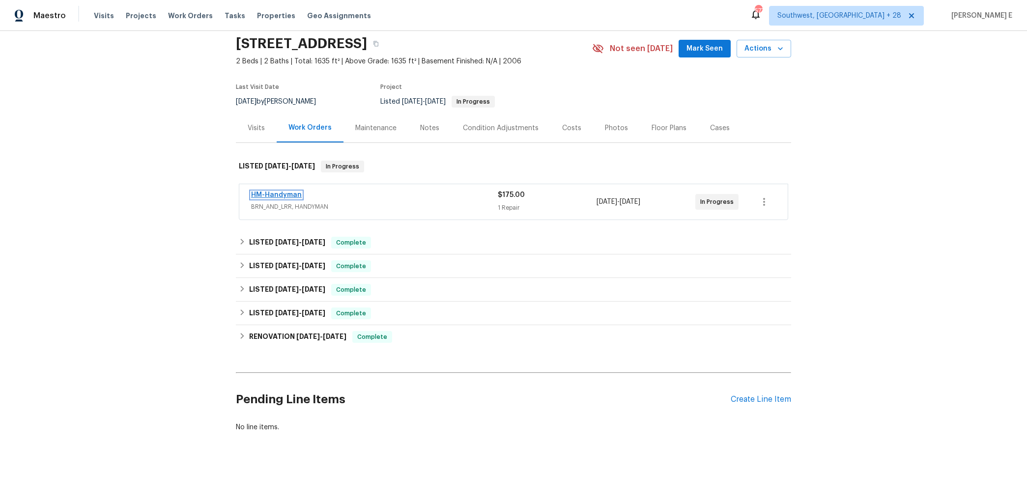
click at [291, 195] on link "HM-Handyman" at bounding box center [276, 195] width 51 height 7
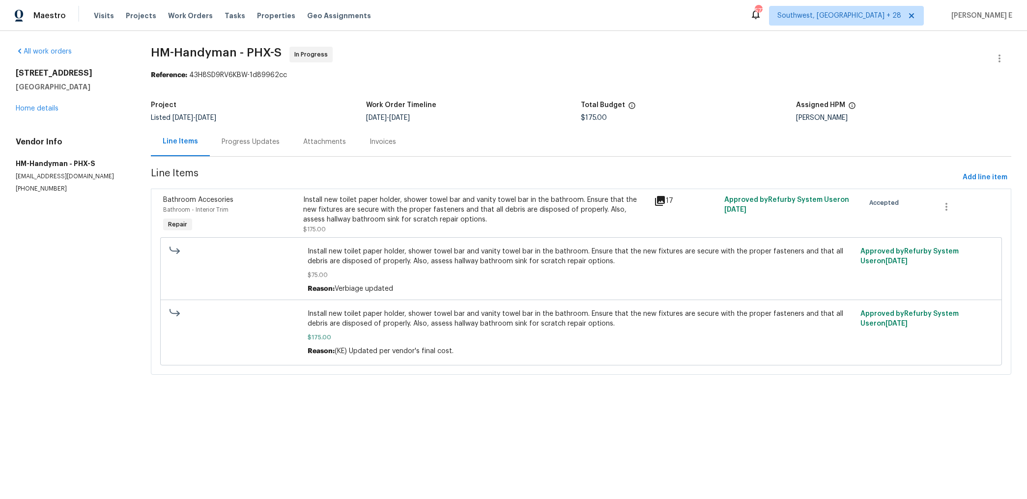
click at [451, 223] on div "Install new toilet paper holder, shower towel bar and vanity towel bar in the b…" at bounding box center [475, 209] width 345 height 29
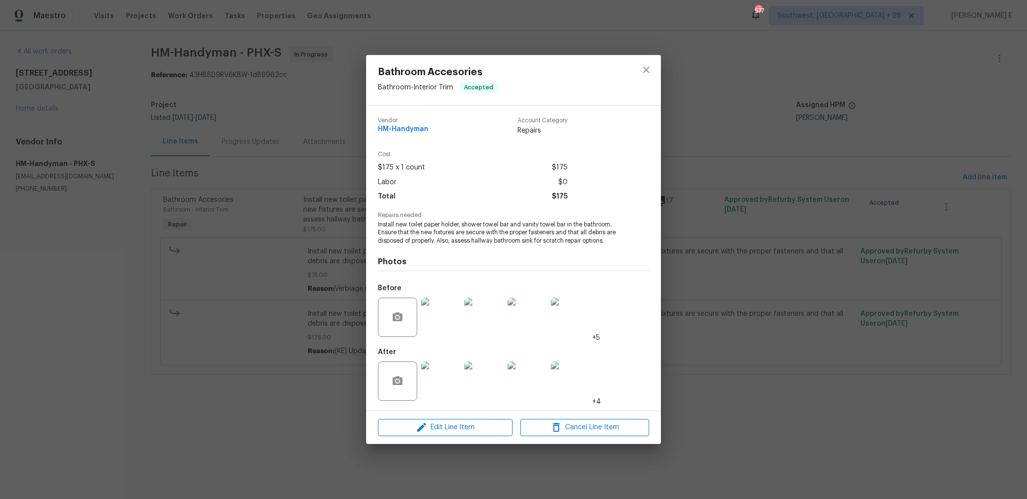
click at [555, 318] on img at bounding box center [570, 317] width 39 height 39
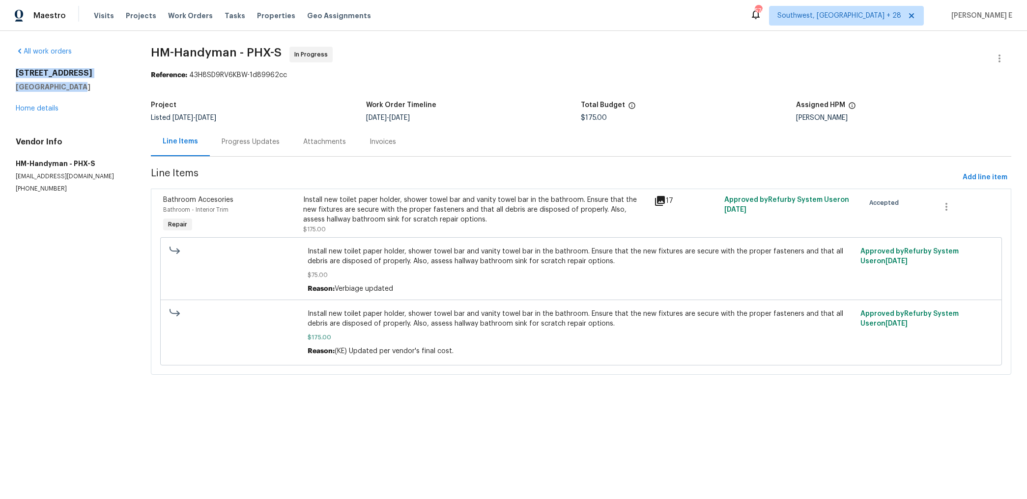
drag, startPoint x: 80, startPoint y: 89, endPoint x: 15, endPoint y: 74, distance: 66.1
click at [16, 74] on div "[STREET_ADDRESS]" at bounding box center [72, 80] width 112 height 24
copy div "[STREET_ADDRESS]"
click at [243, 143] on div "Progress Updates" at bounding box center [251, 142] width 58 height 10
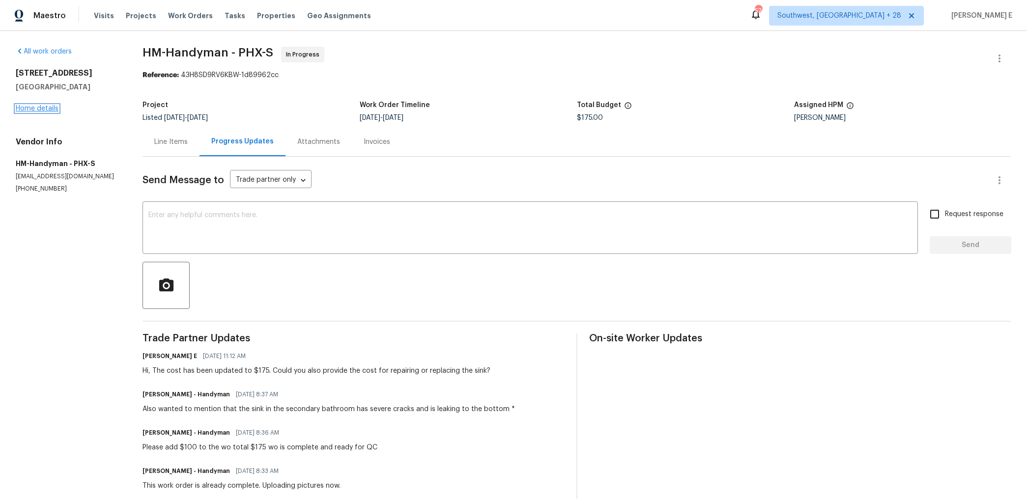
click at [49, 110] on link "Home details" at bounding box center [37, 108] width 43 height 7
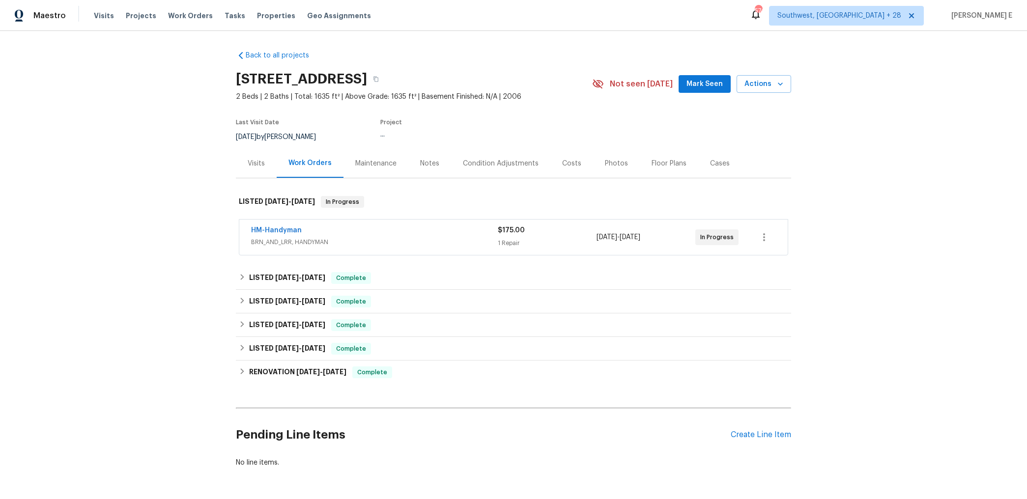
click at [374, 171] on div "Maintenance" at bounding box center [375, 163] width 65 height 29
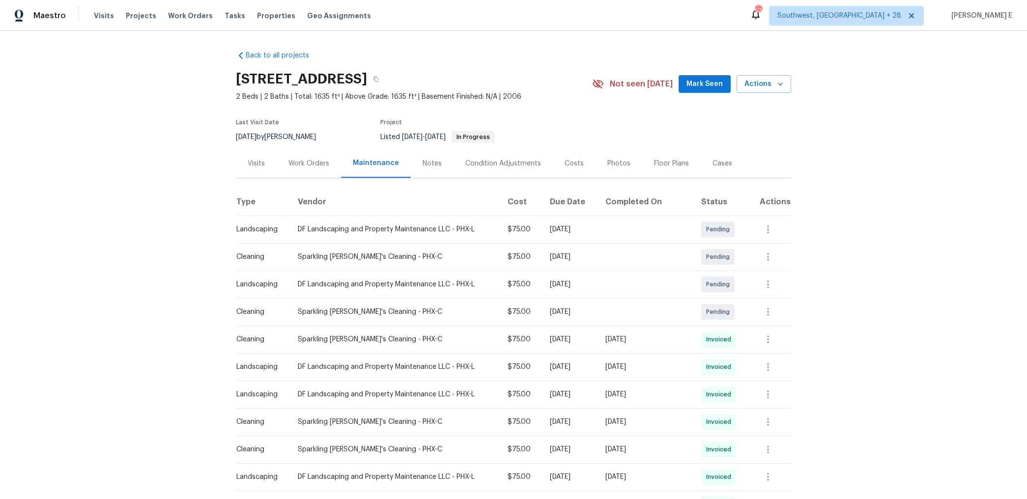
click at [306, 166] on div "Work Orders" at bounding box center [308, 164] width 41 height 10
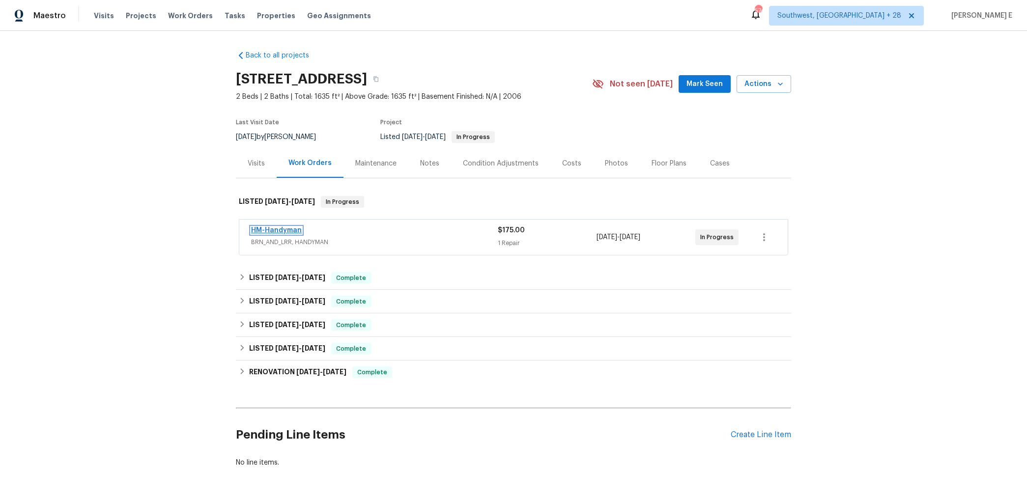
click at [287, 228] on link "HM-Handyman" at bounding box center [276, 230] width 51 height 7
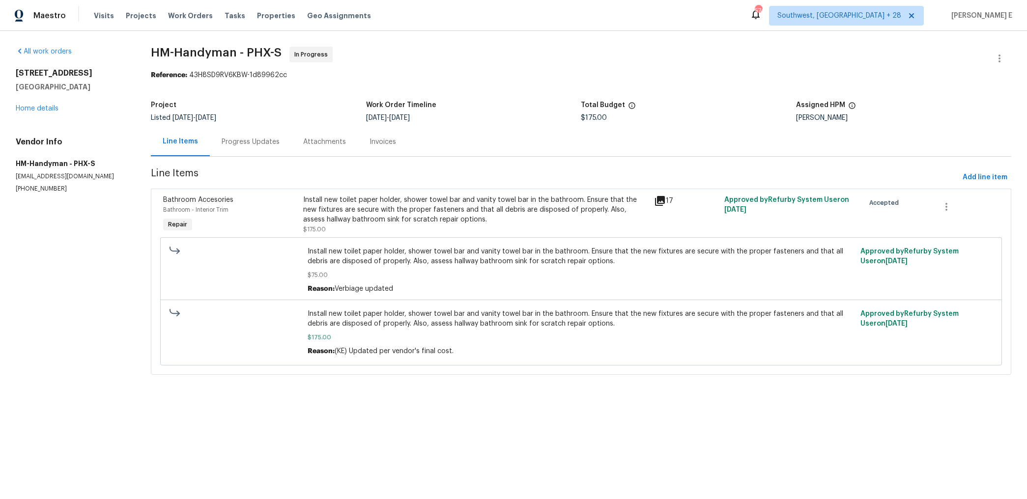
click at [263, 148] on div "Progress Updates" at bounding box center [251, 141] width 82 height 29
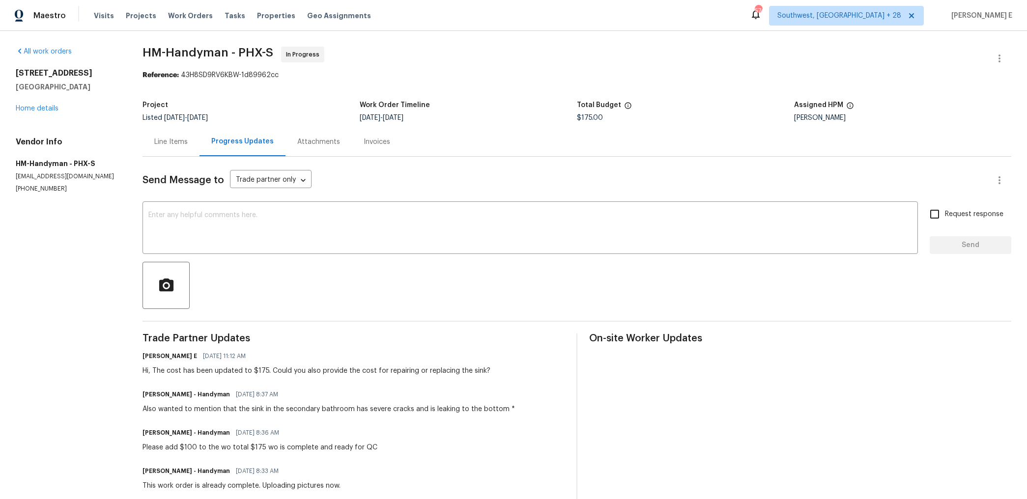
click at [177, 149] on div "Line Items" at bounding box center [170, 141] width 57 height 29
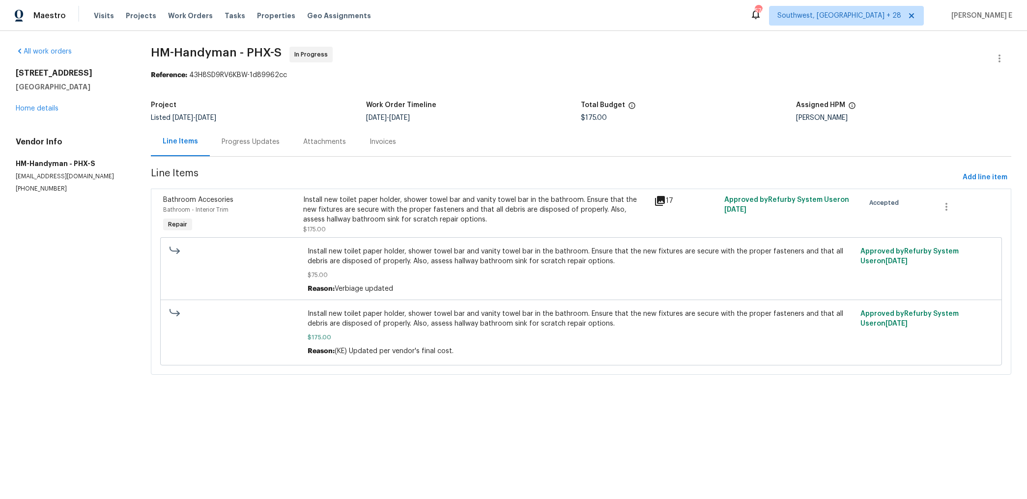
click at [434, 198] on div "Install new toilet paper holder, shower towel bar and vanity towel bar in the b…" at bounding box center [475, 209] width 345 height 29
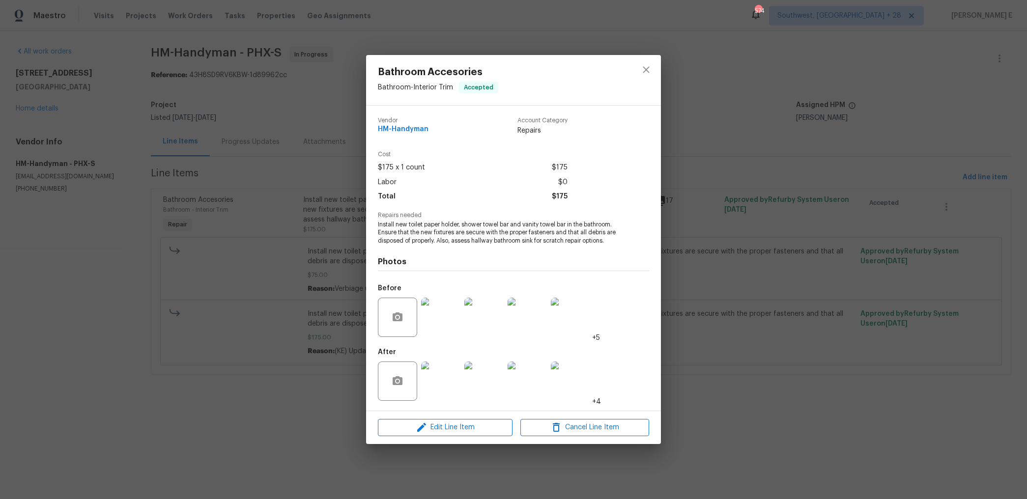
click at [572, 318] on img at bounding box center [570, 317] width 39 height 39
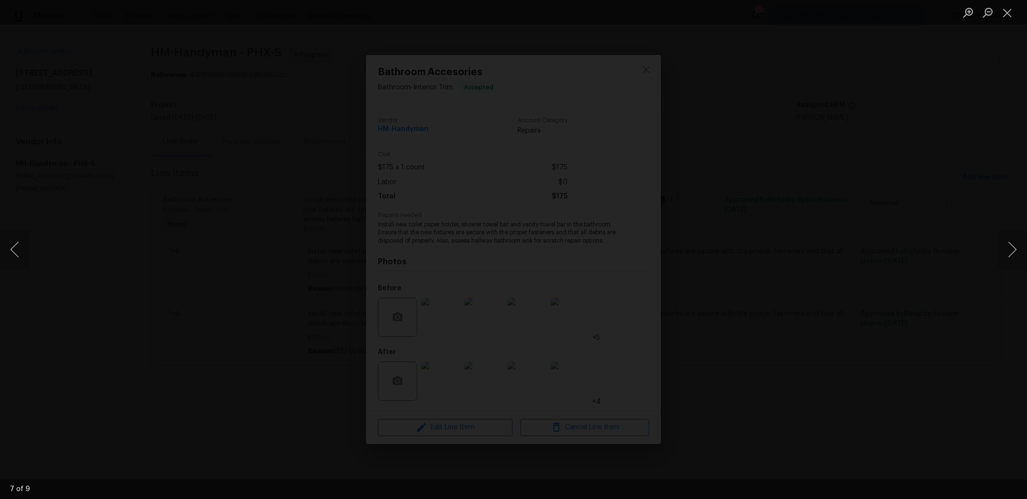
click at [558, 255] on img "Lightbox" at bounding box center [480, 245] width 1781 height 866
click at [13, 245] on button "Previous image" at bounding box center [14, 249] width 29 height 39
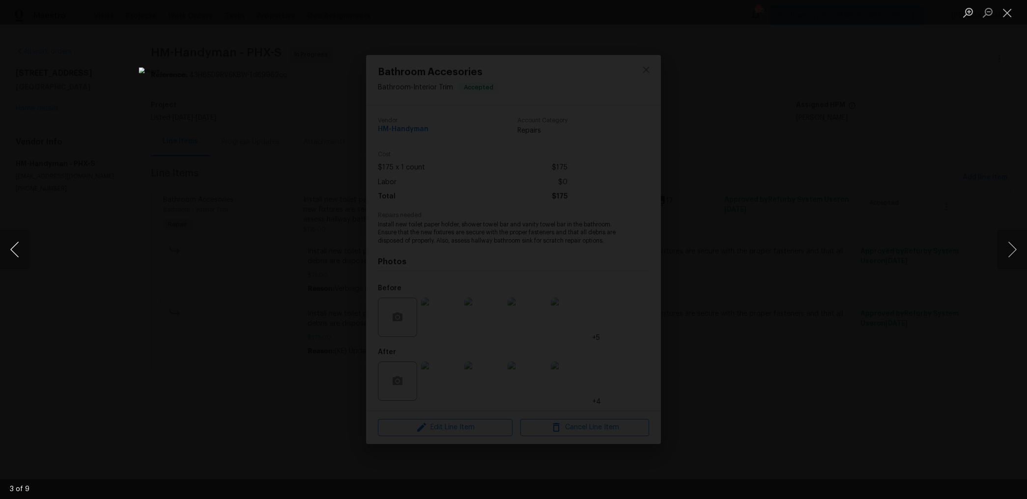
click at [16, 244] on button "Previous image" at bounding box center [14, 249] width 29 height 39
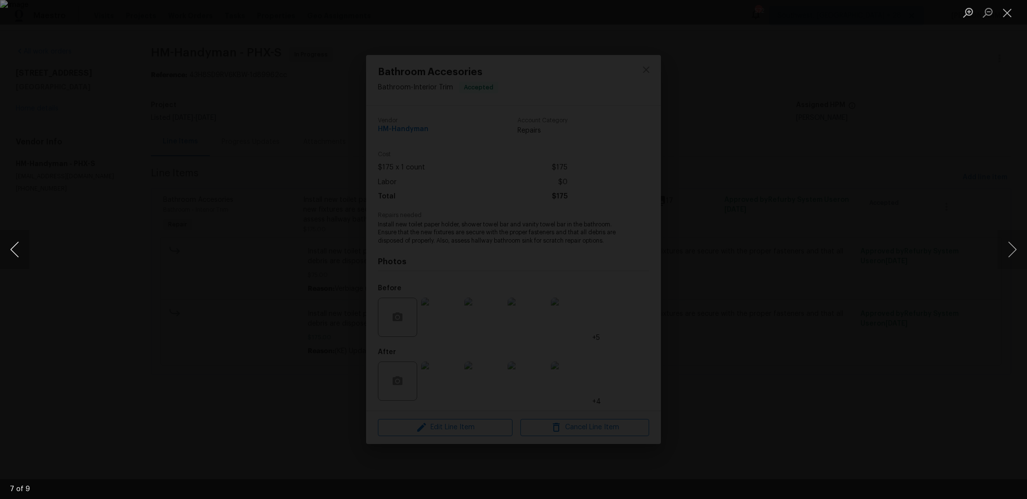
click at [16, 244] on button "Previous image" at bounding box center [14, 249] width 29 height 39
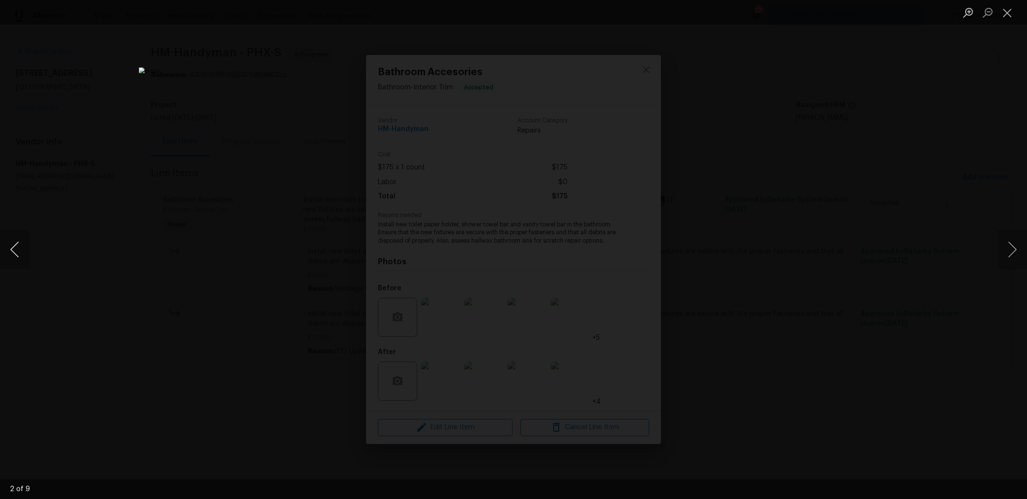
click at [16, 244] on button "Previous image" at bounding box center [14, 249] width 29 height 39
click at [761, 94] on div "Lightbox" at bounding box center [513, 249] width 1027 height 499
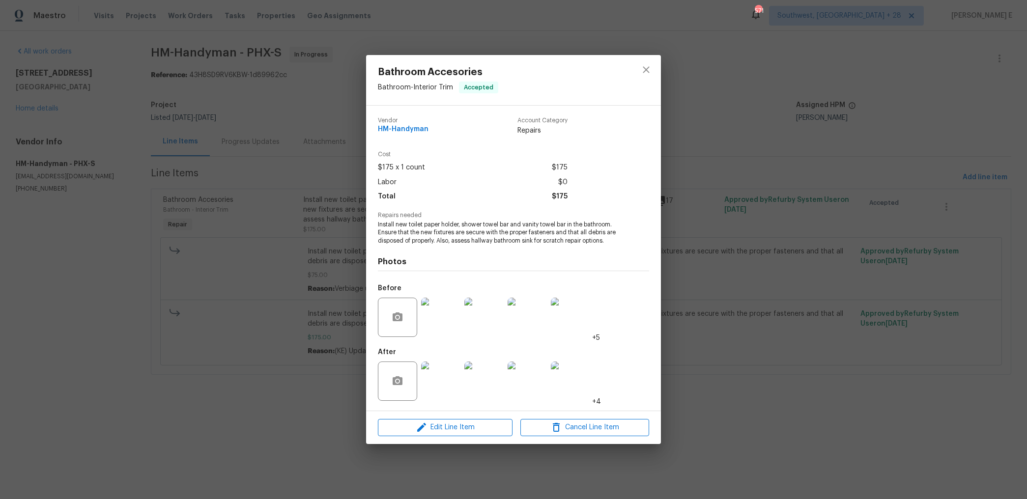
click at [761, 94] on div "Bathroom Accesories Bathroom - Interior Trim Accepted Vendor HM-Handyman Accoun…" at bounding box center [513, 249] width 1027 height 499
